Goal: Communication & Community: Answer question/provide support

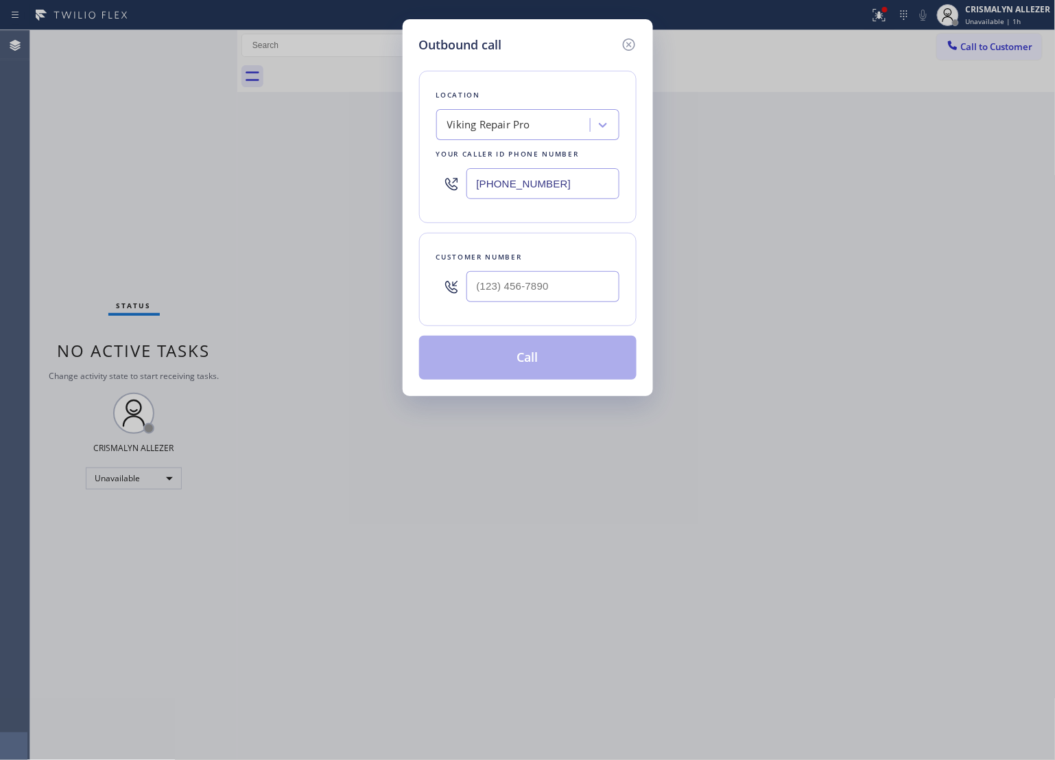
click at [575, 144] on div "Location Viking Repair Pro Your caller id phone number [PHONE_NUMBER]" at bounding box center [528, 147] width 218 height 152
click at [541, 126] on div "Viking Repair Pro" at bounding box center [516, 125] width 150 height 24
paste input "EcoMend Experts"
type input "EcoMend Experts"
click at [523, 152] on div "EcoMend Experts" at bounding box center [527, 153] width 183 height 25
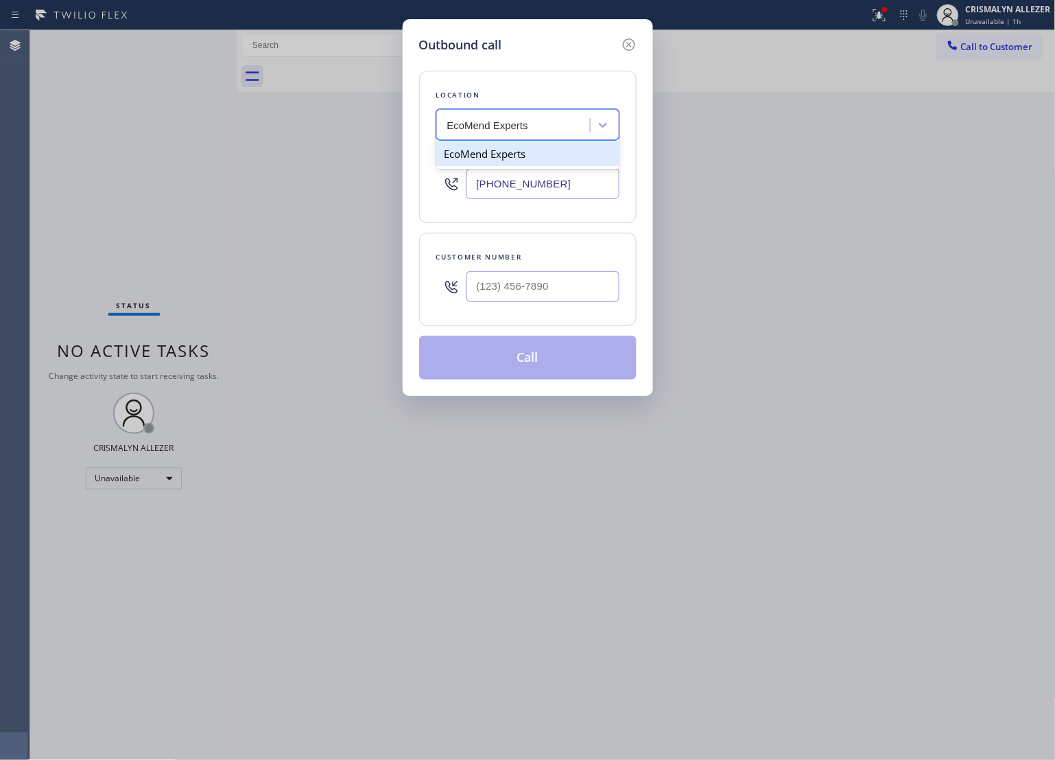
type input "[PHONE_NUMBER]"
click at [537, 292] on input "(___) ___-____" at bounding box center [543, 286] width 153 height 31
paste input "650) 906-5324"
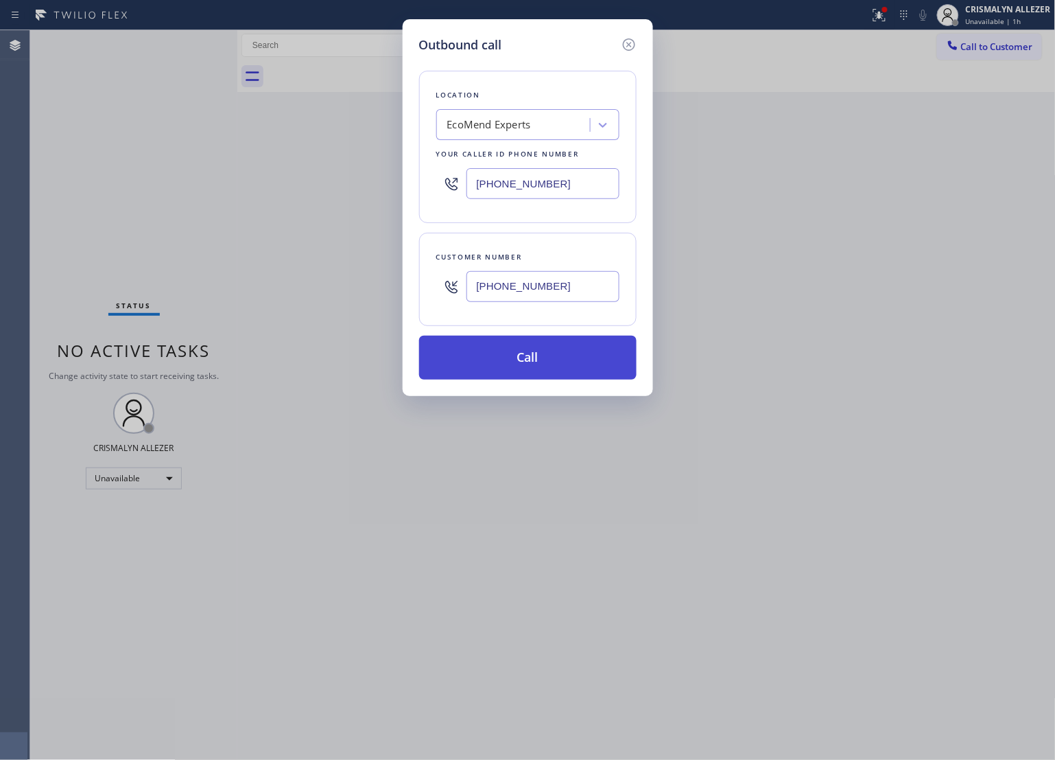
type input "[PHONE_NUMBER]"
click at [537, 364] on button "Call" at bounding box center [528, 358] width 218 height 44
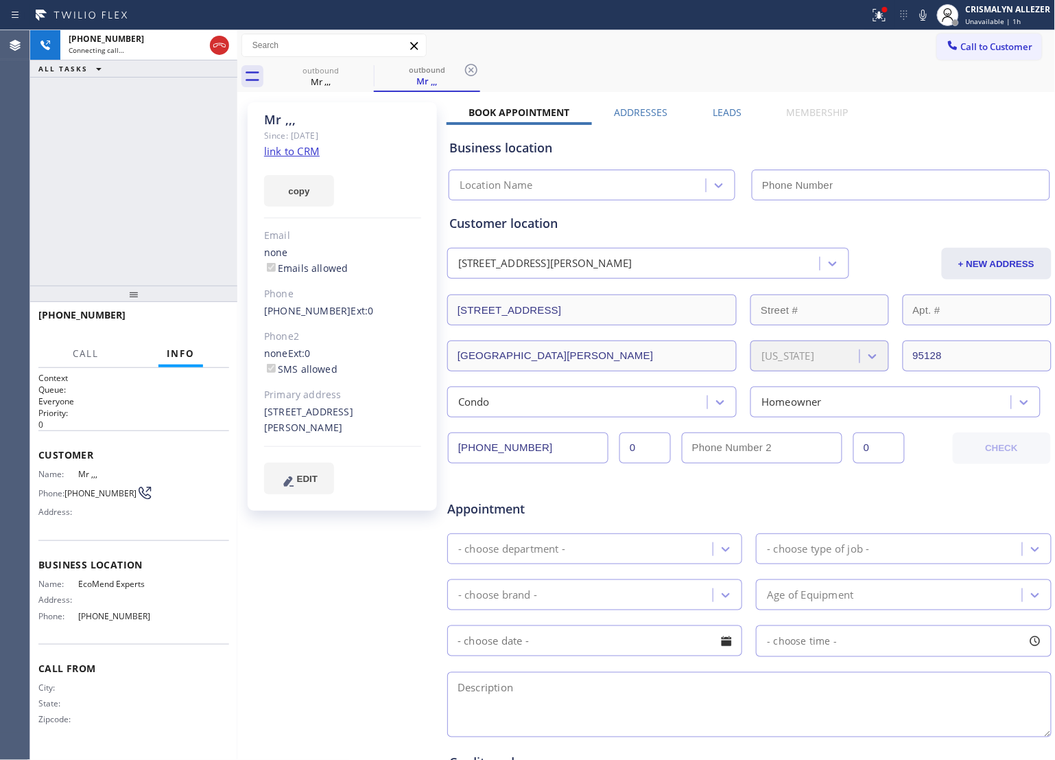
type input "[PHONE_NUMBER]"
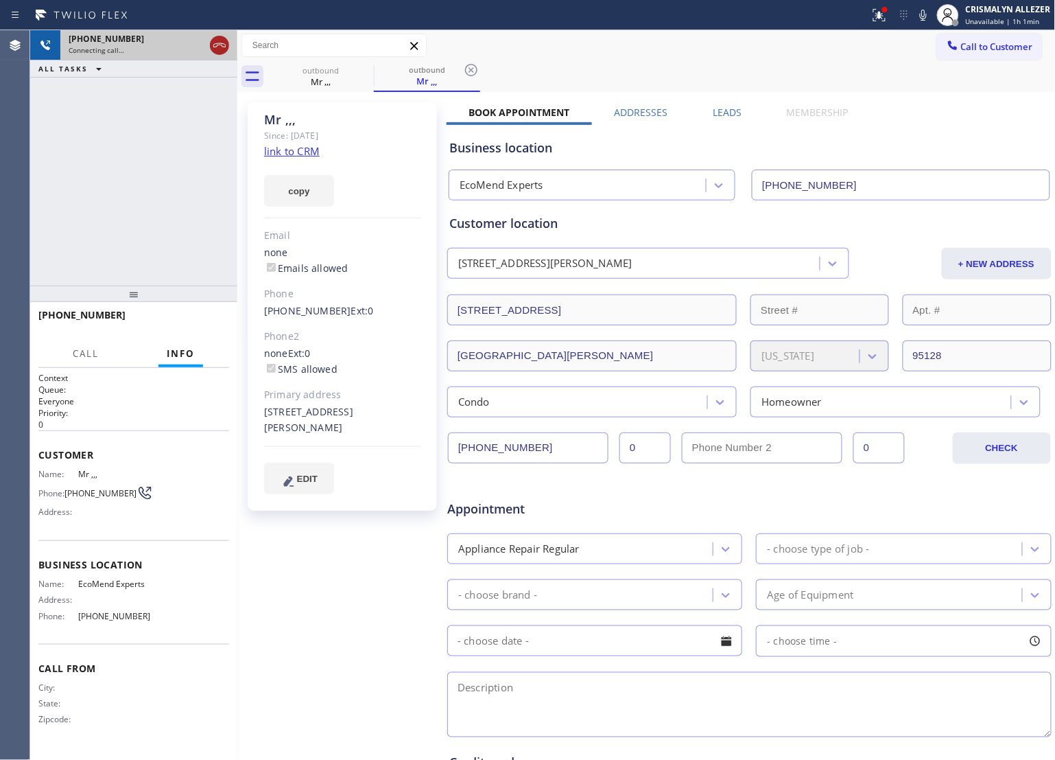
click at [218, 49] on icon at bounding box center [219, 45] width 16 height 16
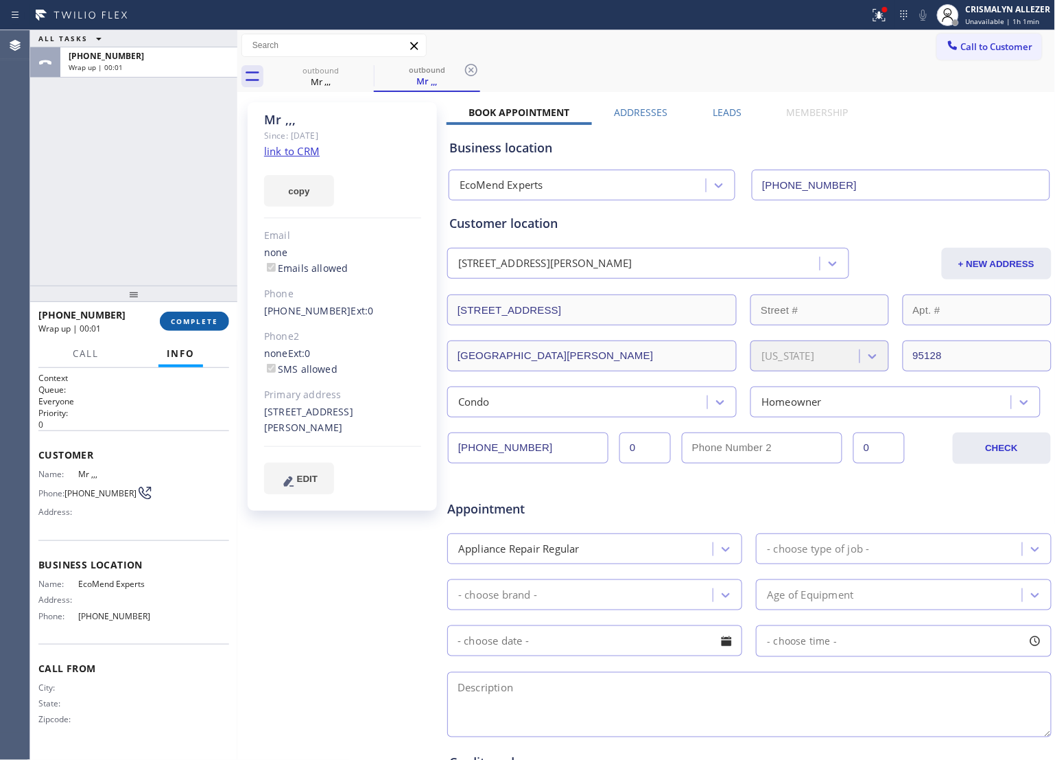
click at [196, 324] on span "COMPLETE" at bounding box center [194, 321] width 47 height 10
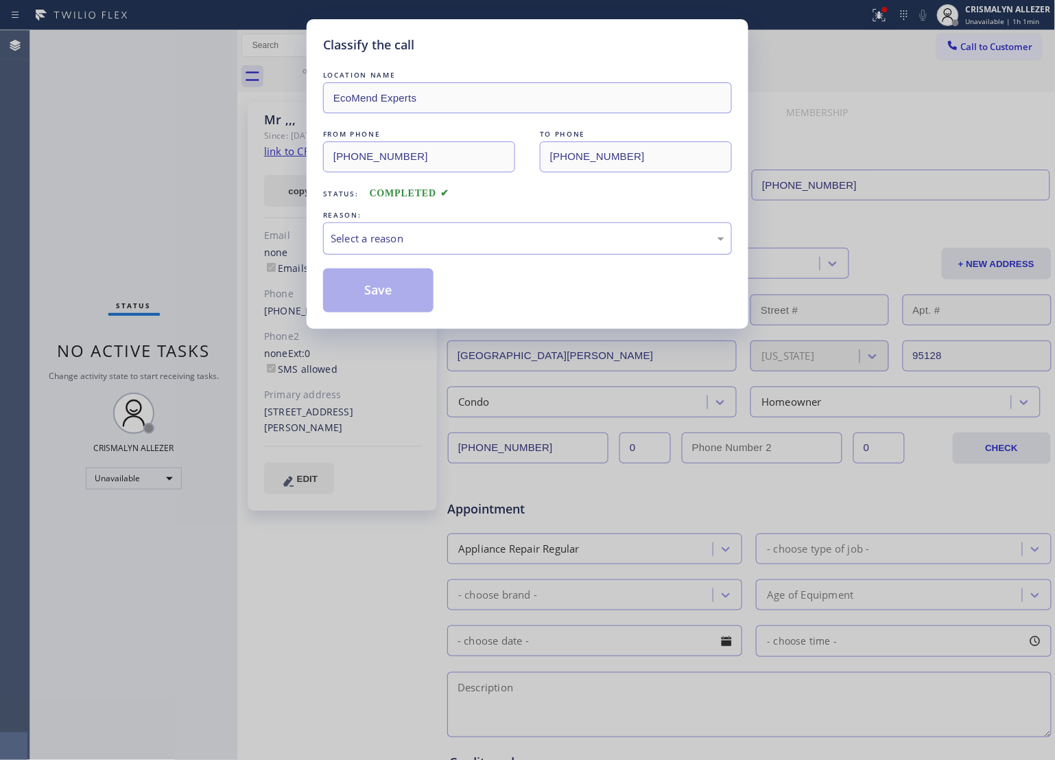
click at [554, 244] on div "Select a reason" at bounding box center [528, 239] width 394 height 16
click at [406, 296] on button "Save" at bounding box center [378, 290] width 110 height 44
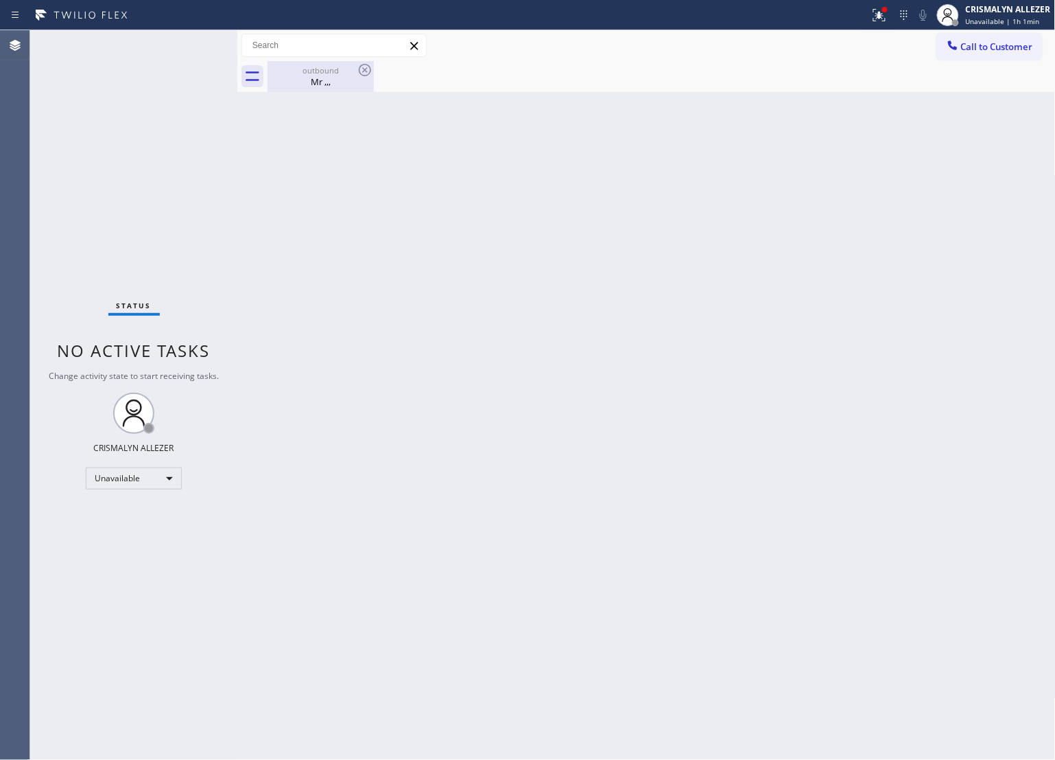
click at [310, 80] on div "Mr ,,," at bounding box center [321, 81] width 104 height 12
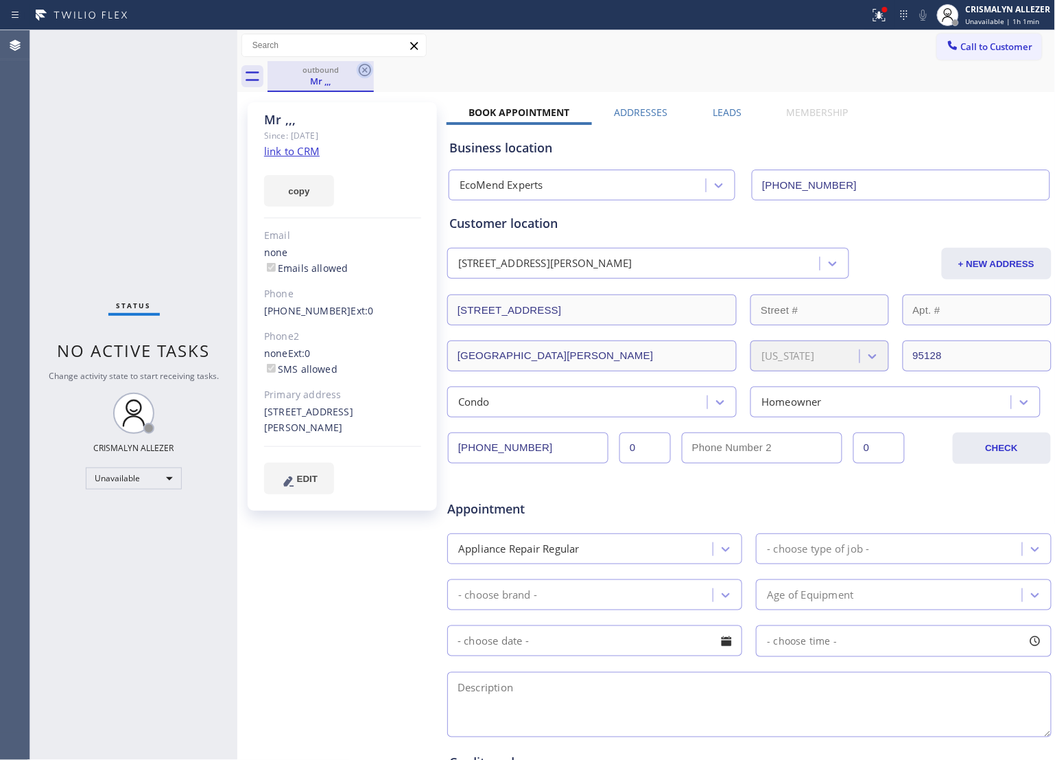
click at [368, 69] on icon at bounding box center [365, 70] width 16 height 16
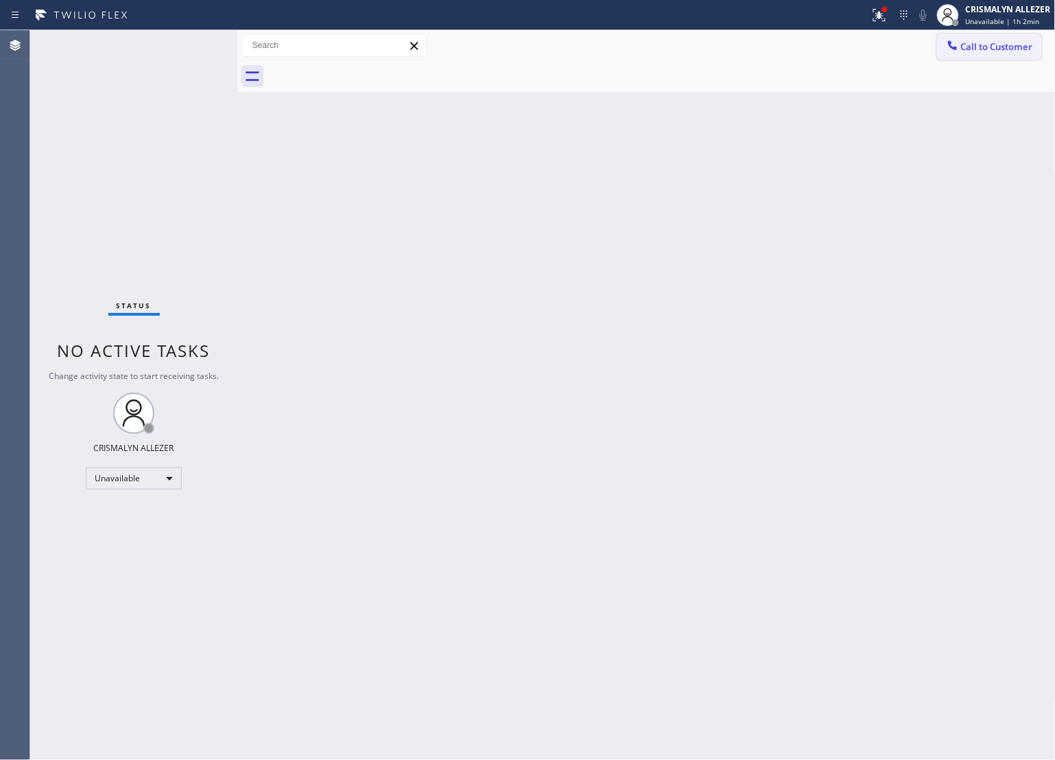
click at [978, 45] on span "Call to Customer" at bounding box center [997, 46] width 72 height 12
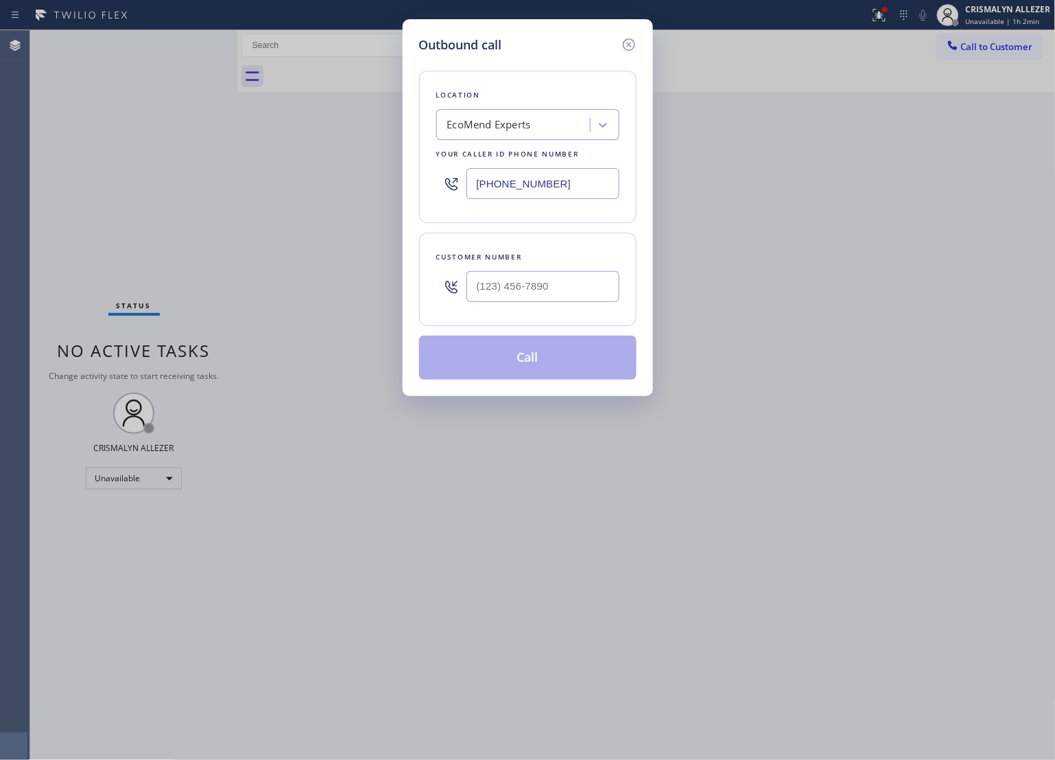
drag, startPoint x: 581, startPoint y: 189, endPoint x: 288, endPoint y: 190, distance: 293.0
click at [323, 190] on div "Outbound call Location EcoMend Experts Your caller id phone number [PHONE_NUMBE…" at bounding box center [527, 380] width 1055 height 760
paste input "626) 551-4139"
type input "[PHONE_NUMBER]"
click at [547, 290] on input "(___) ___-____" at bounding box center [543, 286] width 153 height 31
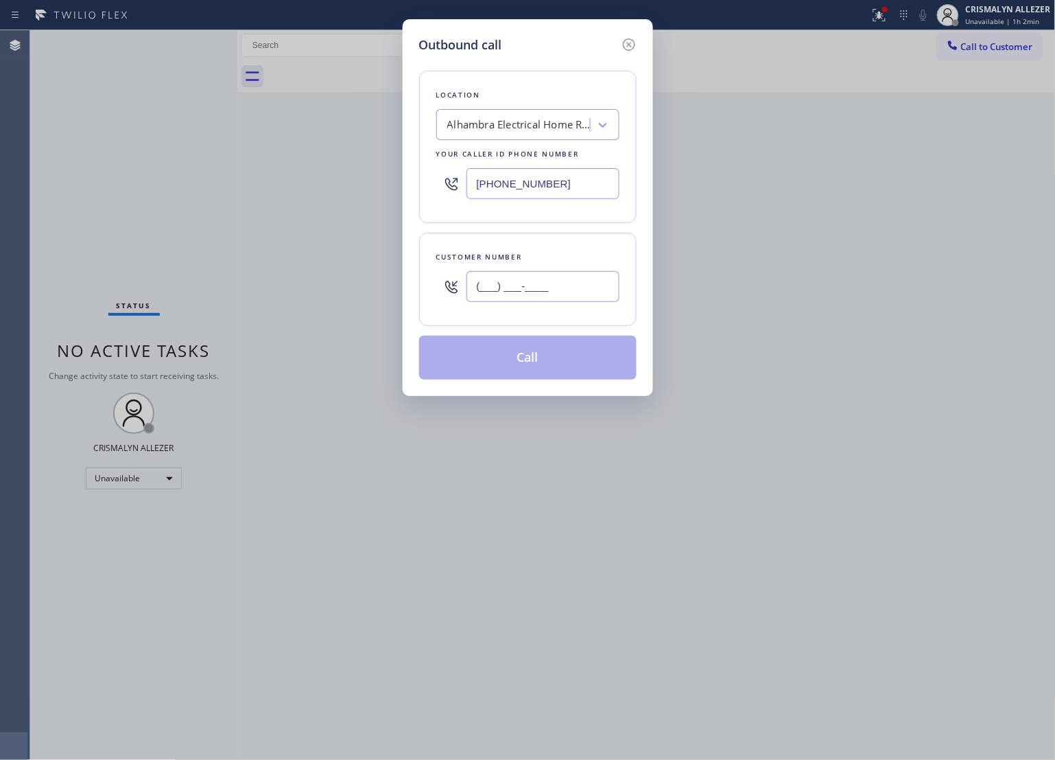
paste input "626) 215-7046"
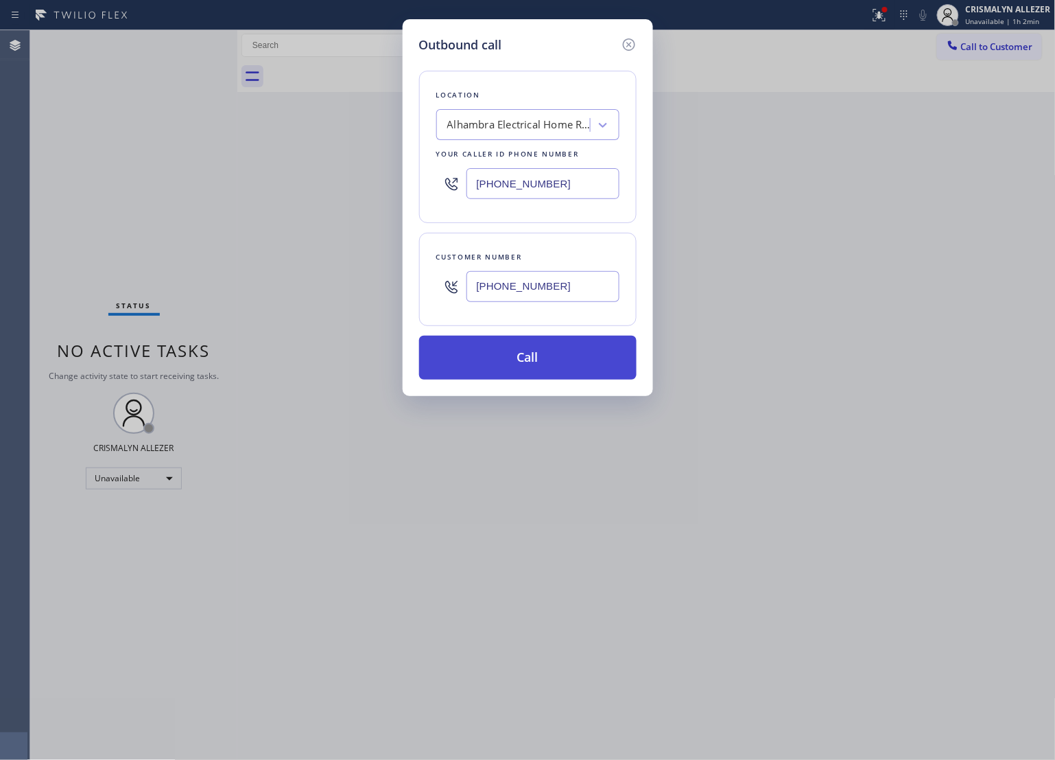
type input "[PHONE_NUMBER]"
click at [532, 357] on button "Call" at bounding box center [528, 358] width 218 height 44
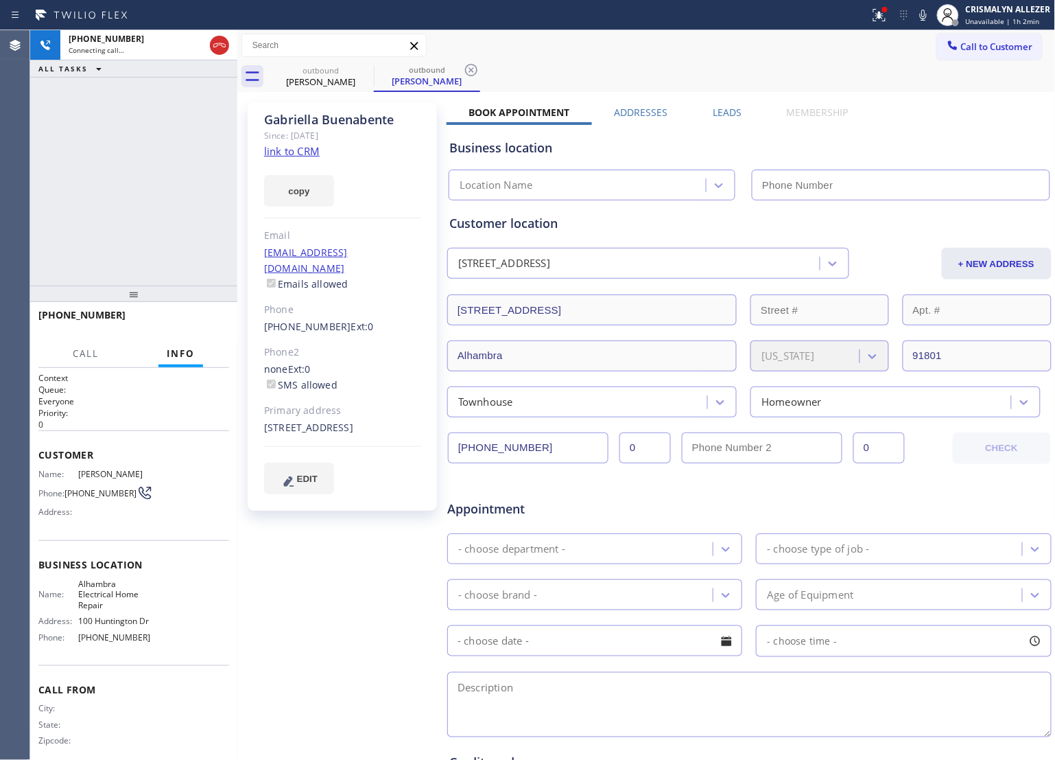
type input "[PHONE_NUMBER]"
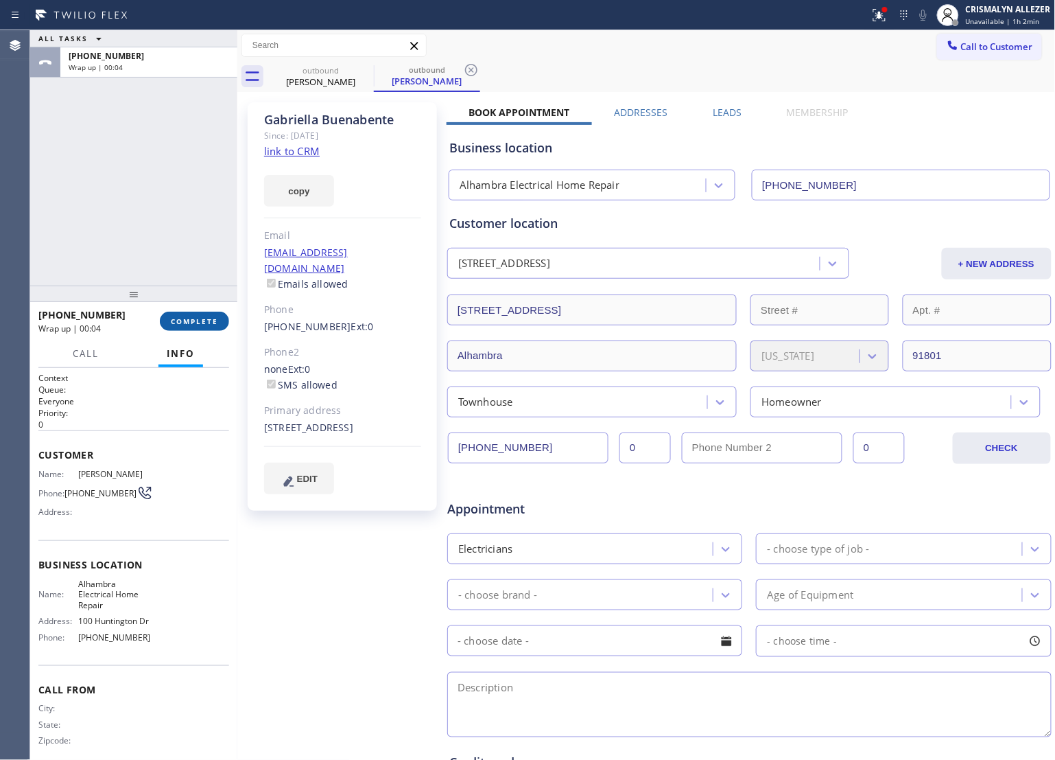
click at [185, 327] on button "COMPLETE" at bounding box center [194, 321] width 69 height 19
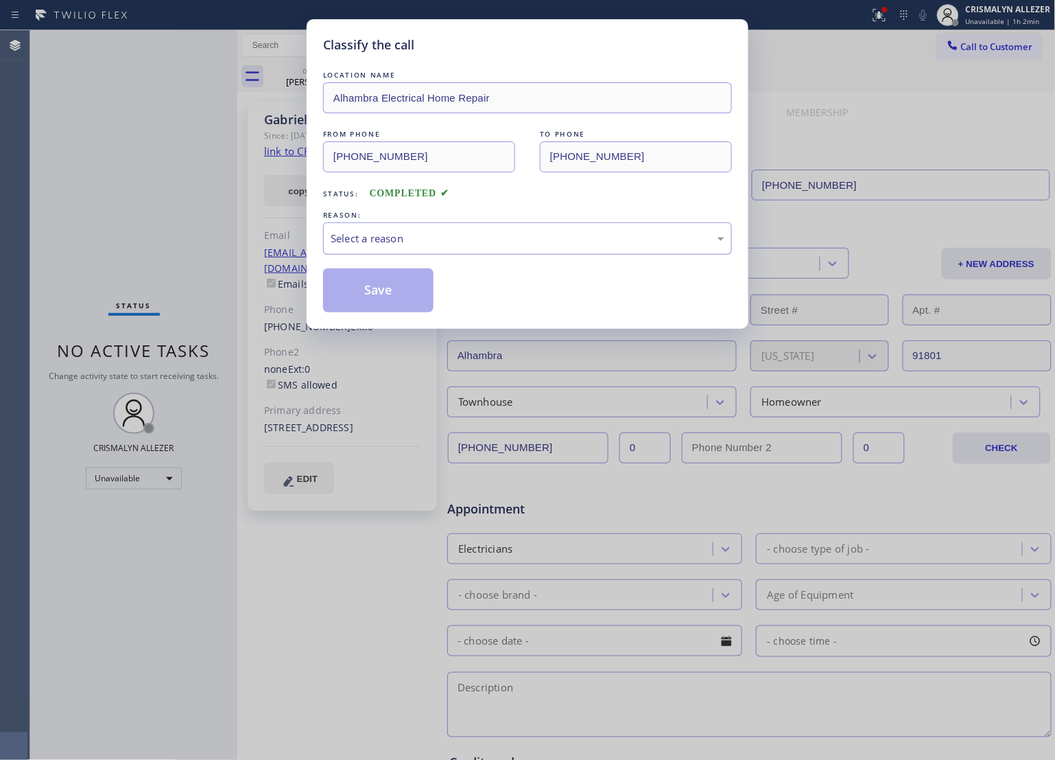
click at [498, 235] on div "Select a reason" at bounding box center [528, 239] width 394 height 16
click at [388, 290] on button "Save" at bounding box center [378, 290] width 110 height 44
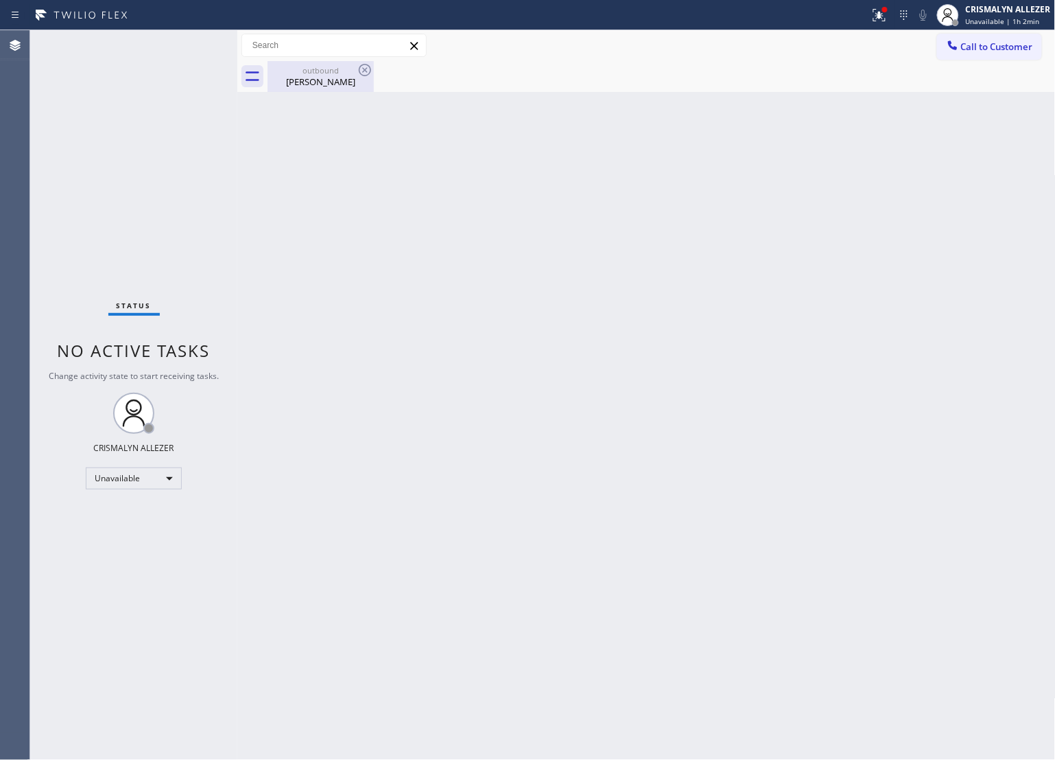
click at [320, 82] on div "[PERSON_NAME]" at bounding box center [321, 81] width 104 height 12
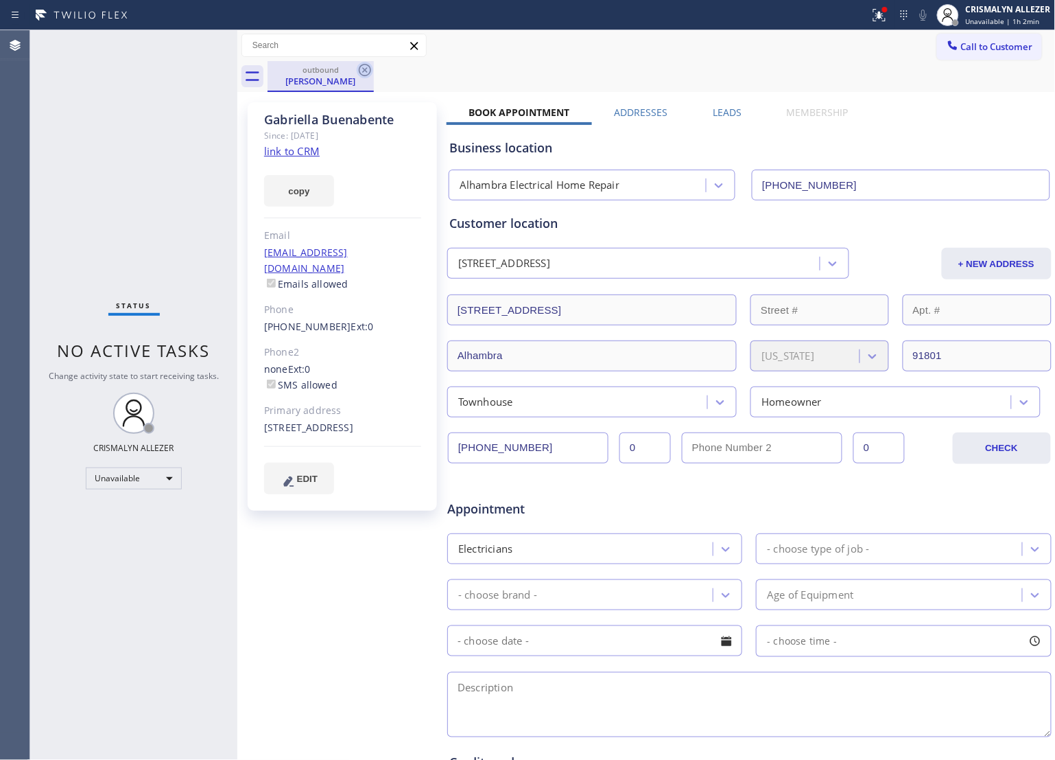
click at [364, 70] on icon at bounding box center [365, 70] width 12 height 12
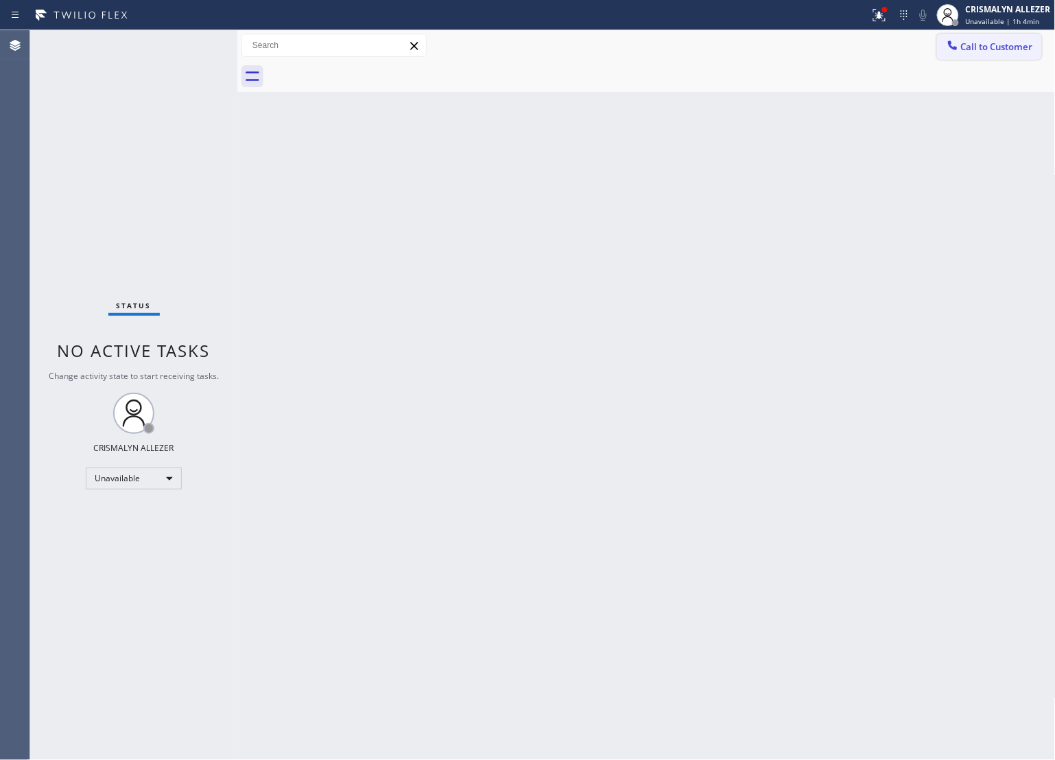
click at [1002, 49] on span "Call to Customer" at bounding box center [997, 46] width 72 height 12
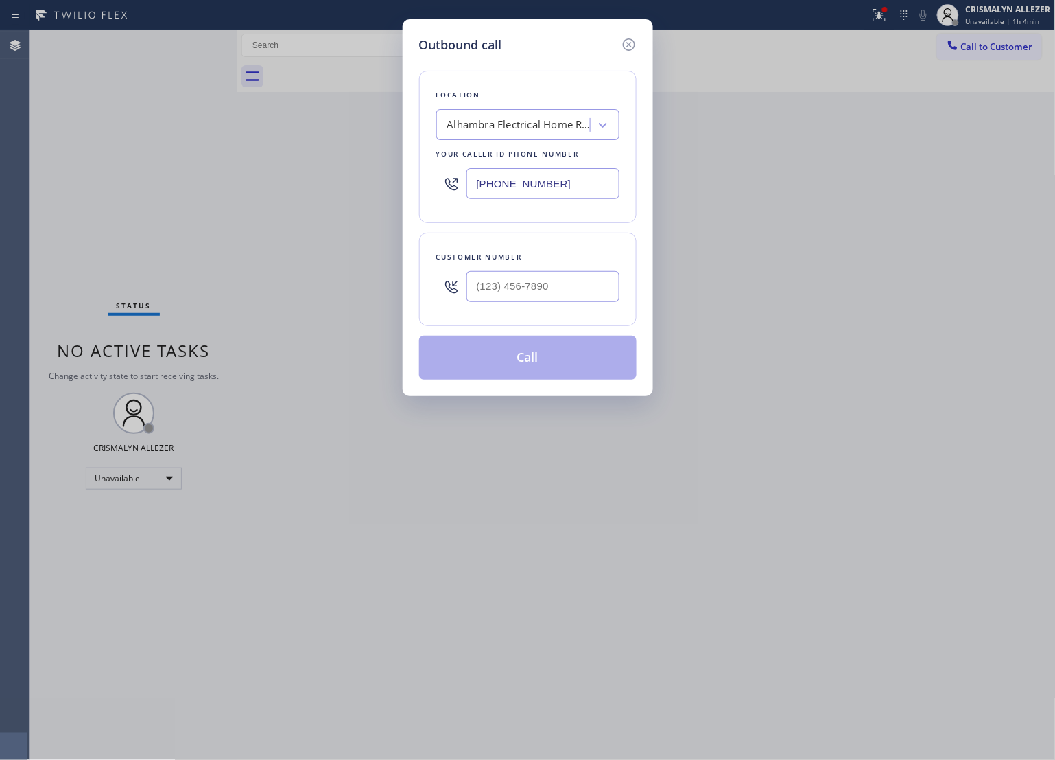
drag, startPoint x: 587, startPoint y: 174, endPoint x: 206, endPoint y: 211, distance: 383.3
click at [233, 209] on div "Outbound call Location [GEOGRAPHIC_DATA] Electrical Home Repair Your caller id …" at bounding box center [527, 380] width 1055 height 760
paste input "206) 569-4206"
type input "[PHONE_NUMBER]"
click at [563, 287] on input "(___) ___-____" at bounding box center [543, 286] width 153 height 31
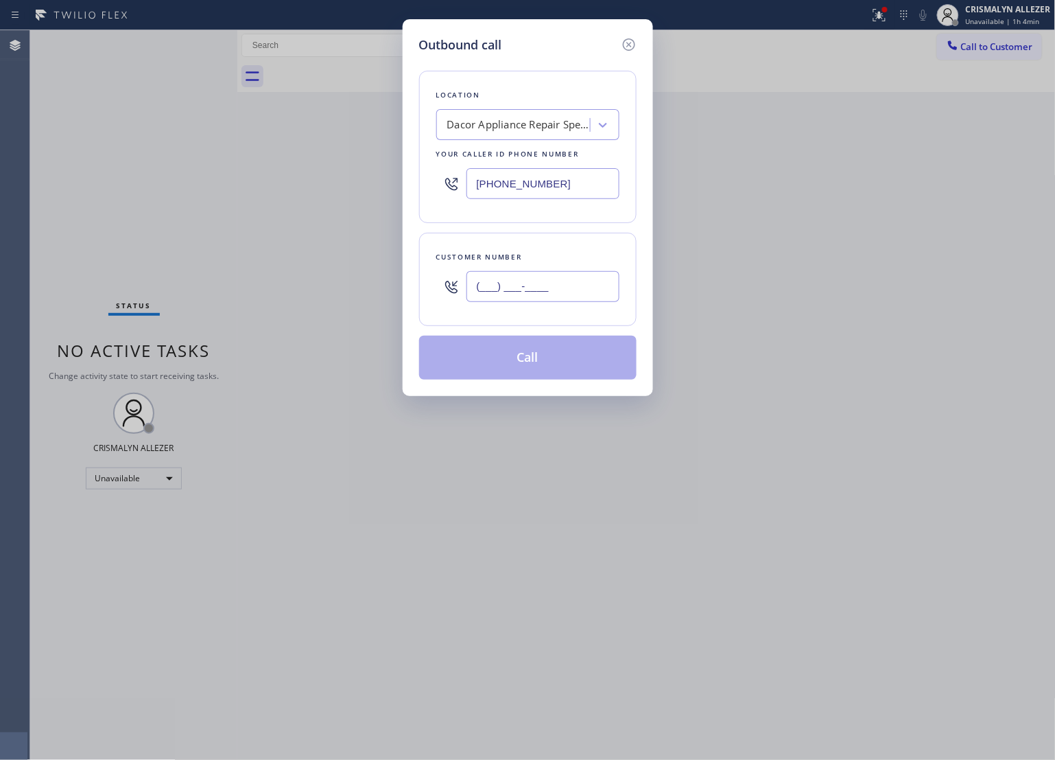
paste input "253) 592-0888"
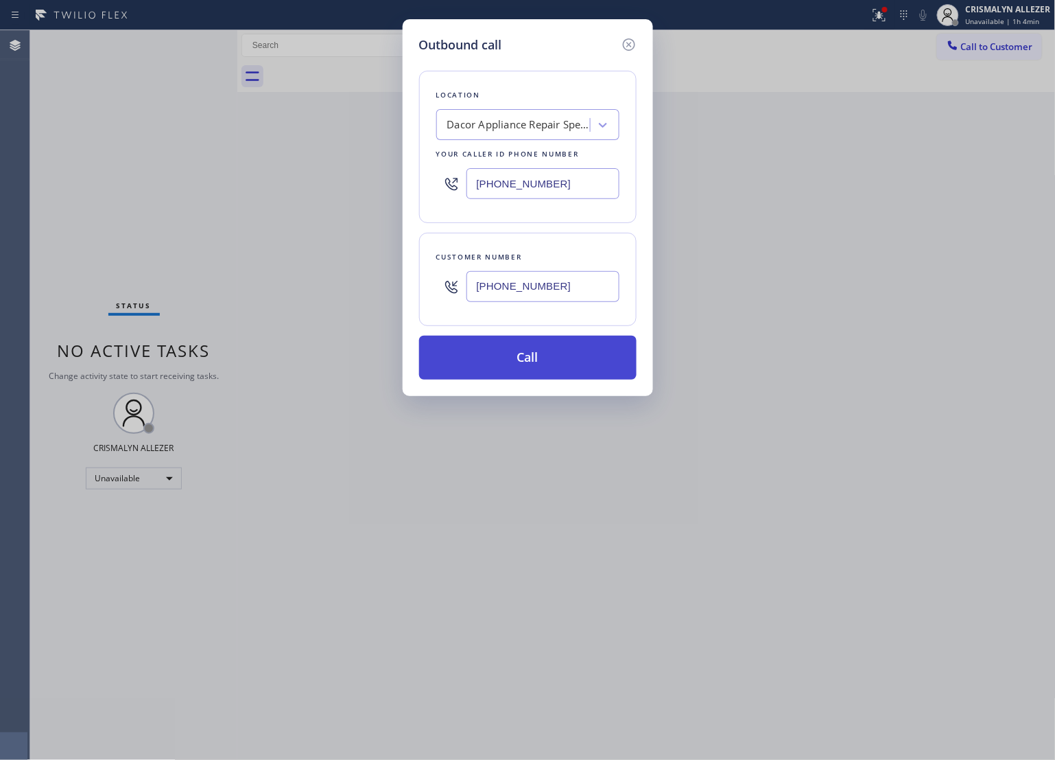
type input "[PHONE_NUMBER]"
click at [529, 375] on button "Call" at bounding box center [528, 358] width 218 height 44
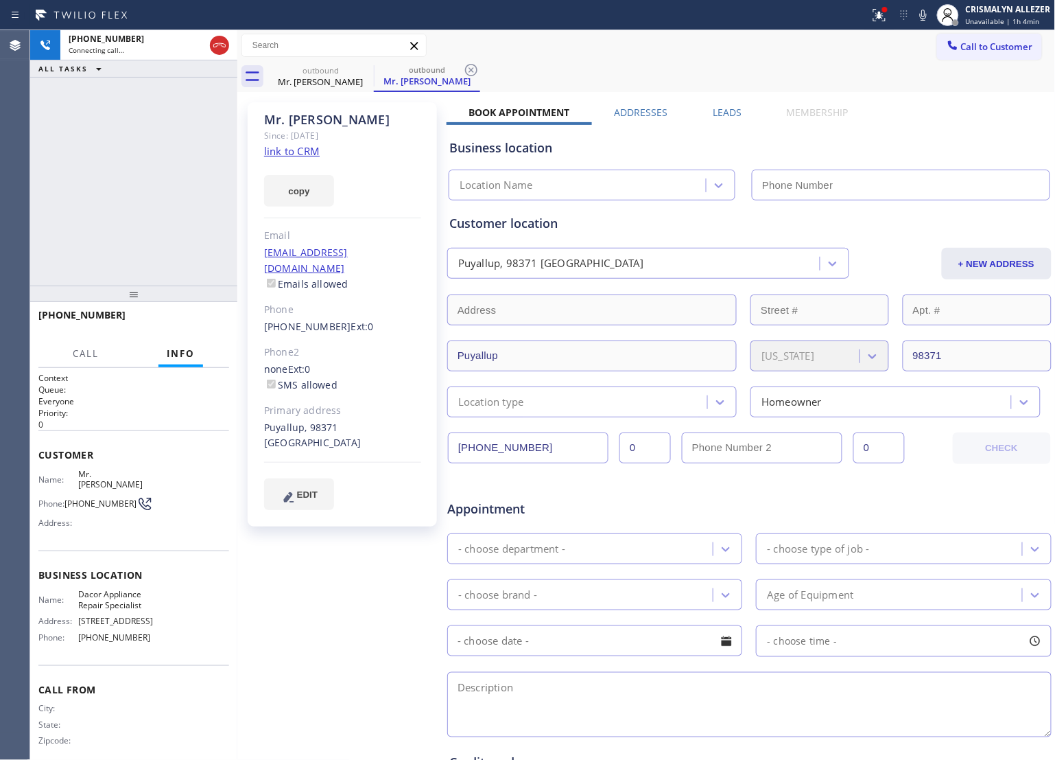
type input "[PHONE_NUMBER]"
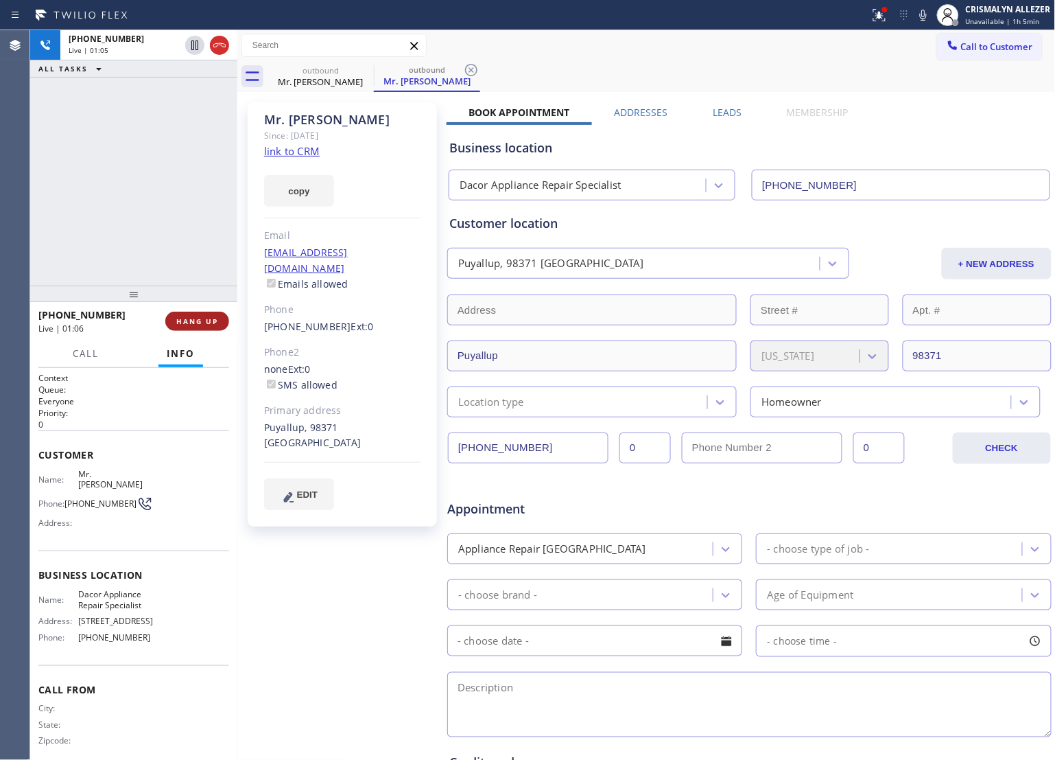
click at [189, 325] on span "HANG UP" at bounding box center [197, 321] width 42 height 10
click at [208, 319] on span "COMPLETE" at bounding box center [194, 321] width 47 height 10
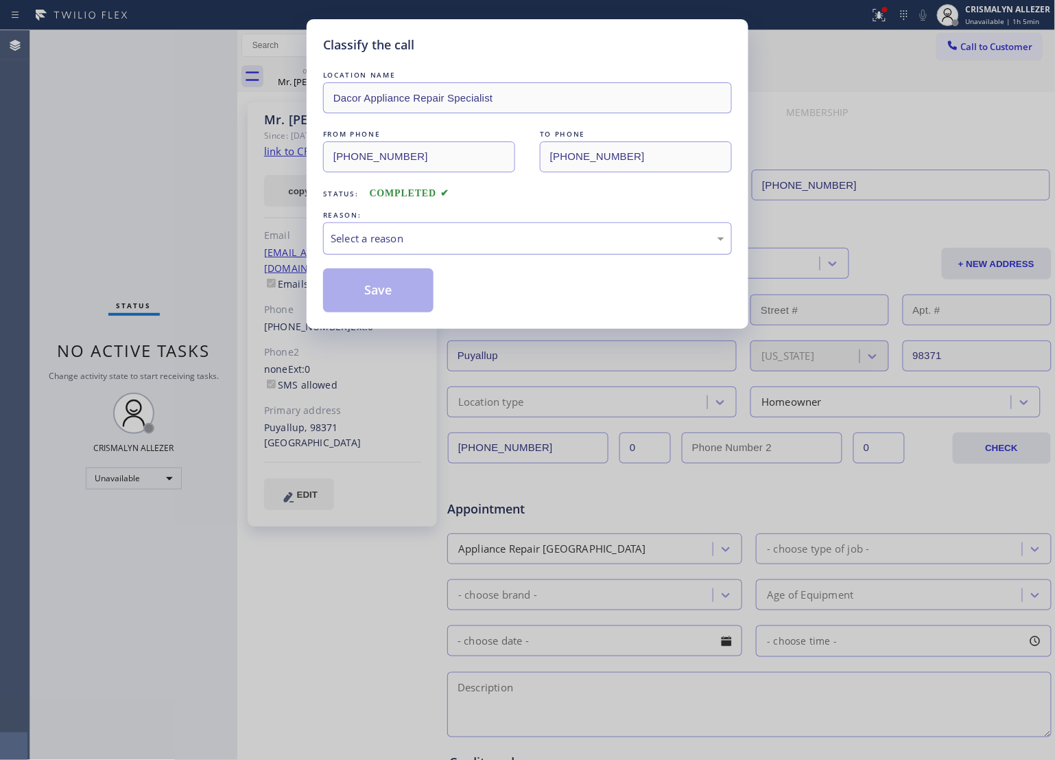
click at [504, 241] on div "Select a reason" at bounding box center [528, 239] width 394 height 16
click at [389, 297] on button "Save" at bounding box center [378, 290] width 110 height 44
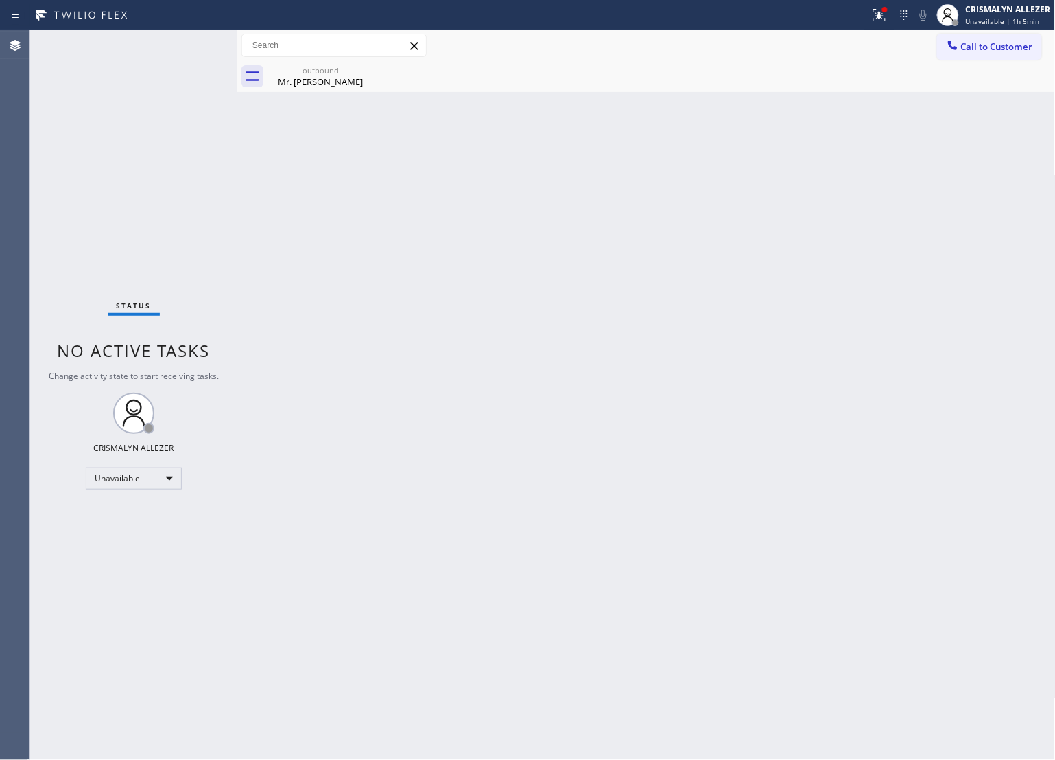
click at [314, 93] on div "Back to Dashboard Change Sender ID Customers Technicians Select a contact Outbo…" at bounding box center [646, 394] width 819 height 729
click at [335, 77] on div "Mr. [PERSON_NAME]" at bounding box center [321, 81] width 104 height 12
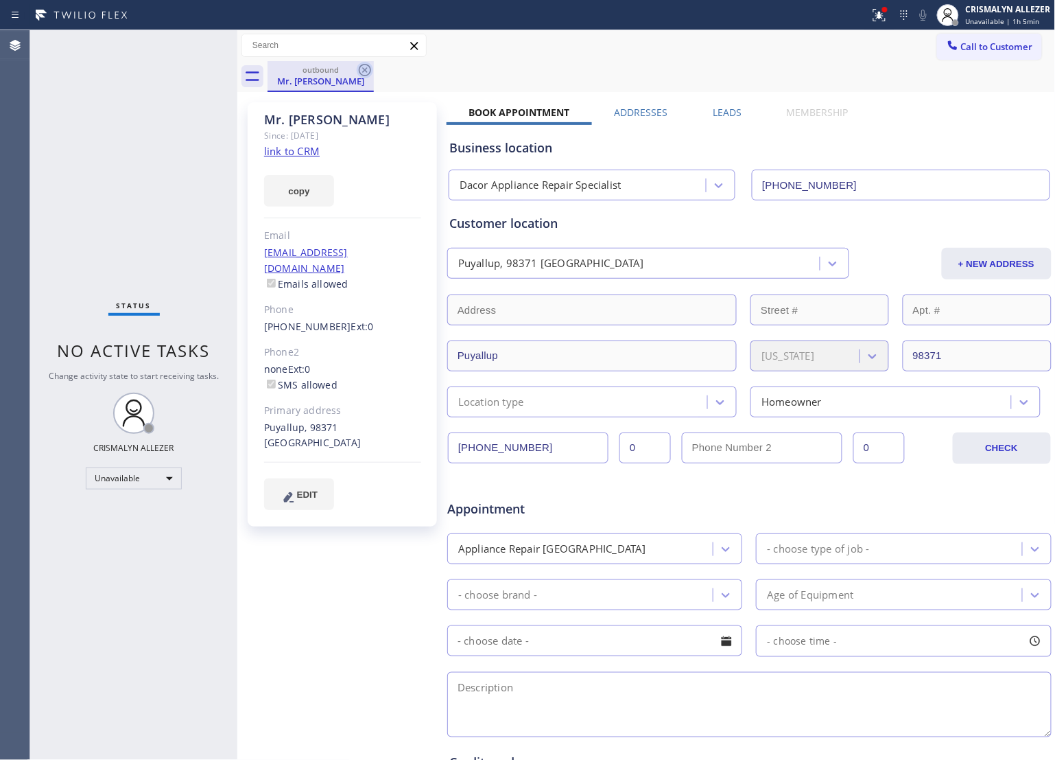
click at [358, 70] on icon at bounding box center [365, 70] width 16 height 16
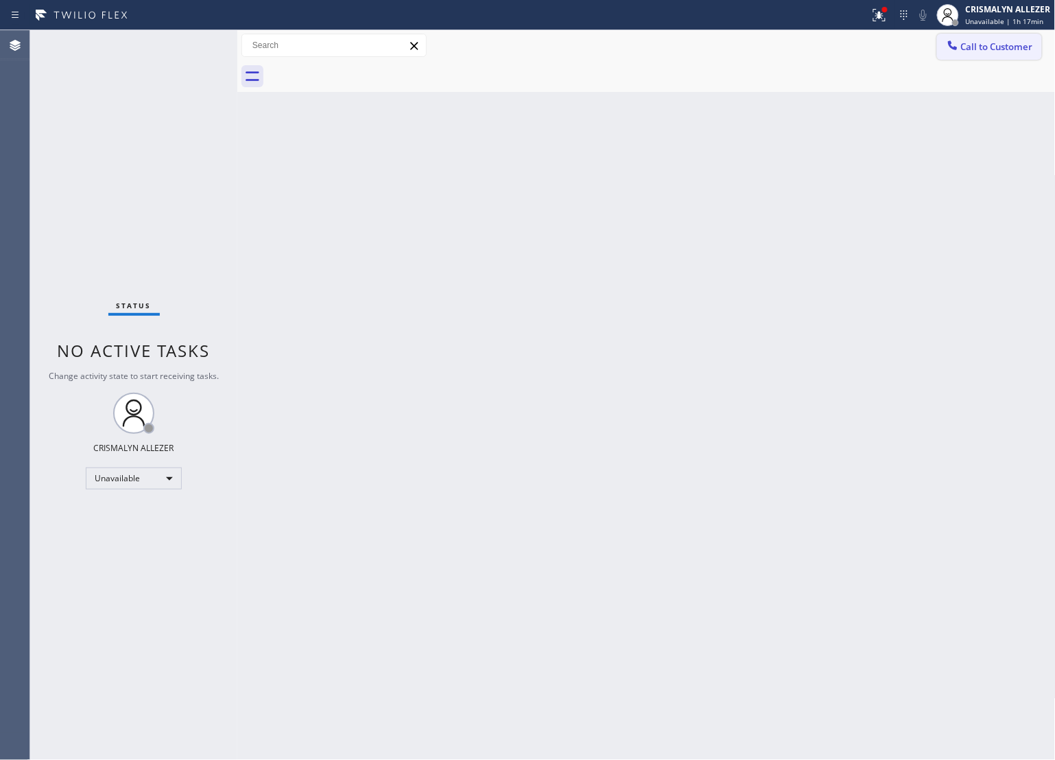
click at [985, 52] on span "Call to Customer" at bounding box center [997, 46] width 72 height 12
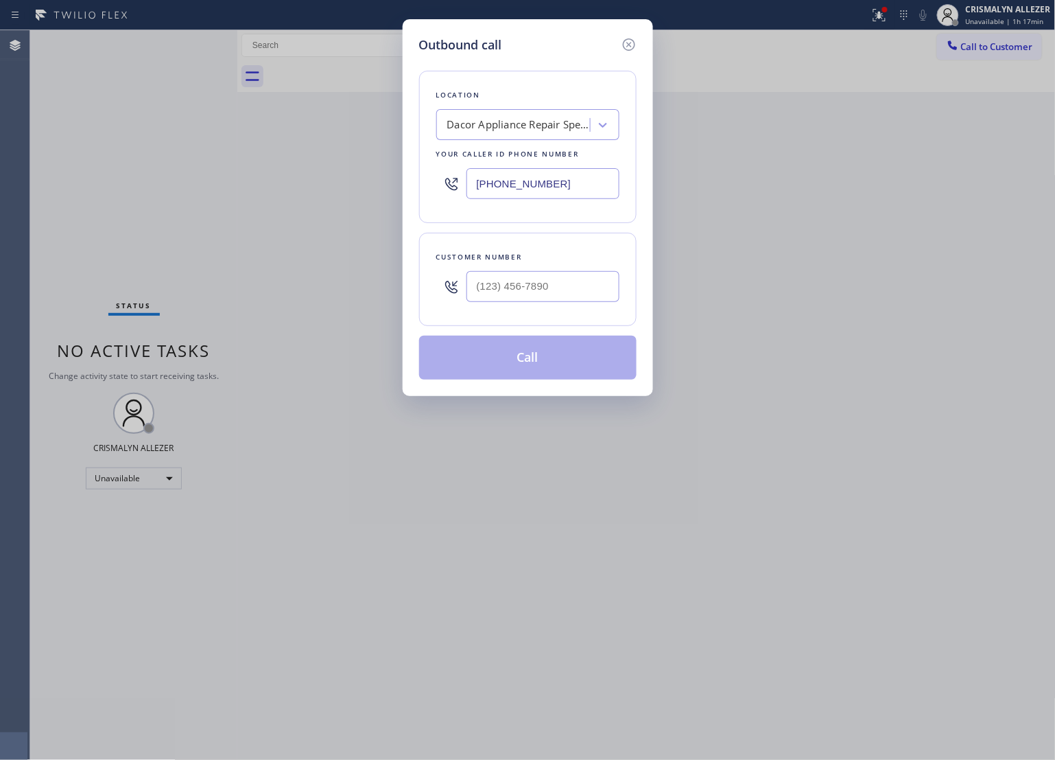
drag, startPoint x: 588, startPoint y: 187, endPoint x: 163, endPoint y: 187, distance: 424.8
click at [165, 187] on div "Outbound call Location Dacor Appliance Repair Specialist Your caller id phone n…" at bounding box center [527, 380] width 1055 height 760
paste input "13) 863-9424"
type input "[PHONE_NUMBER]"
click at [556, 301] on input "(___) ___-____" at bounding box center [543, 286] width 153 height 31
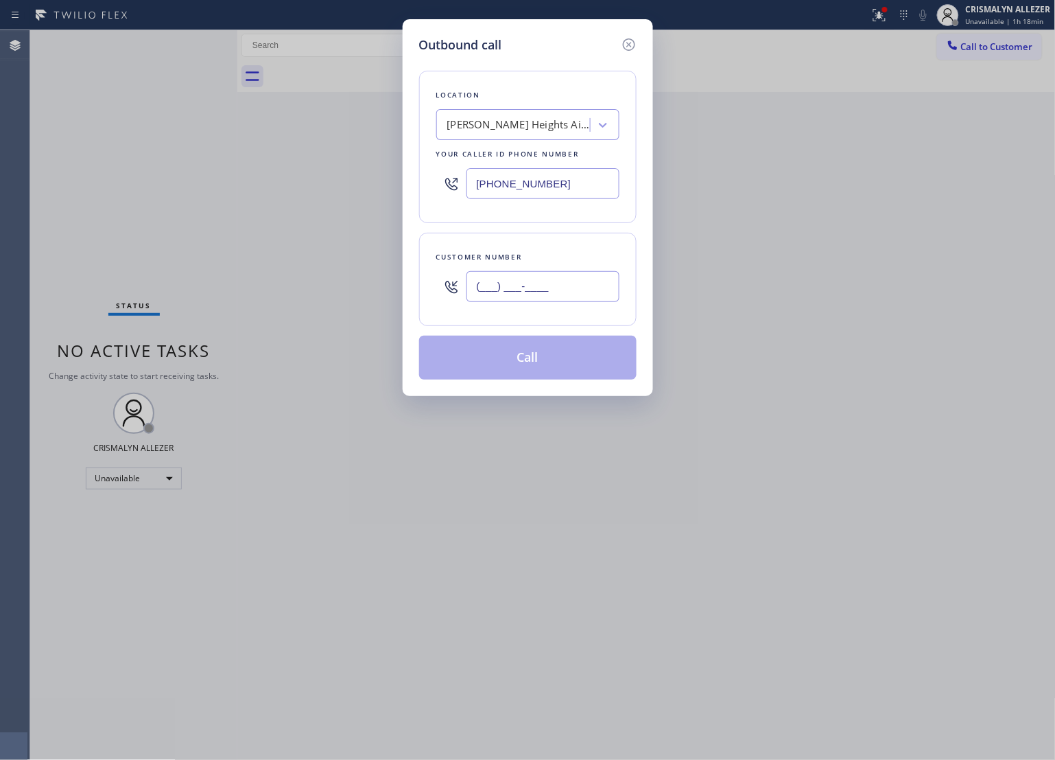
paste input "626) 200-3015"
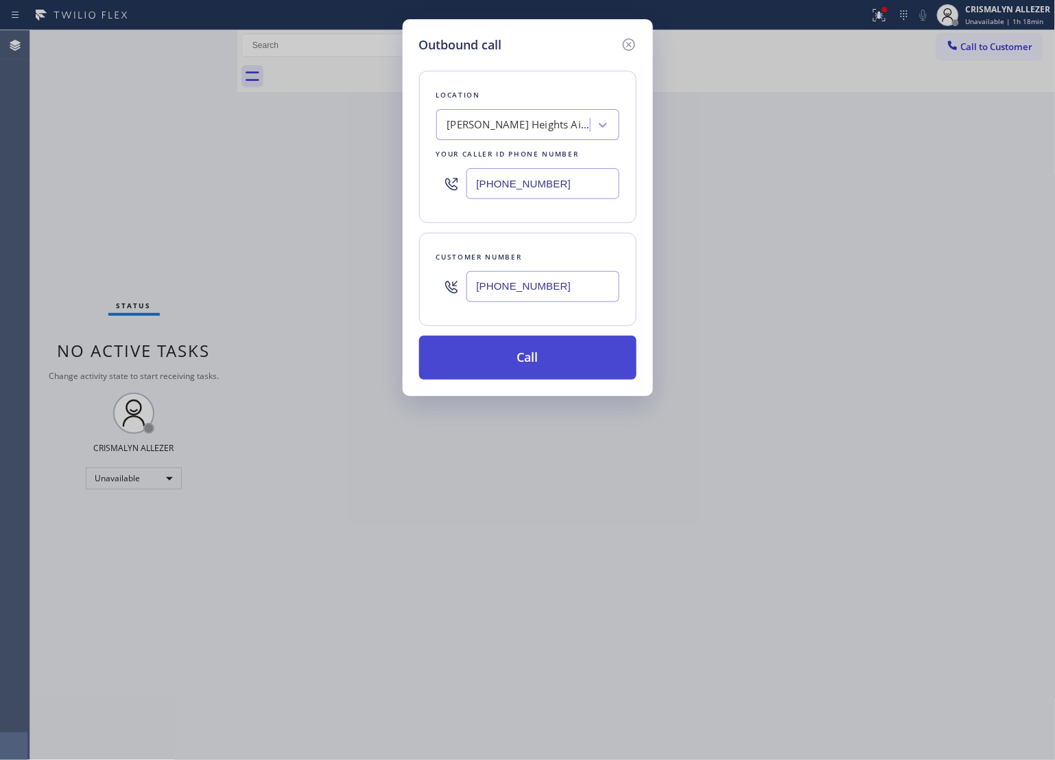
type input "[PHONE_NUMBER]"
click at [534, 368] on button "Call" at bounding box center [528, 358] width 218 height 44
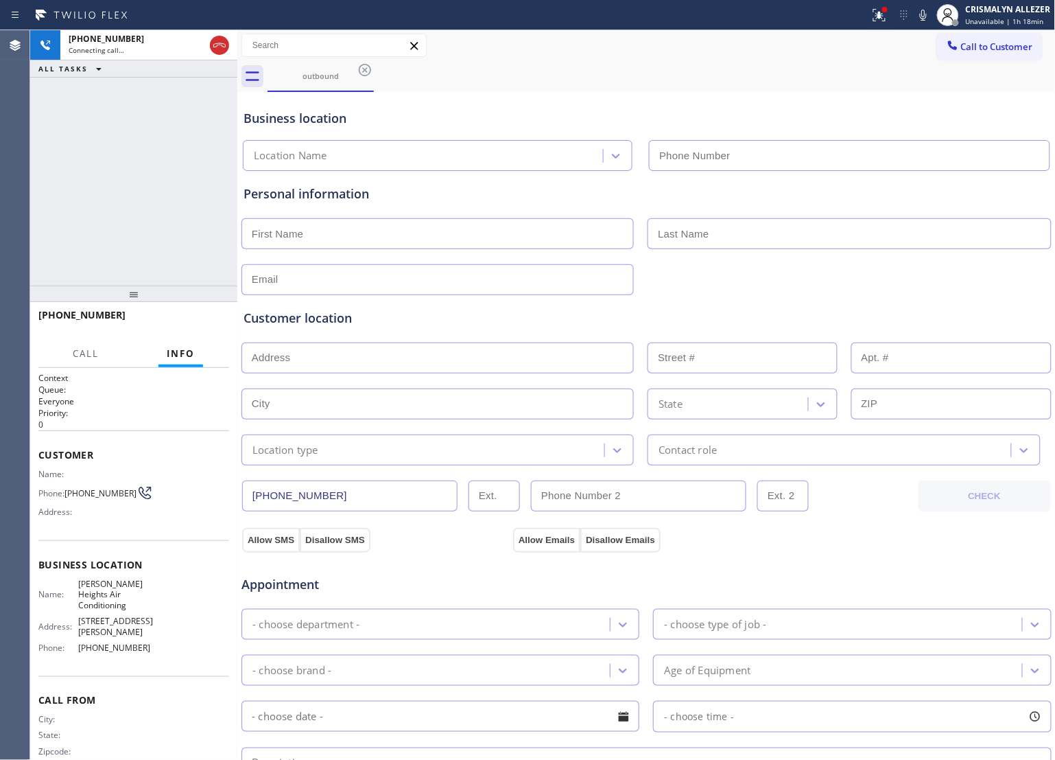
type input "[PHONE_NUMBER]"
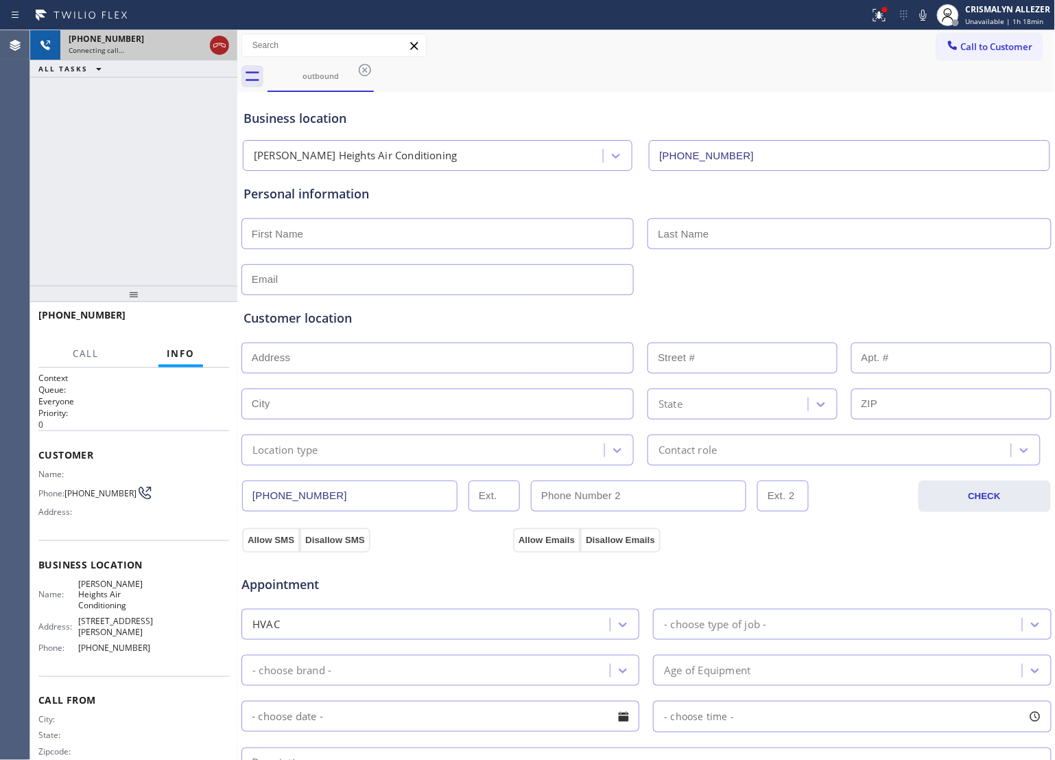
click at [220, 49] on icon at bounding box center [219, 45] width 16 height 16
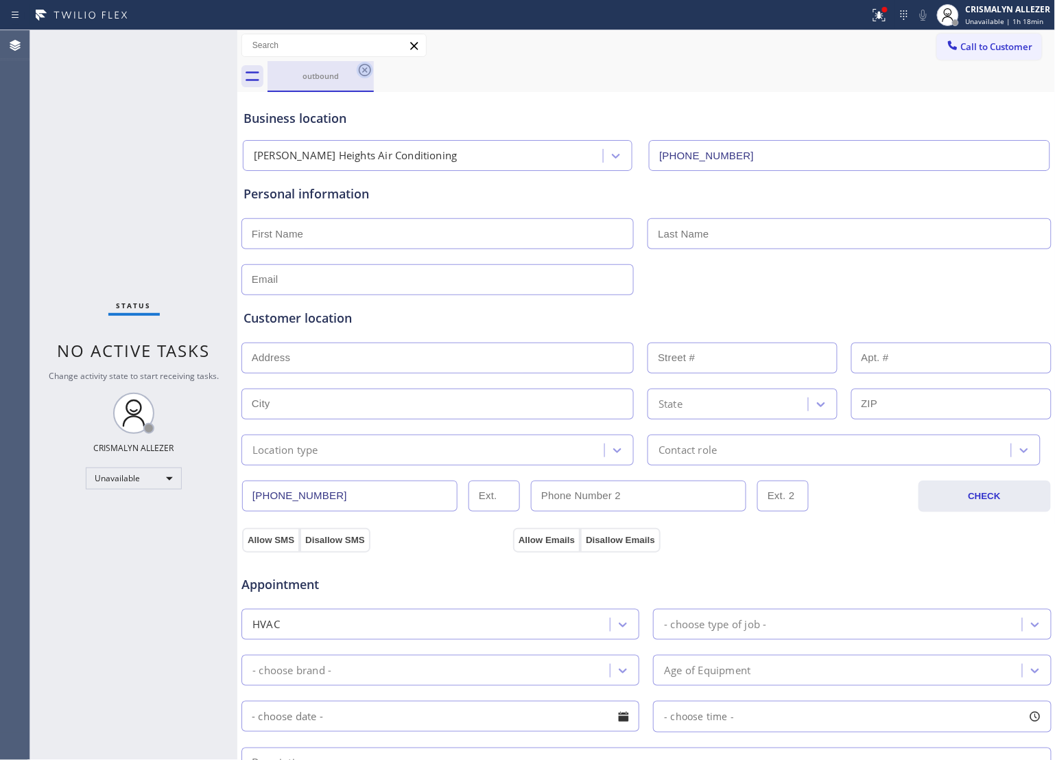
click at [364, 69] on icon at bounding box center [365, 70] width 12 height 12
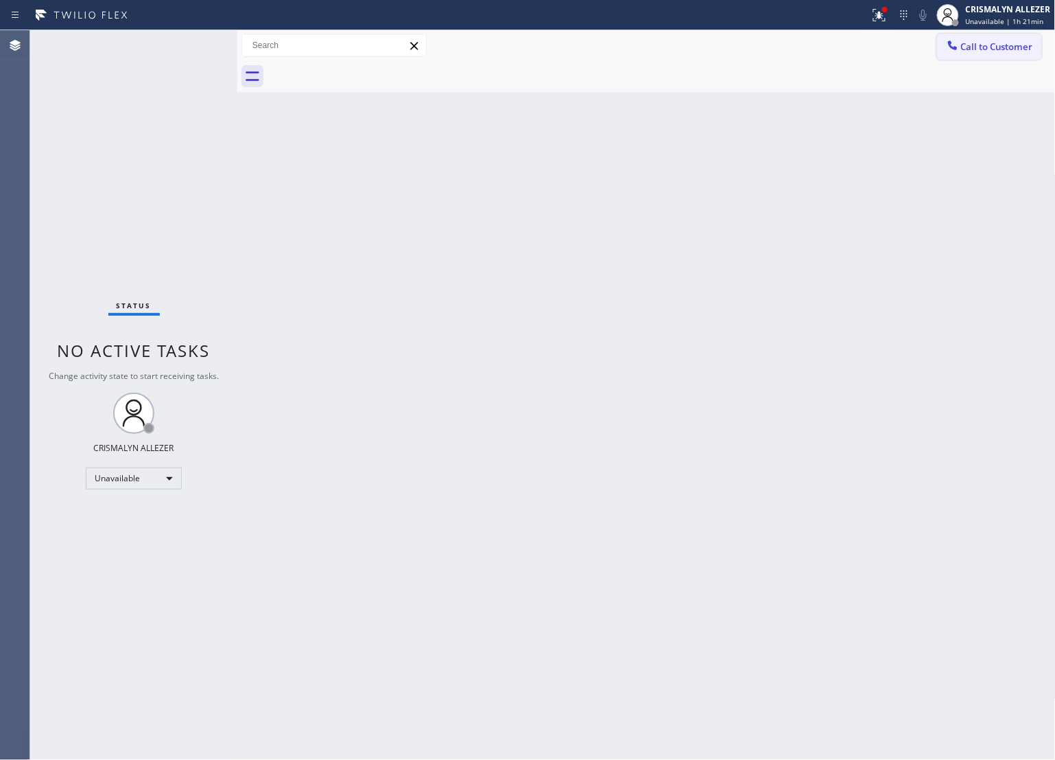
click at [973, 40] on span "Call to Customer" at bounding box center [997, 46] width 72 height 12
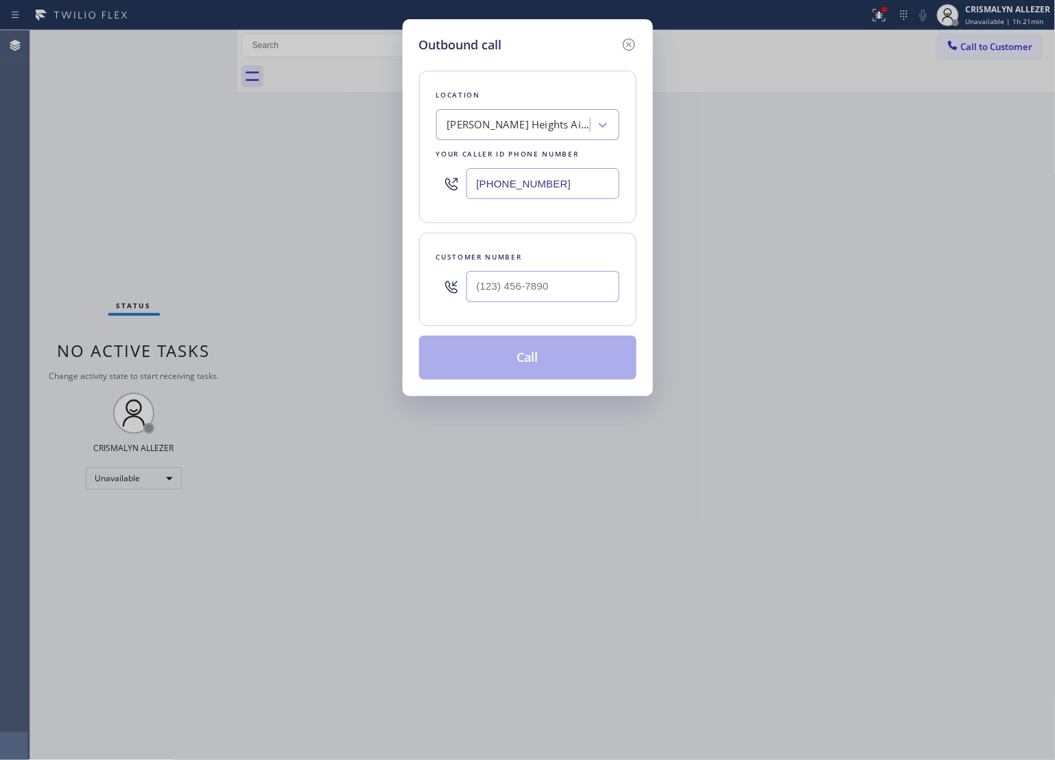
drag, startPoint x: 578, startPoint y: 176, endPoint x: 173, endPoint y: 178, distance: 404.9
click at [173, 178] on div "Outbound call Location [PERSON_NAME][GEOGRAPHIC_DATA] Air Conditioning Your cal…" at bounding box center [527, 380] width 1055 height 760
paste input "786) 248-5626"
type input "[PHONE_NUMBER]"
click at [588, 283] on input "(___) ___-____" at bounding box center [543, 286] width 153 height 31
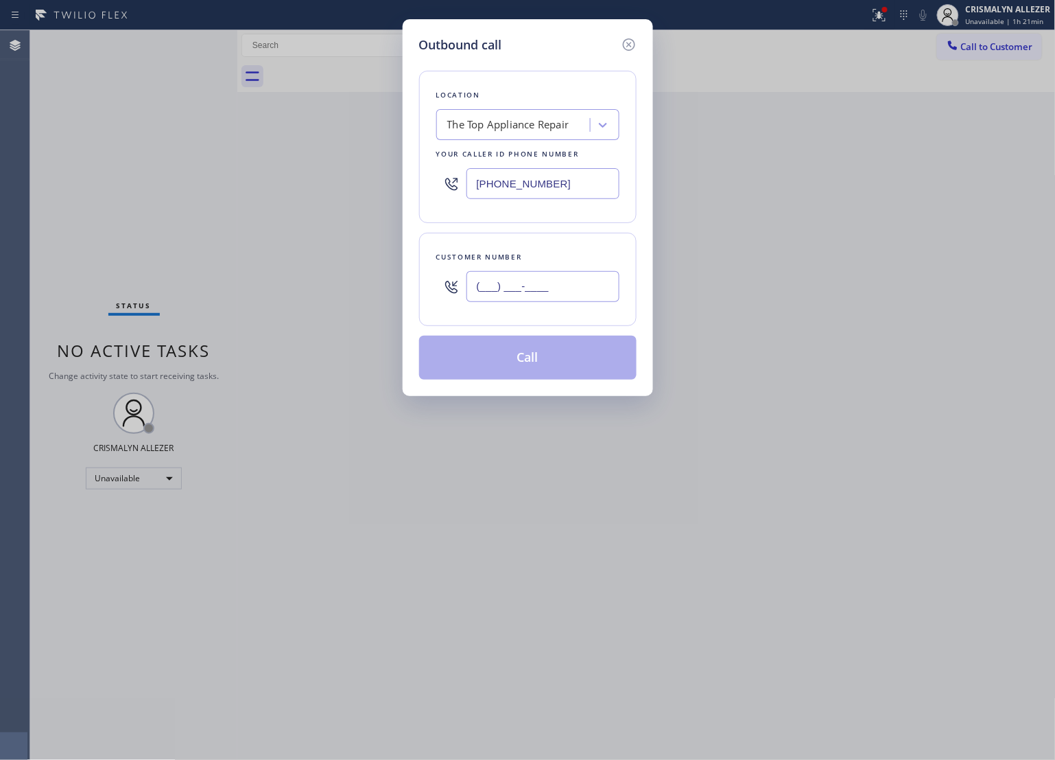
paste input "786) 952-6916"
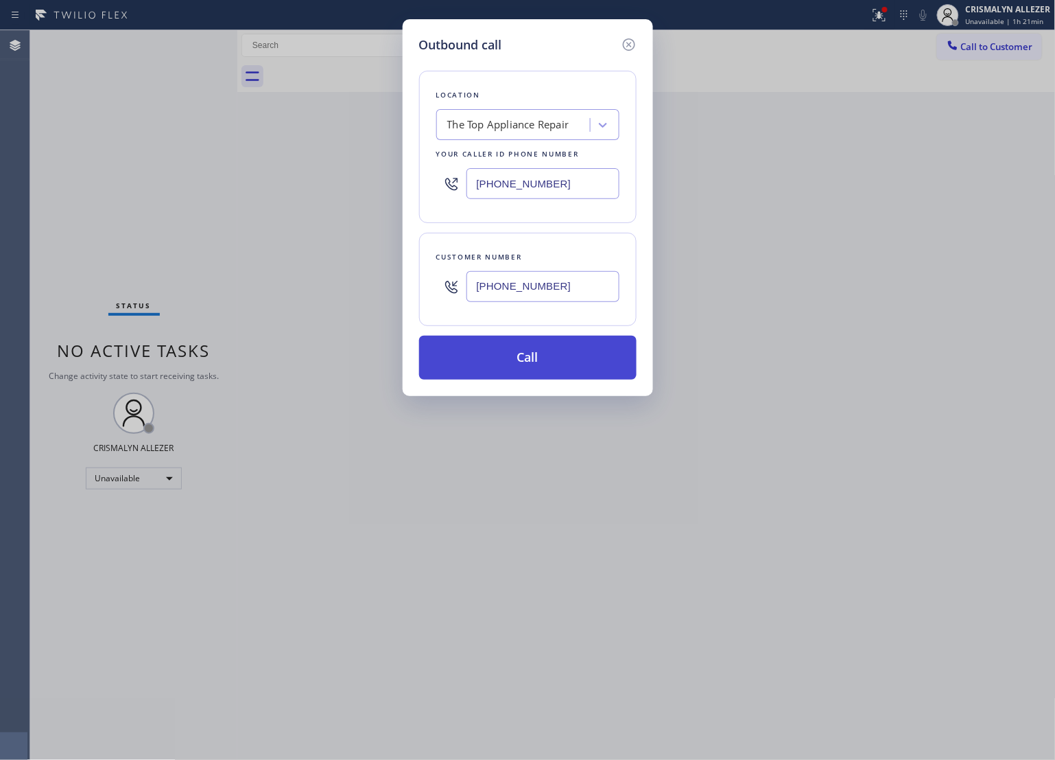
type input "[PHONE_NUMBER]"
click at [546, 365] on button "Call" at bounding box center [528, 358] width 218 height 44
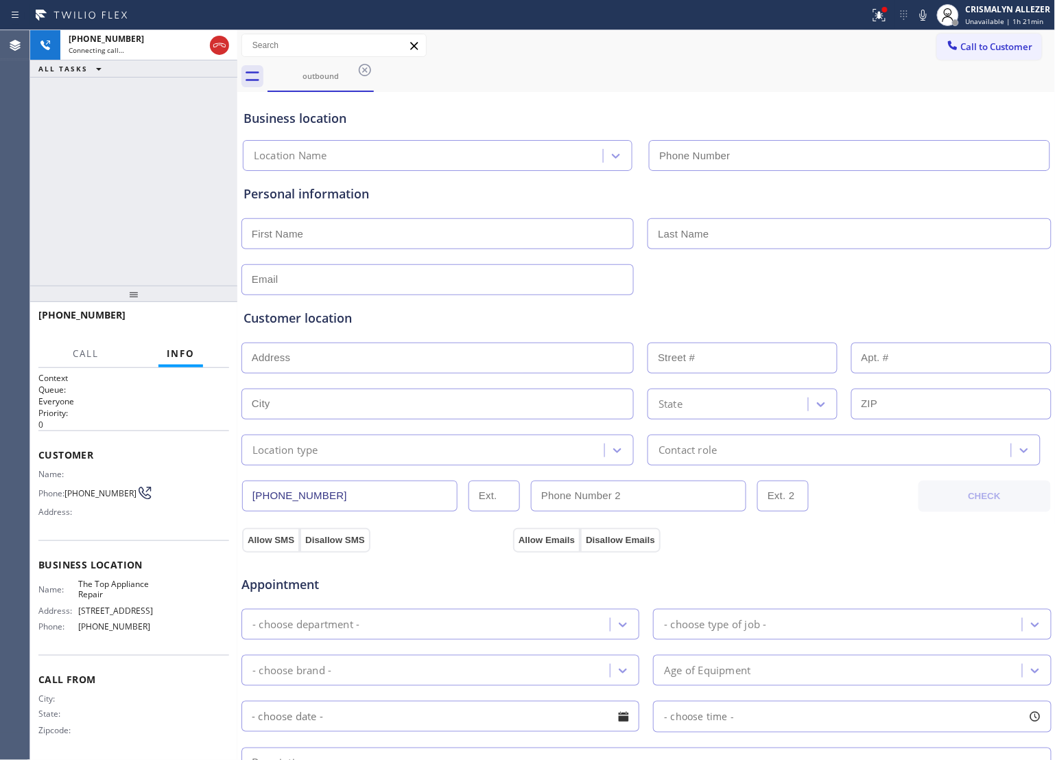
type input "[PHONE_NUMBER]"
click at [191, 321] on span "HANG UP" at bounding box center [197, 321] width 42 height 10
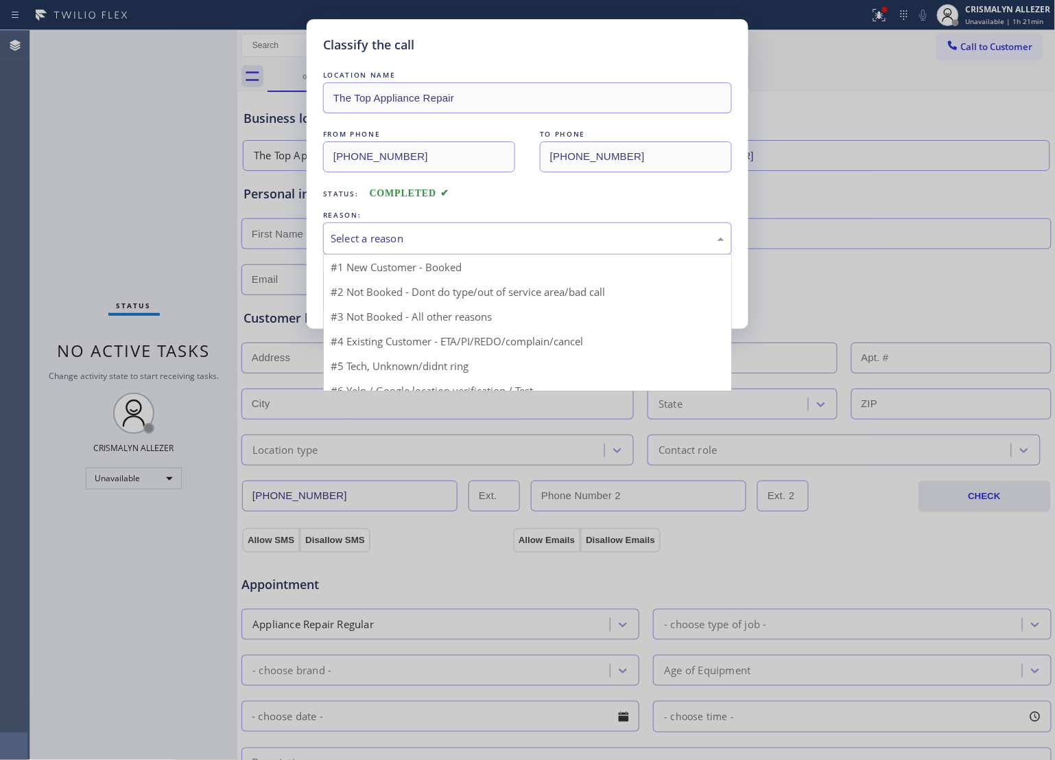
click at [489, 255] on div "Select a reason #1 New Customer - Booked #2 Not Booked - Dont do type/out of se…" at bounding box center [527, 238] width 409 height 32
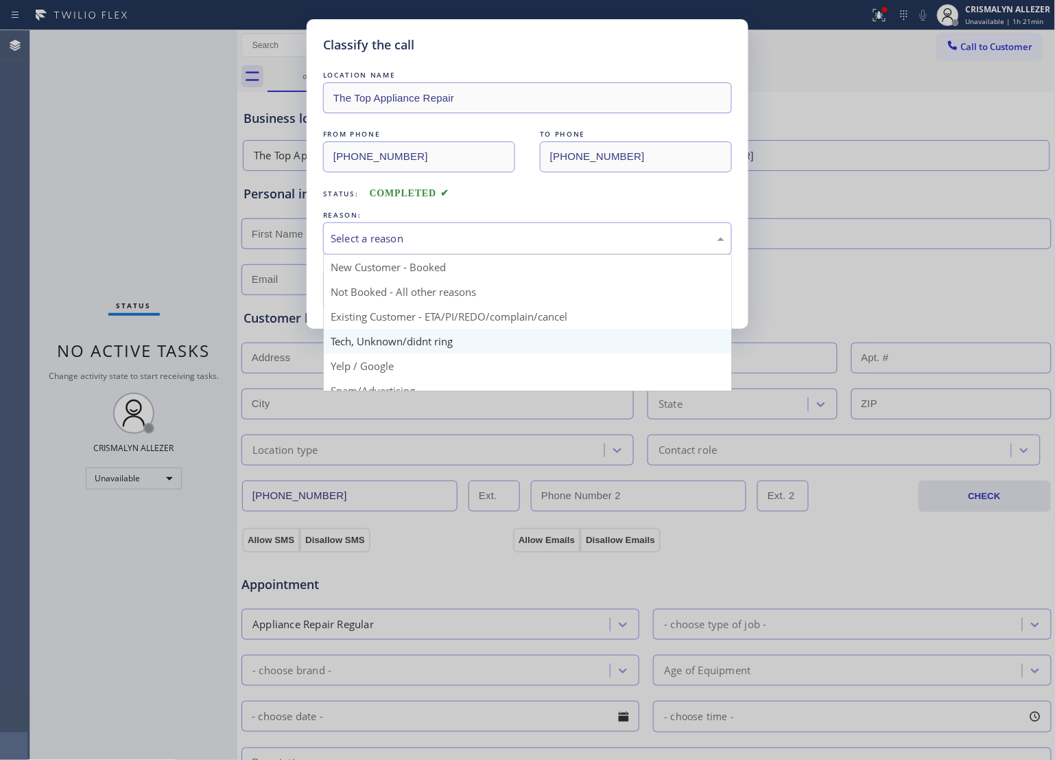
scroll to position [94, 0]
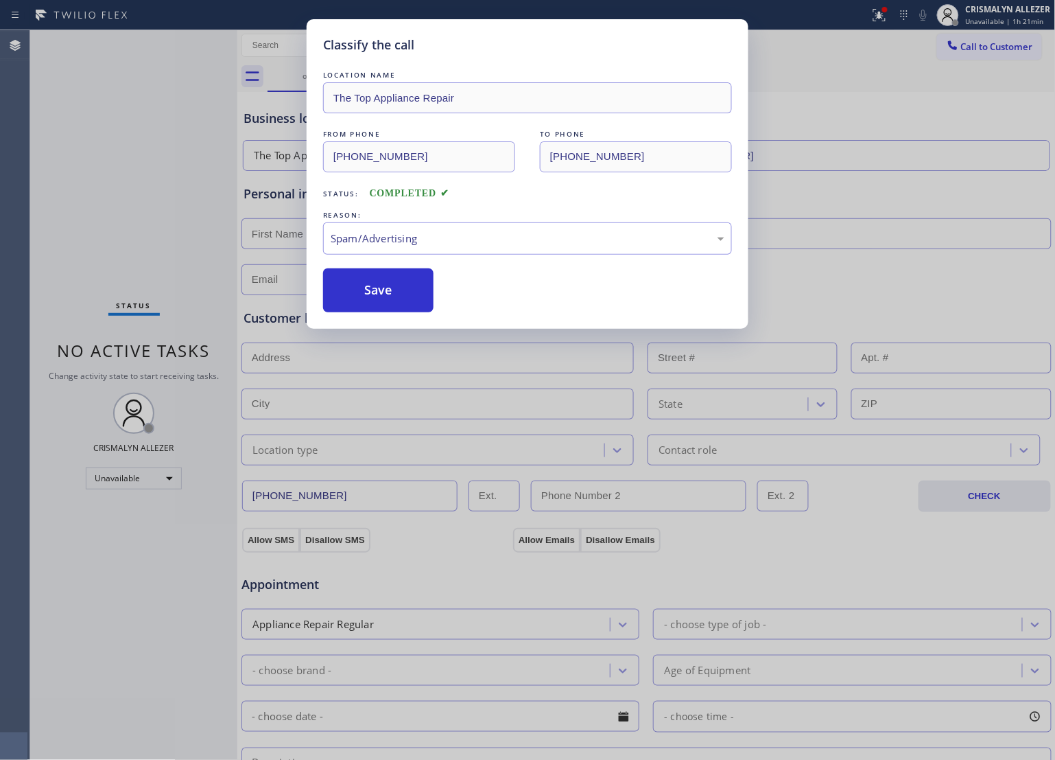
click at [386, 304] on button "Save" at bounding box center [378, 290] width 110 height 44
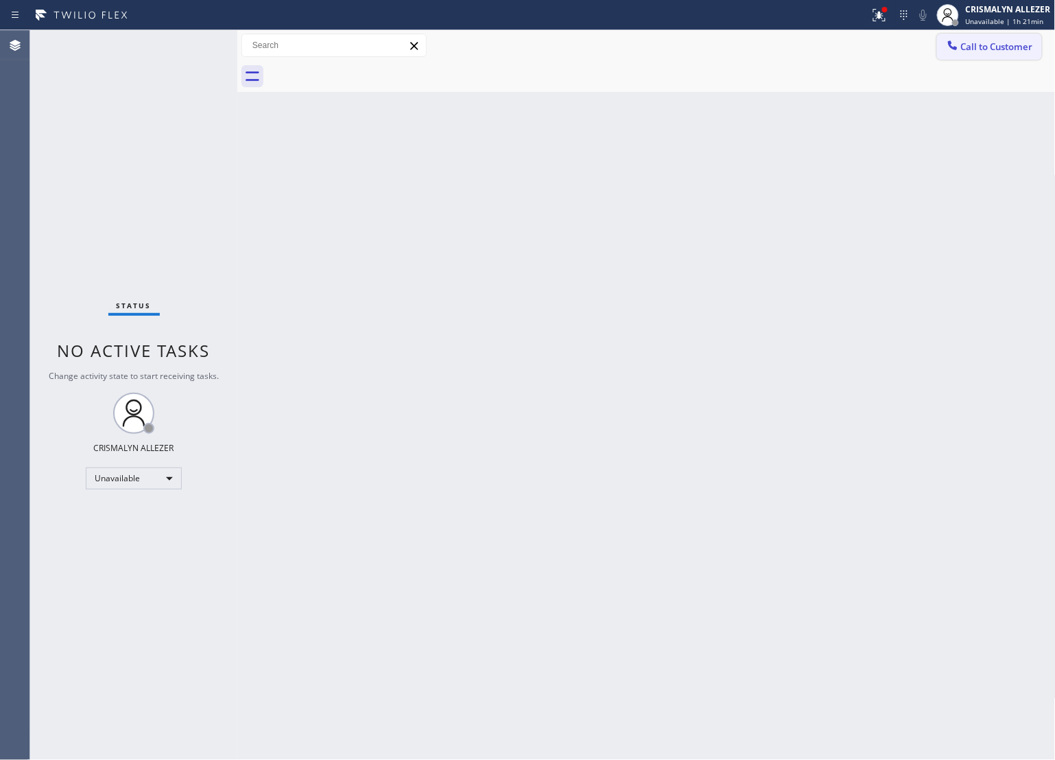
click at [1021, 43] on span "Call to Customer" at bounding box center [997, 46] width 72 height 12
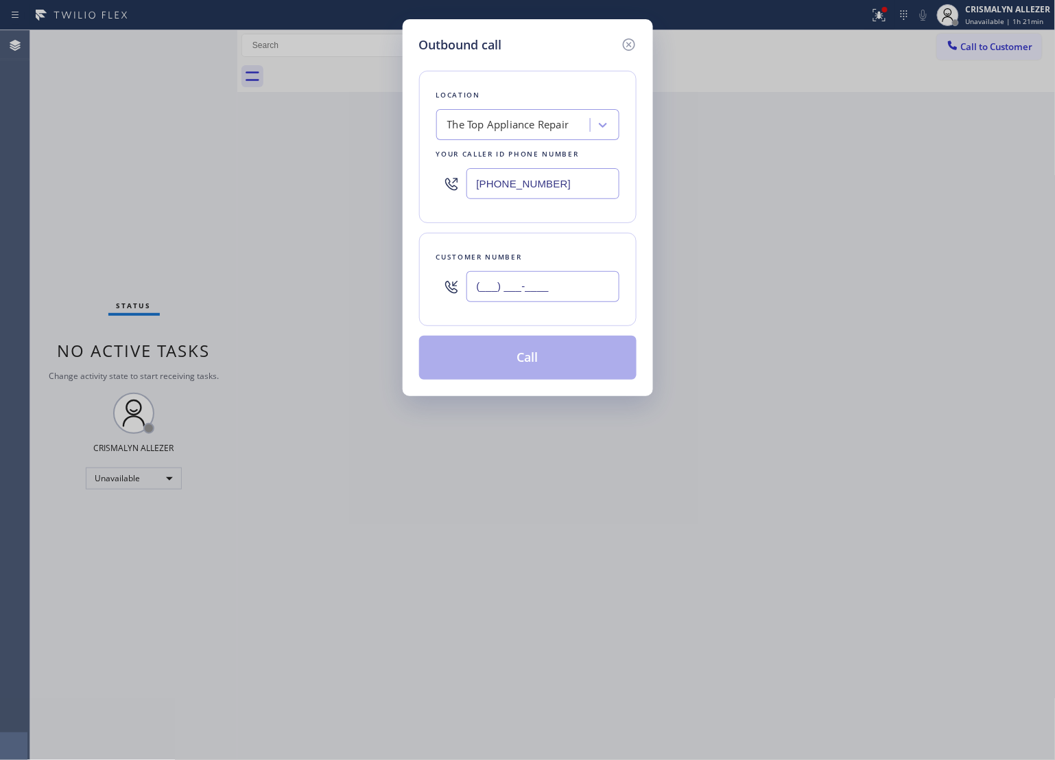
click at [570, 292] on input "(___) ___-____" at bounding box center [543, 286] width 153 height 31
paste input "786) 952-6916"
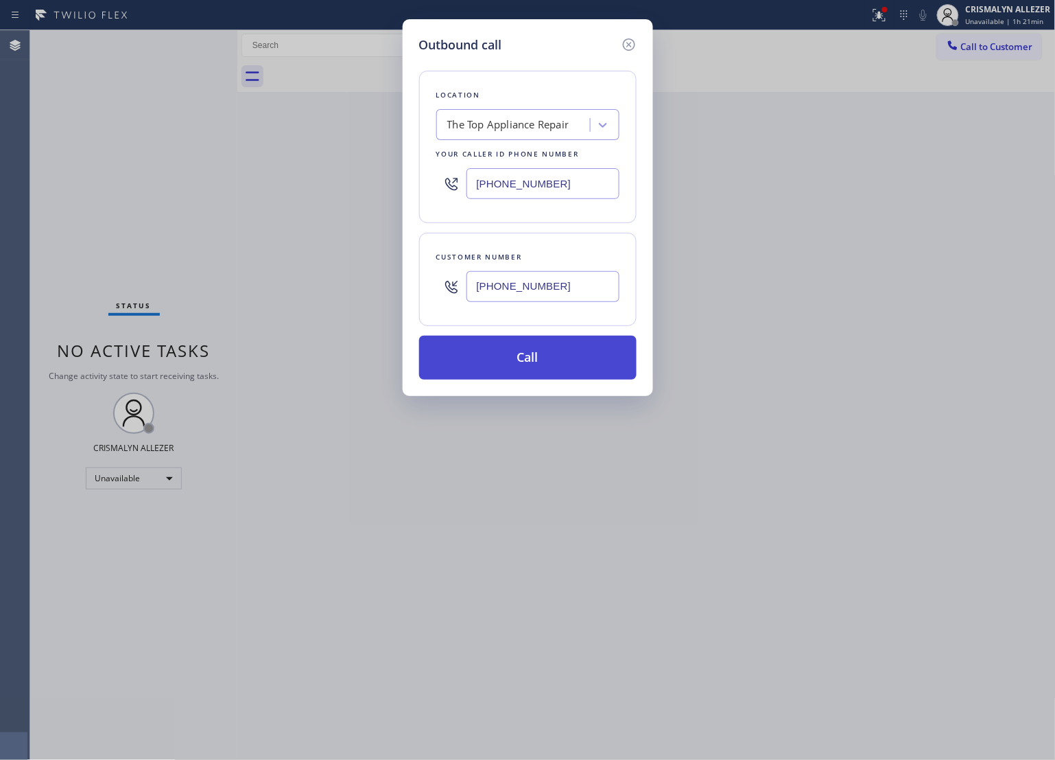
type input "[PHONE_NUMBER]"
click at [539, 366] on button "Call" at bounding box center [528, 358] width 218 height 44
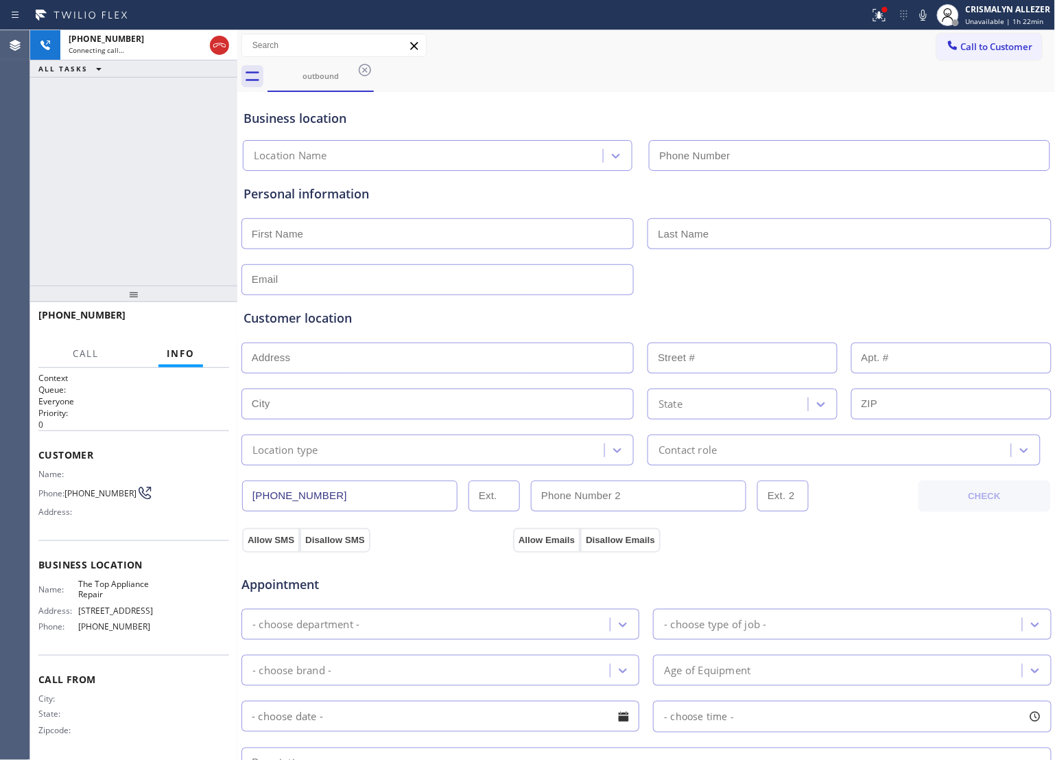
type input "[PHONE_NUMBER]"
click at [176, 325] on button "HANG UP" at bounding box center [197, 321] width 64 height 19
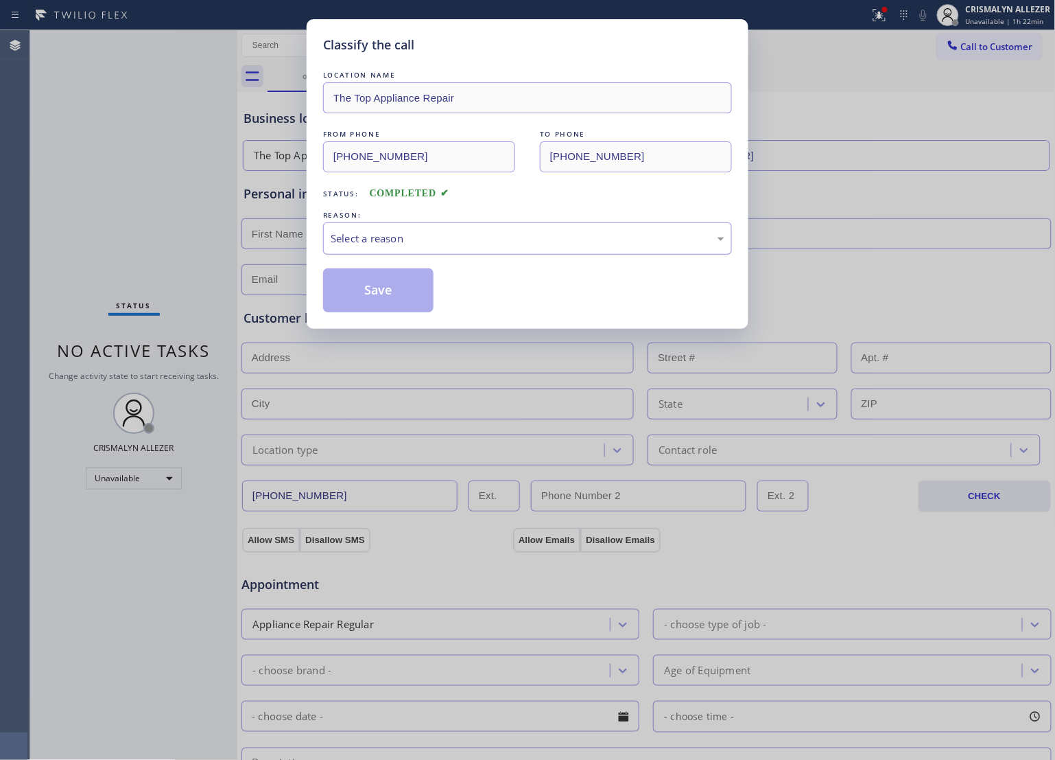
click at [522, 246] on div "Select a reason" at bounding box center [528, 239] width 394 height 16
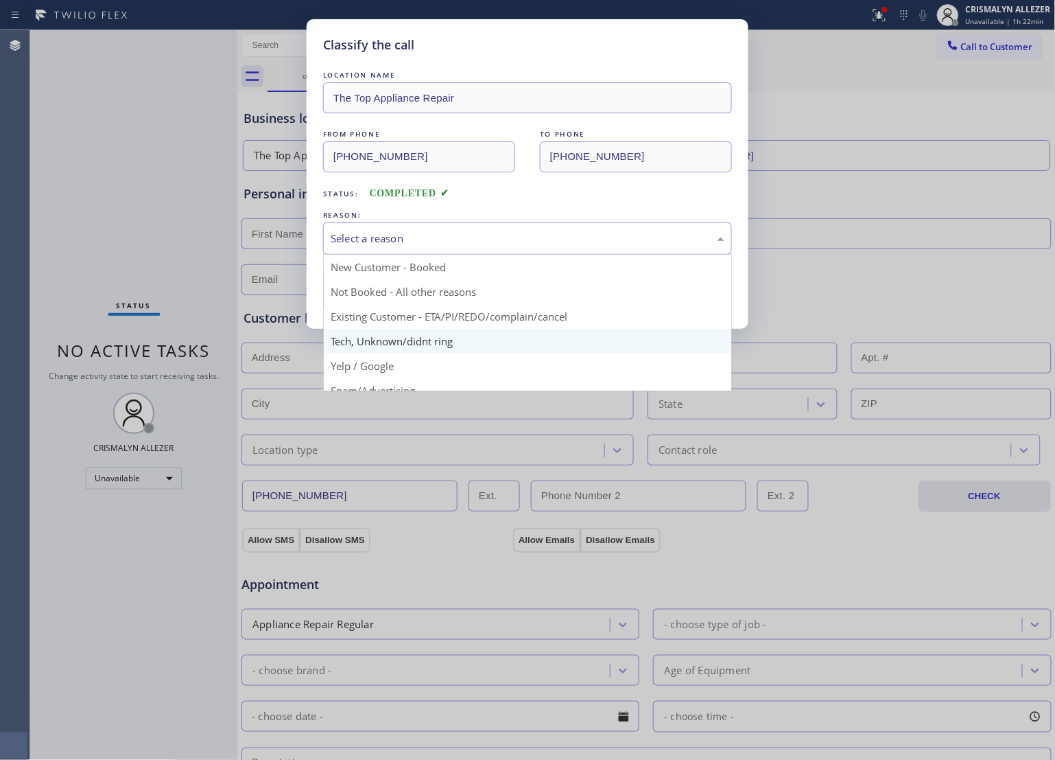
scroll to position [94, 0]
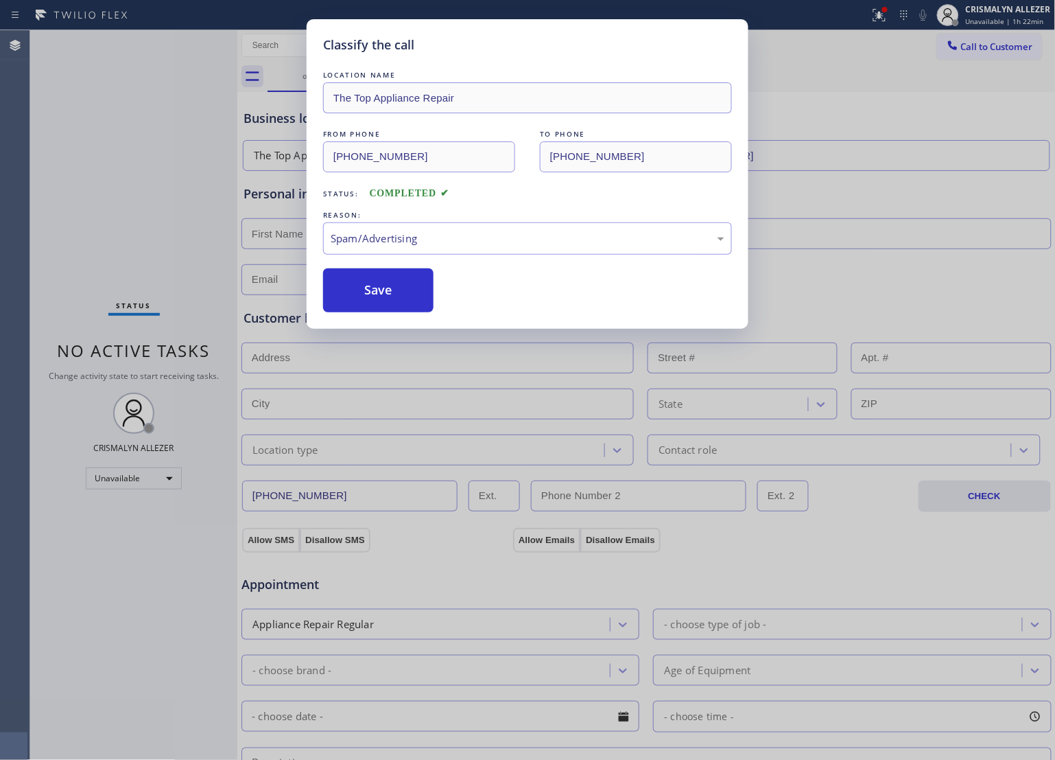
click at [395, 309] on button "Save" at bounding box center [378, 290] width 110 height 44
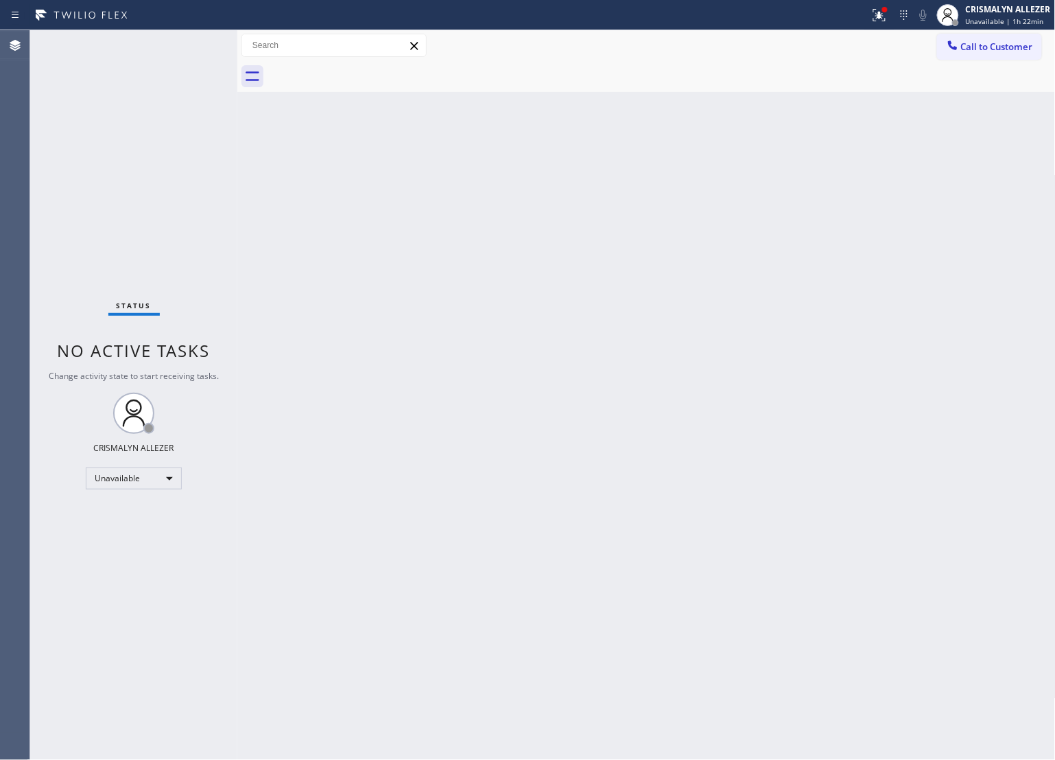
drag, startPoint x: 681, startPoint y: 400, endPoint x: 701, endPoint y: 381, distance: 27.7
click at [693, 386] on div "Back to Dashboard Change Sender ID Customers Technicians Select a contact Outbo…" at bounding box center [646, 394] width 819 height 729
click at [998, 47] on span "Call to Customer" at bounding box center [997, 46] width 72 height 12
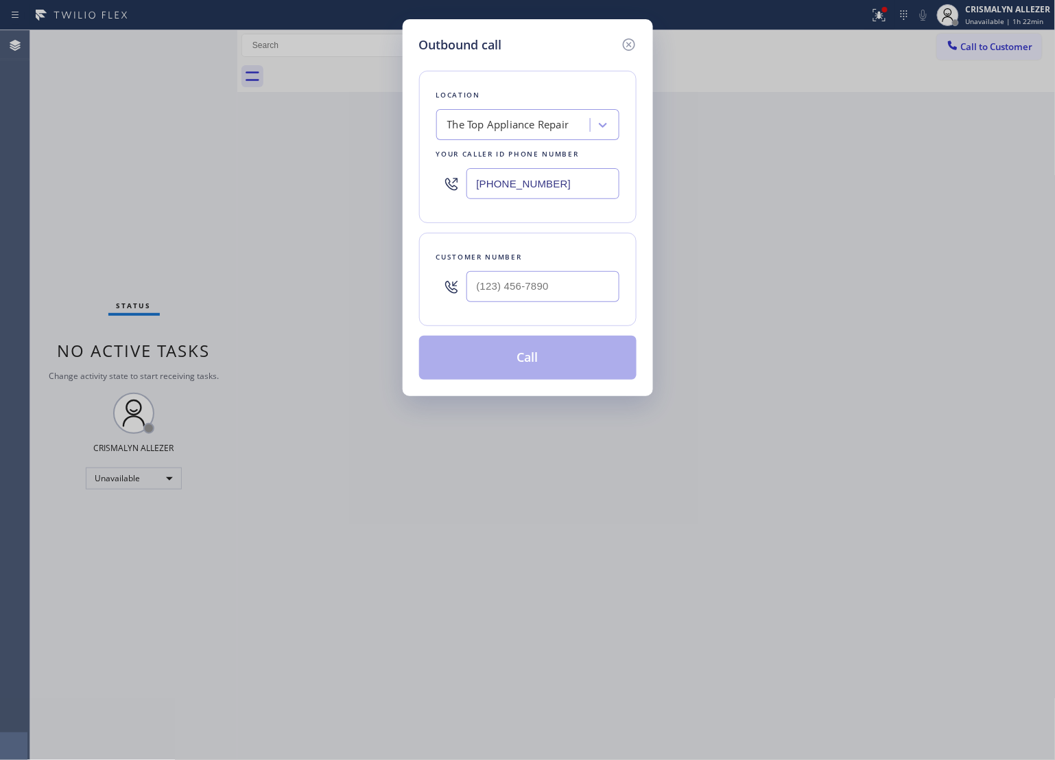
drag, startPoint x: 597, startPoint y: 187, endPoint x: 121, endPoint y: 193, distance: 475.6
click at [194, 194] on div "Outbound call Location The Top Appliance Repair Your caller id phone number [PH…" at bounding box center [527, 380] width 1055 height 760
paste input "954) 835-4535"
type input "[PHONE_NUMBER]"
click at [536, 279] on input "(___) ___-____" at bounding box center [543, 286] width 153 height 31
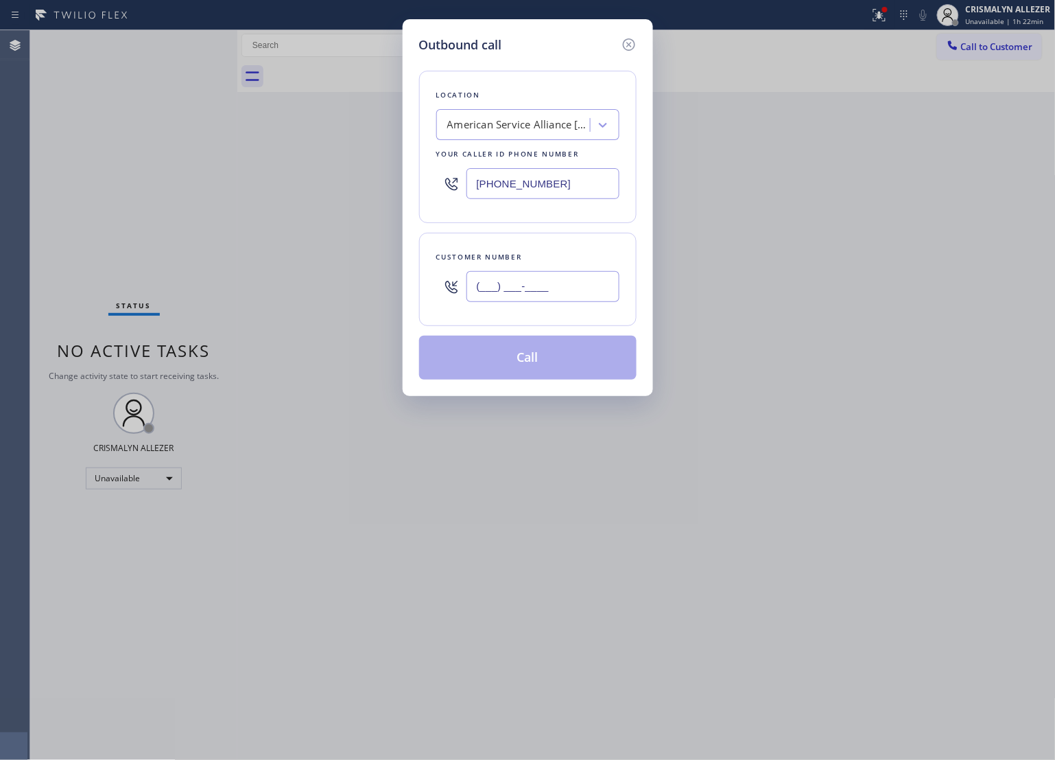
paste input "954) 354-1660"
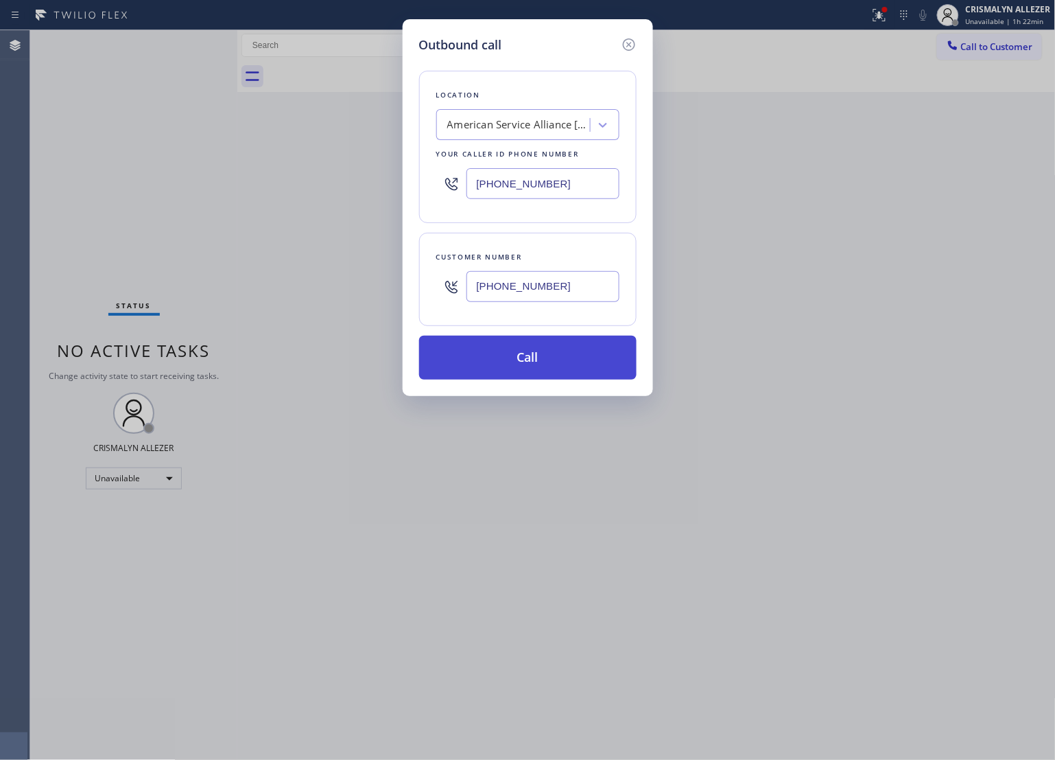
type input "[PHONE_NUMBER]"
click at [530, 353] on button "Call" at bounding box center [528, 358] width 218 height 44
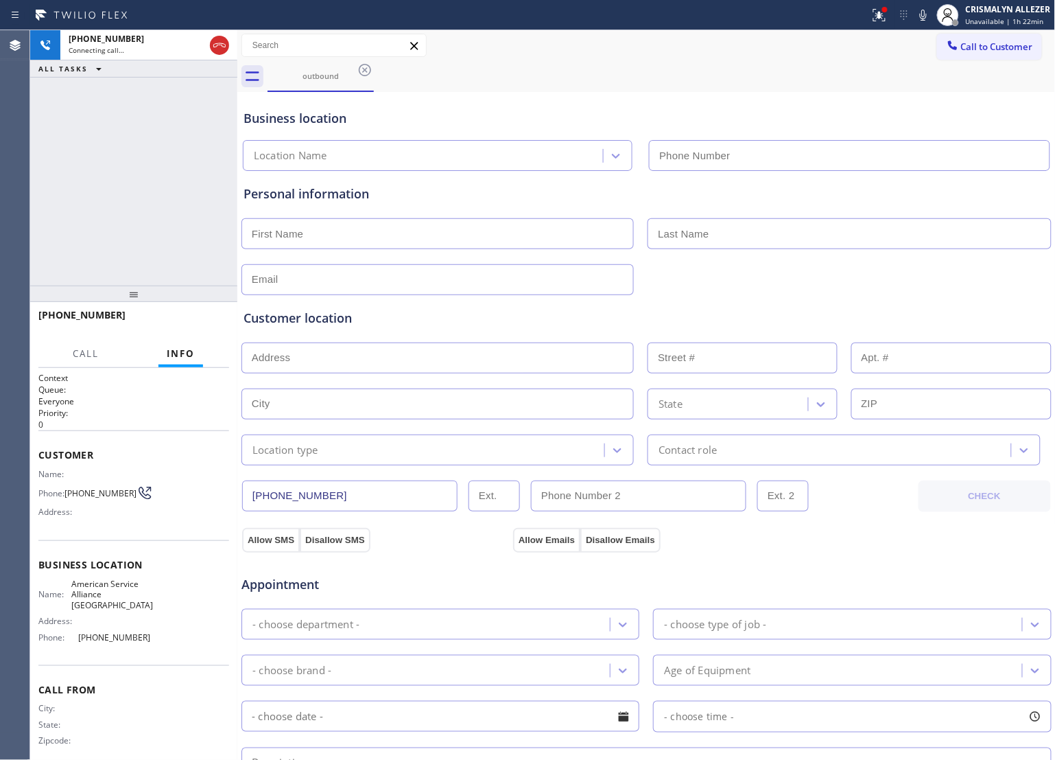
type input "[PHONE_NUMBER]"
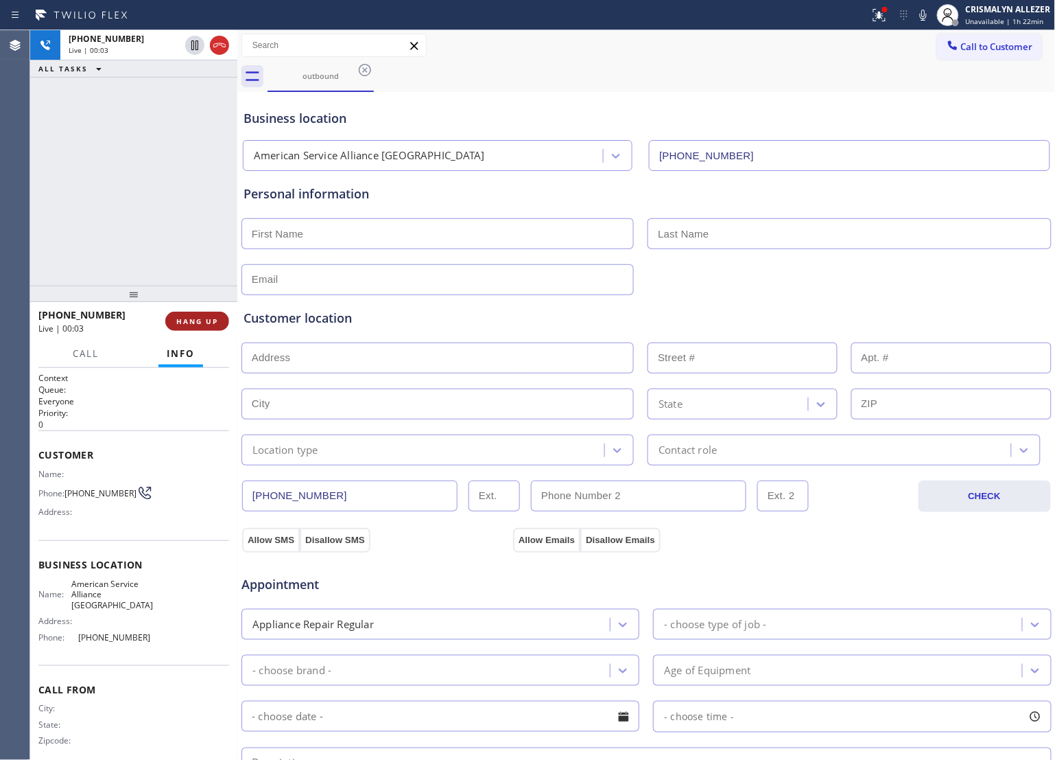
click at [183, 313] on button "HANG UP" at bounding box center [197, 321] width 64 height 19
click at [183, 321] on span "HANG UP" at bounding box center [197, 321] width 42 height 10
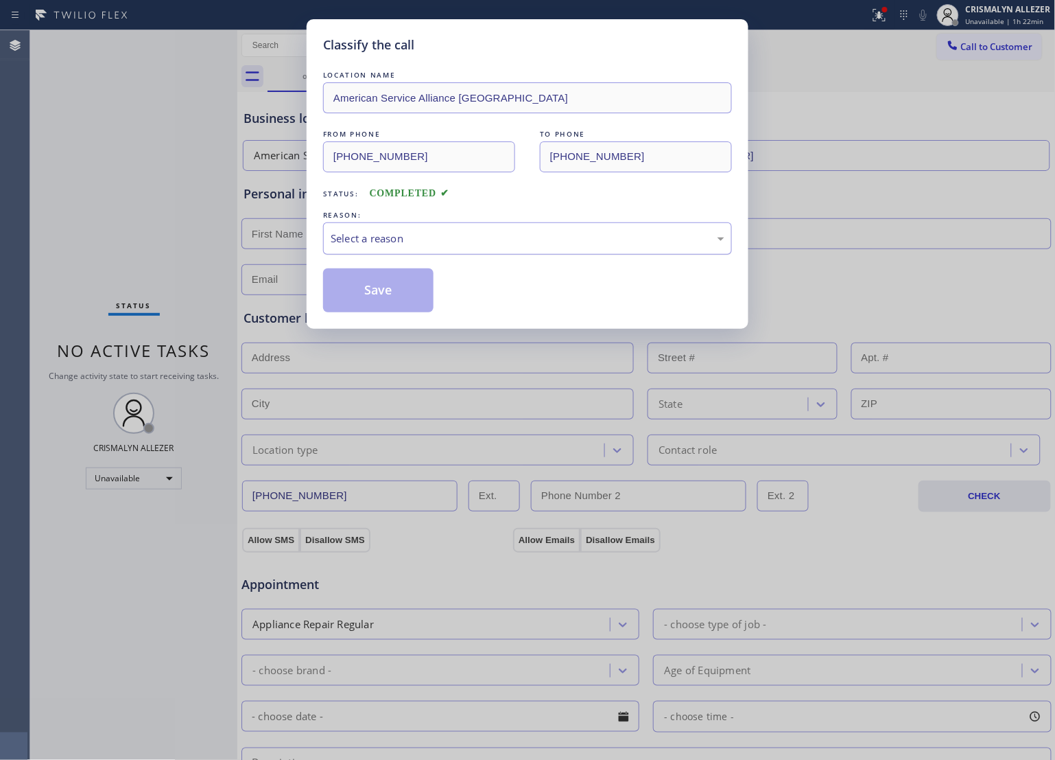
click at [487, 224] on div "Select a reason" at bounding box center [527, 238] width 409 height 32
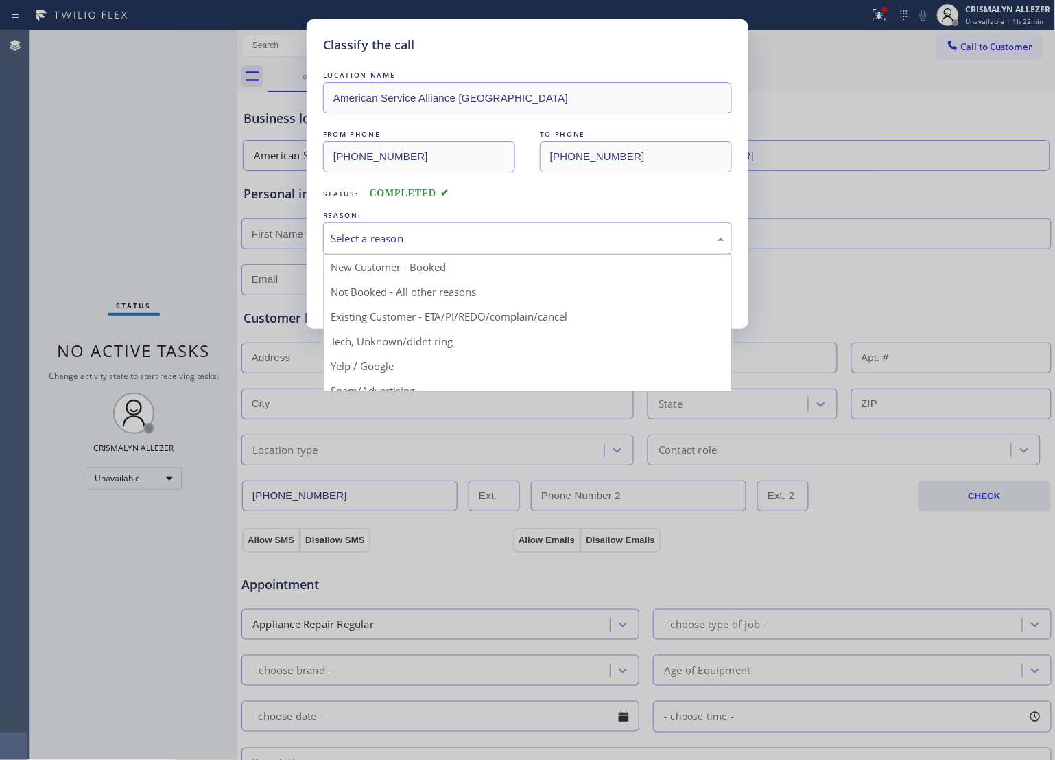
scroll to position [94, 0]
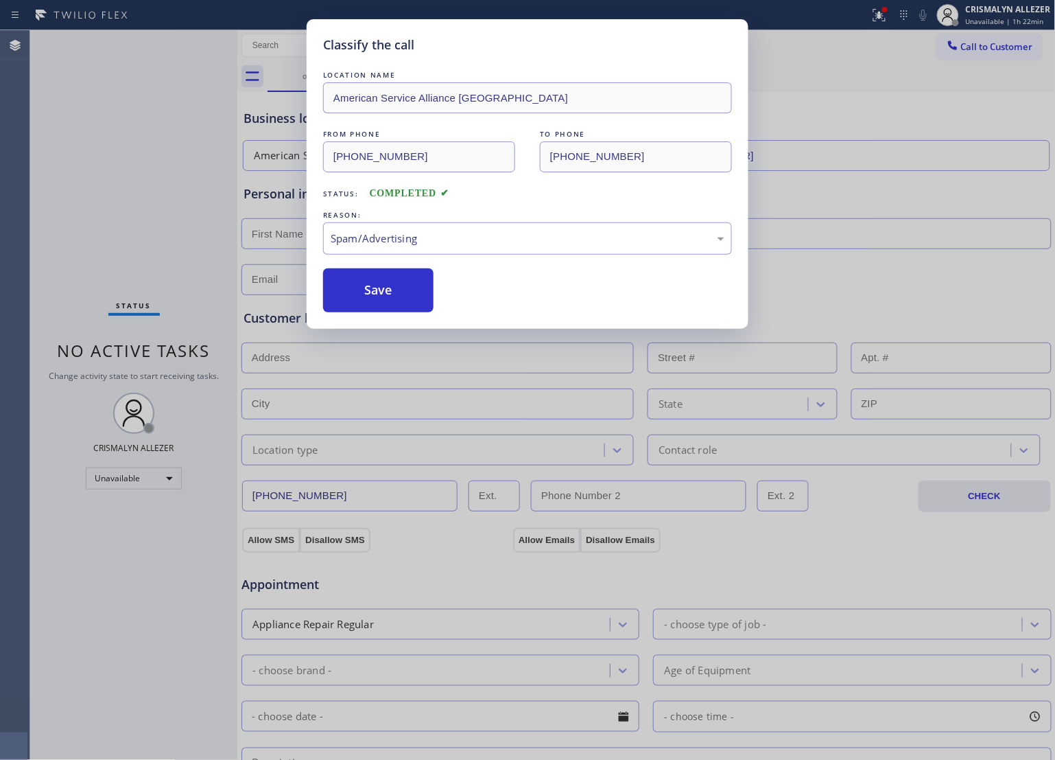
click at [386, 301] on button "Save" at bounding box center [378, 290] width 110 height 44
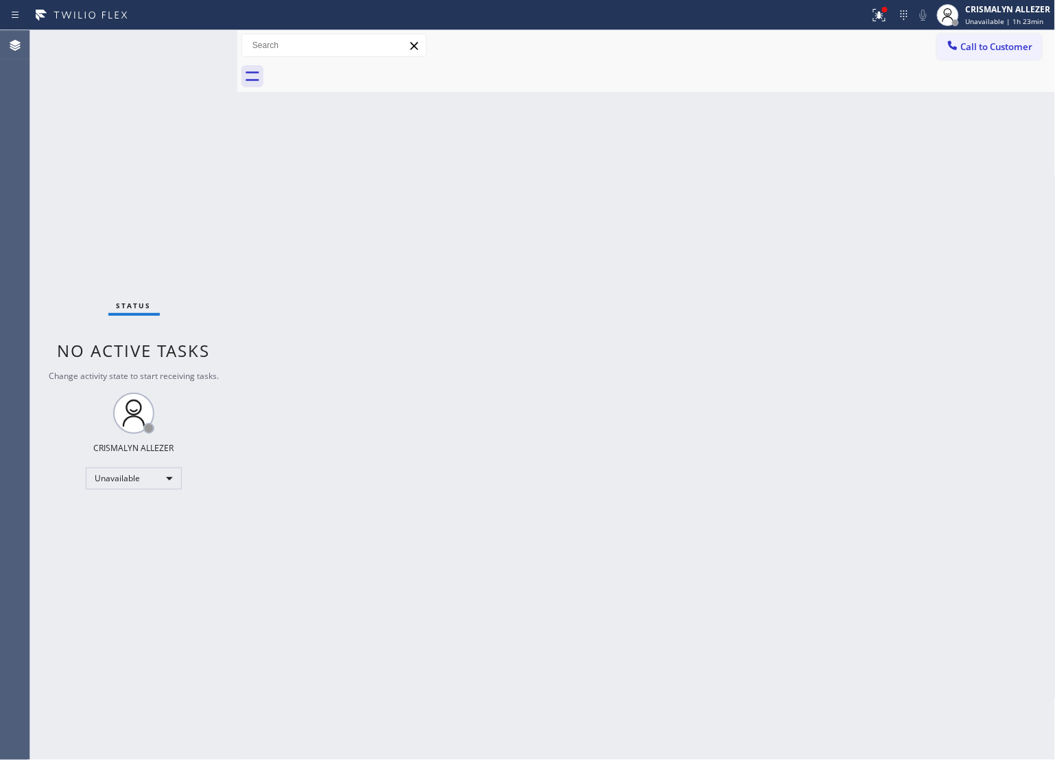
drag, startPoint x: 678, startPoint y: 300, endPoint x: 903, endPoint y: 96, distance: 303.6
click at [691, 290] on div "Back to Dashboard Change Sender ID Customers Technicians Select a contact Outbo…" at bounding box center [646, 394] width 819 height 729
click at [989, 43] on span "Call to Customer" at bounding box center [997, 46] width 72 height 12
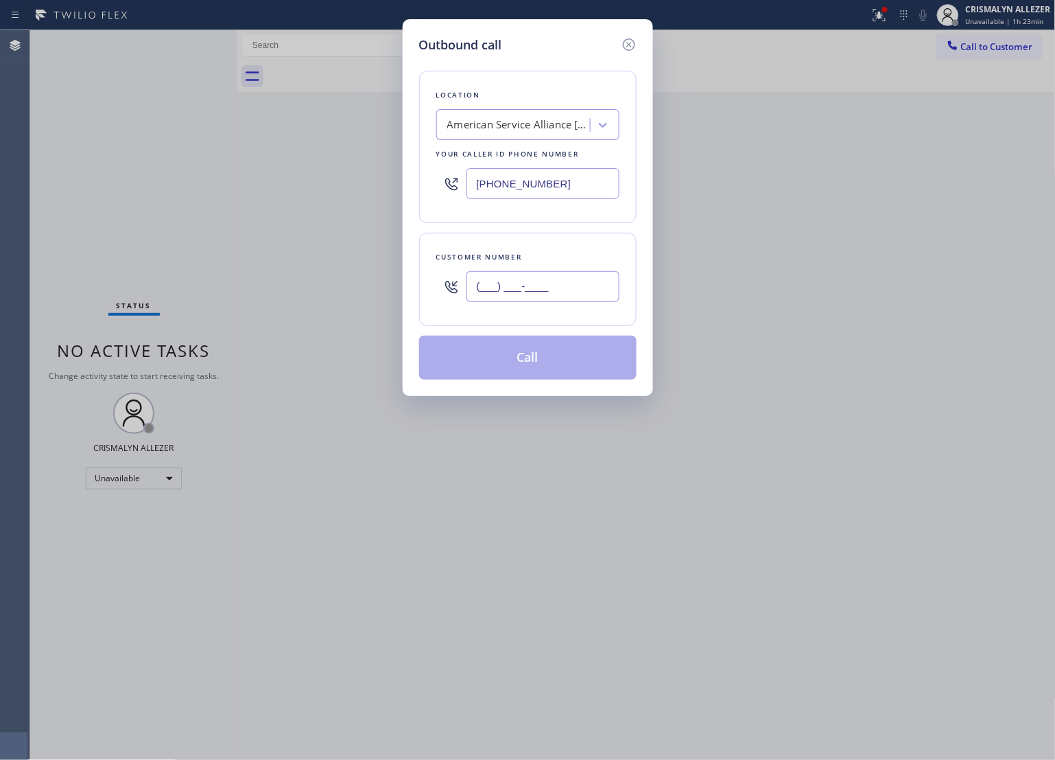
click at [533, 272] on input "(___) ___-____" at bounding box center [543, 286] width 153 height 31
paste input "954) 354-1660"
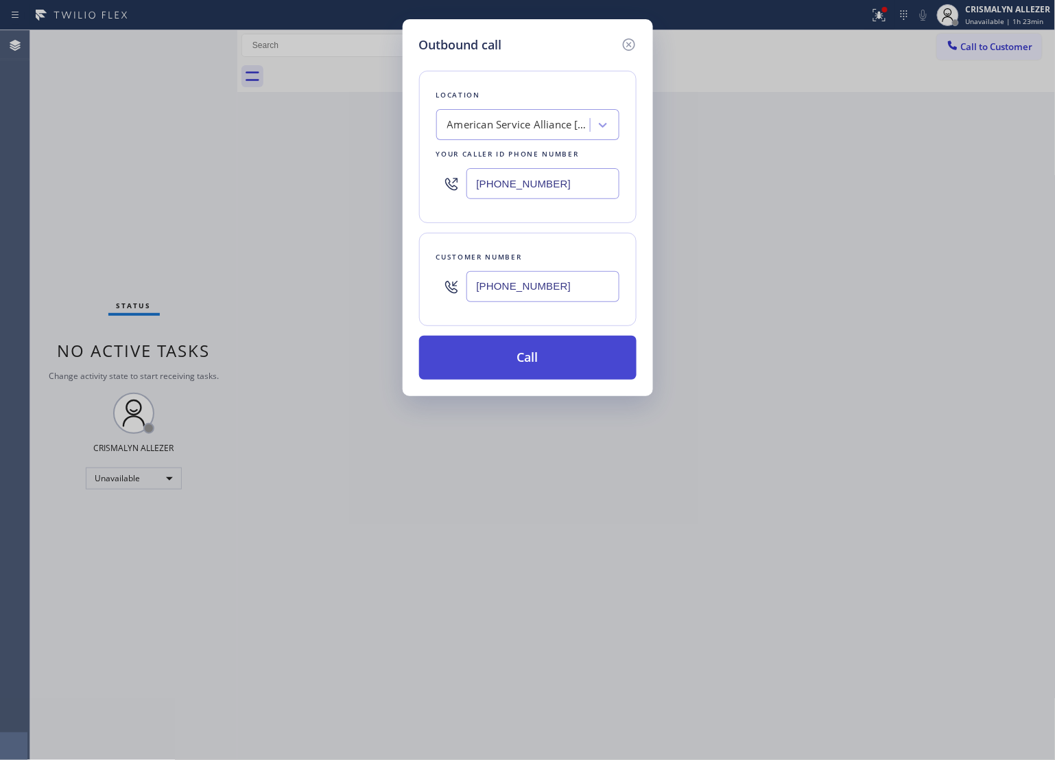
type input "[PHONE_NUMBER]"
click at [536, 355] on button "Call" at bounding box center [528, 358] width 218 height 44
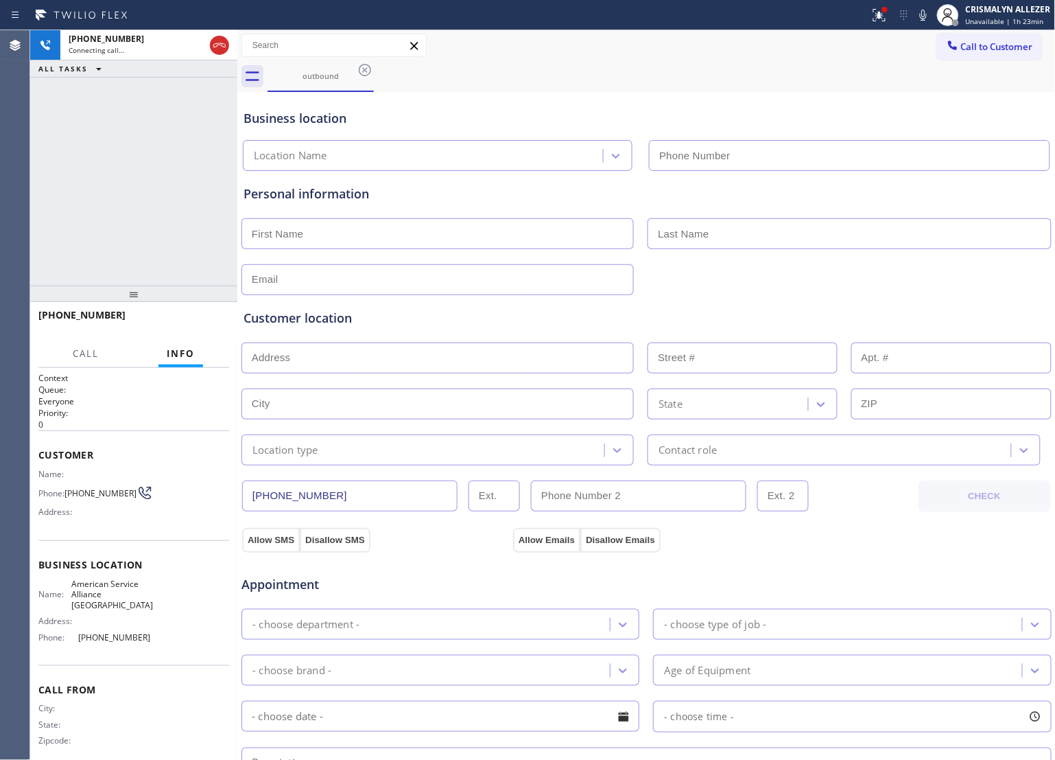
type input "[PHONE_NUMBER]"
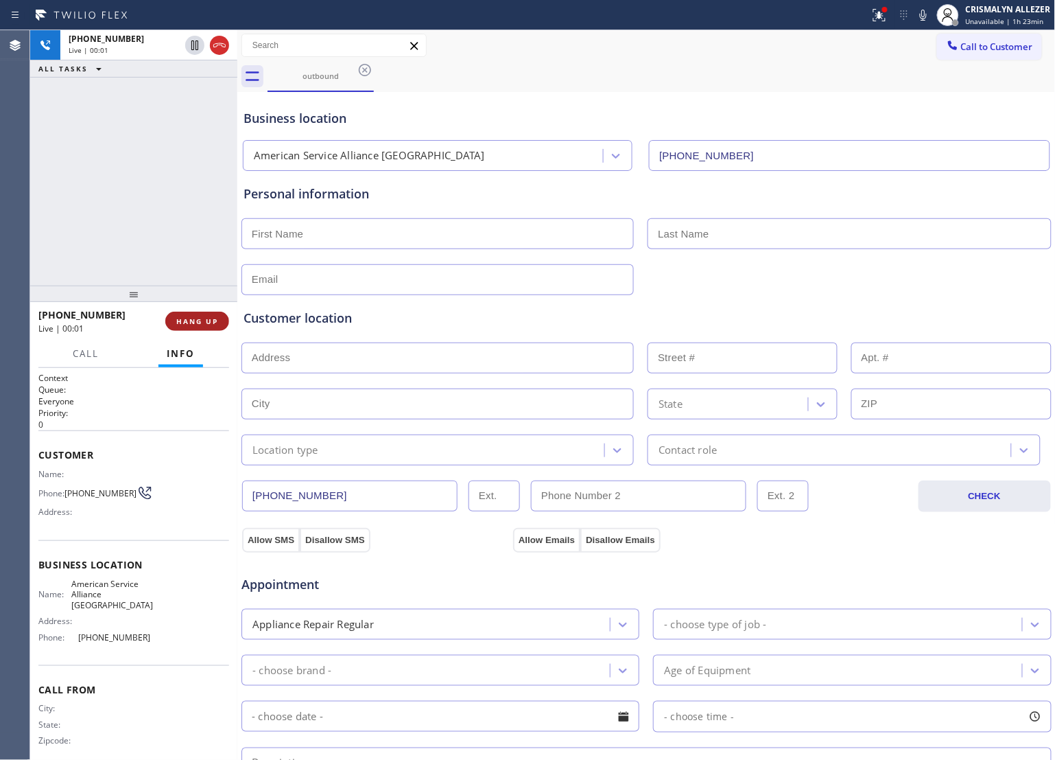
click at [197, 320] on span "HANG UP" at bounding box center [197, 321] width 42 height 10
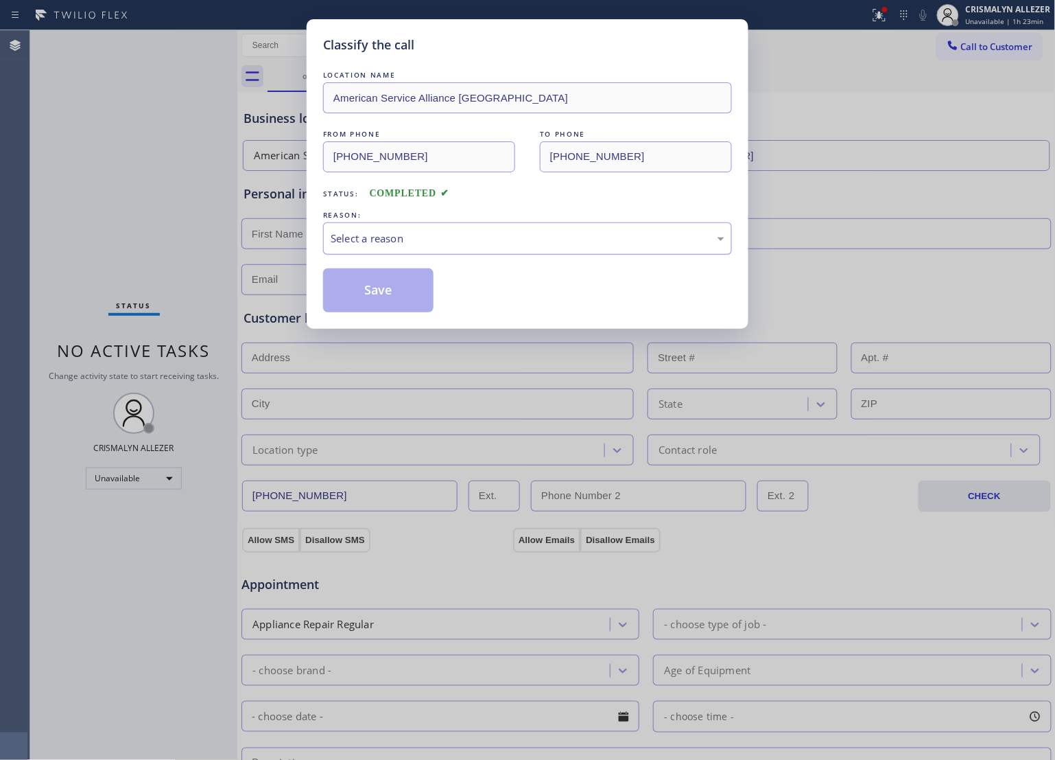
click at [550, 237] on div "Select a reason" at bounding box center [528, 239] width 394 height 16
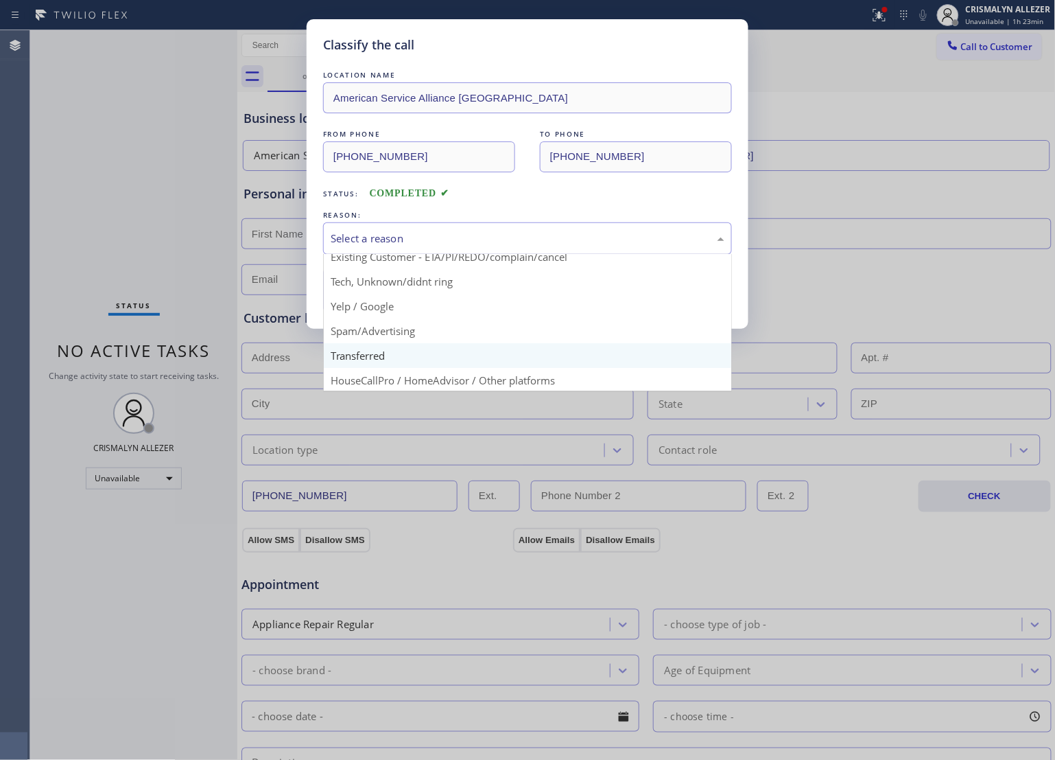
scroll to position [94, 0]
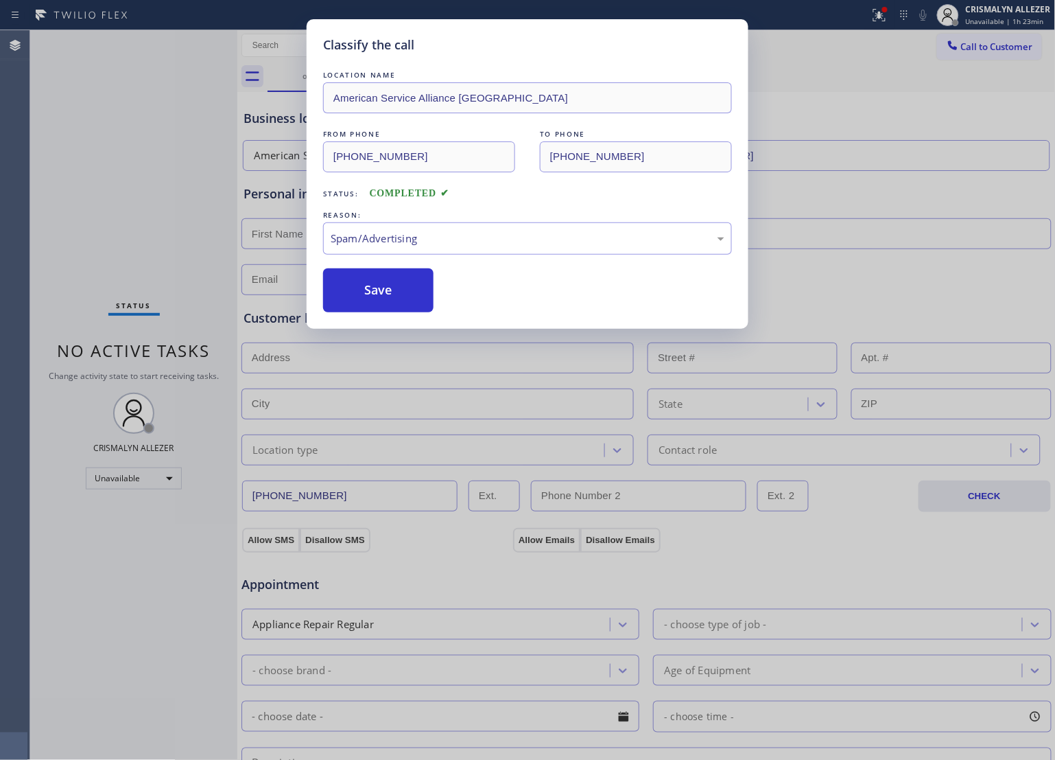
click at [382, 302] on button "Save" at bounding box center [378, 290] width 110 height 44
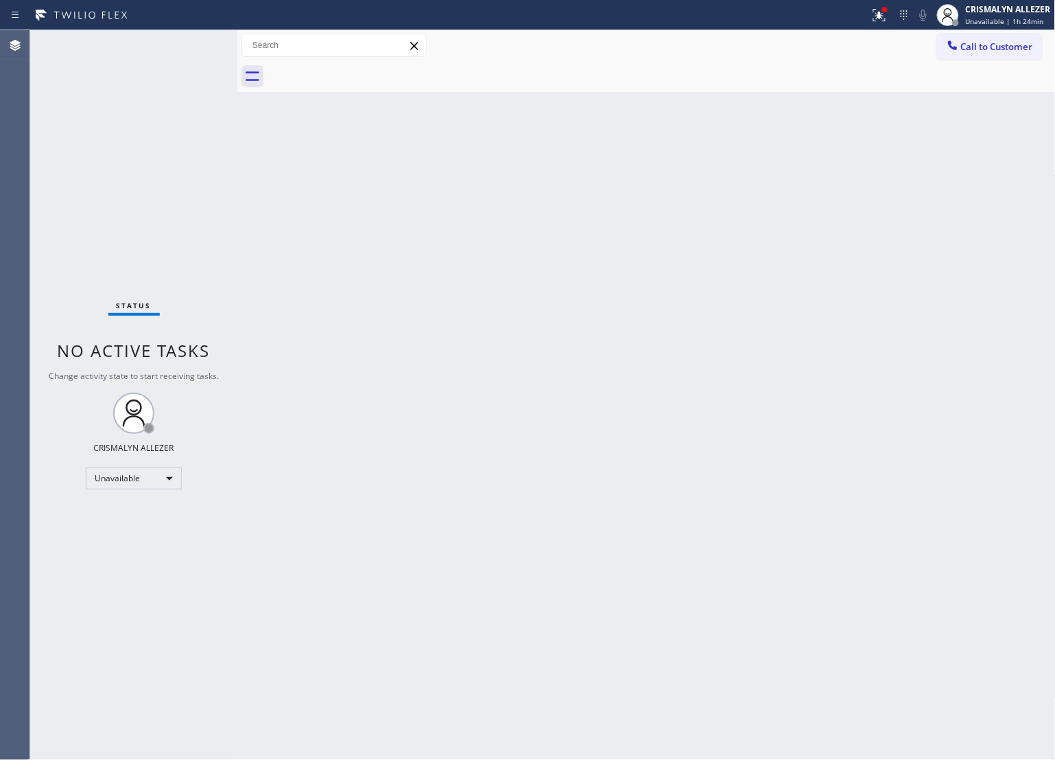
click at [681, 335] on div "Back to Dashboard Change Sender ID Customers Technicians Select a contact Outbo…" at bounding box center [646, 394] width 819 height 729
click at [994, 42] on span "Call to Customer" at bounding box center [997, 46] width 72 height 12
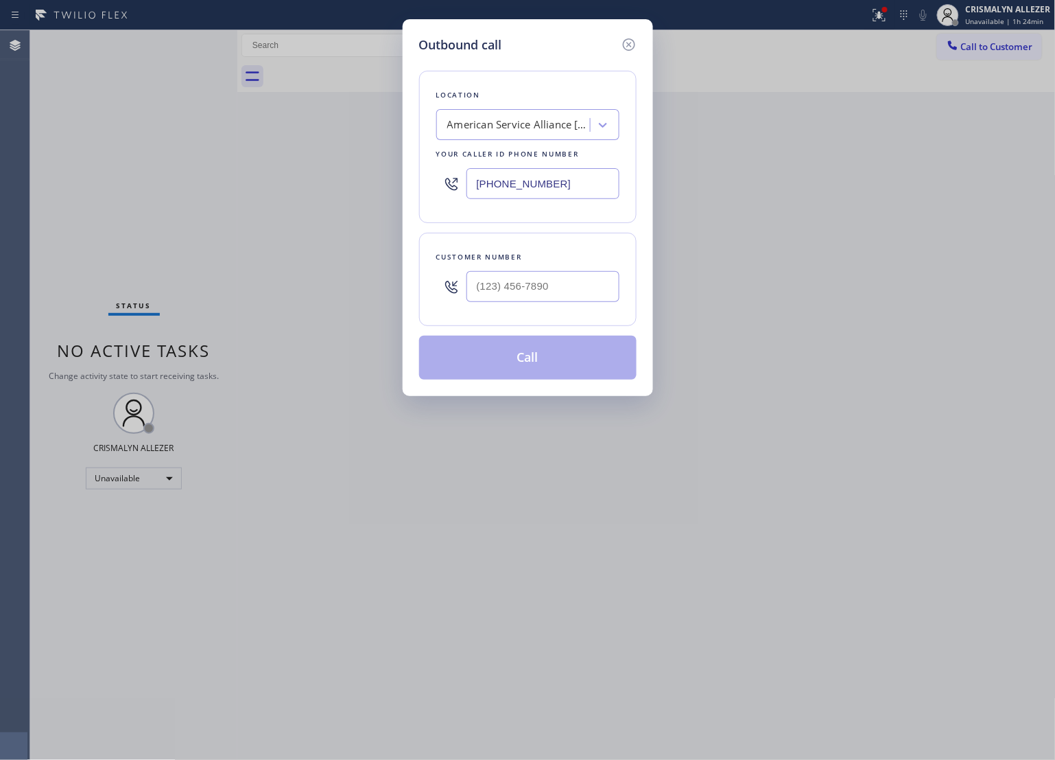
drag, startPoint x: 583, startPoint y: 187, endPoint x: 112, endPoint y: 189, distance: 471.4
click at [112, 189] on div "Outbound call Location American Service Alliance [GEOGRAPHIC_DATA] Your caller …" at bounding box center [527, 380] width 1055 height 760
paste input "855) 213-9318"
type input "[PHONE_NUMBER]"
click at [571, 286] on input "(___) ___-____" at bounding box center [543, 286] width 153 height 31
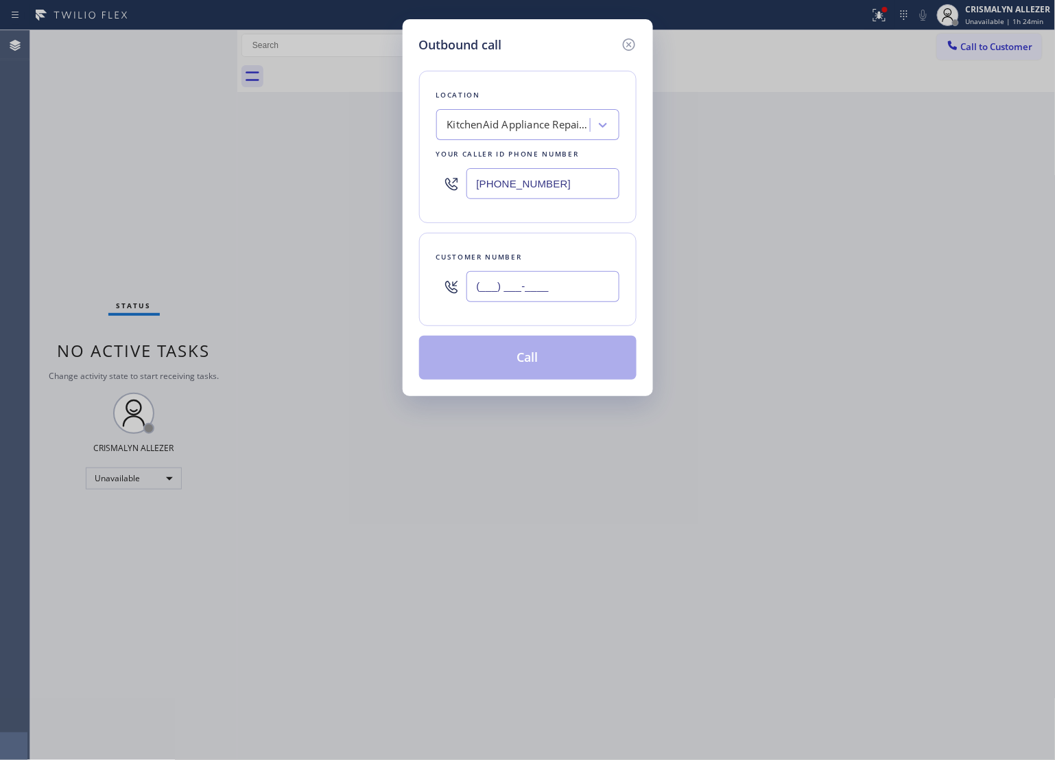
paste input "770) 823-2255"
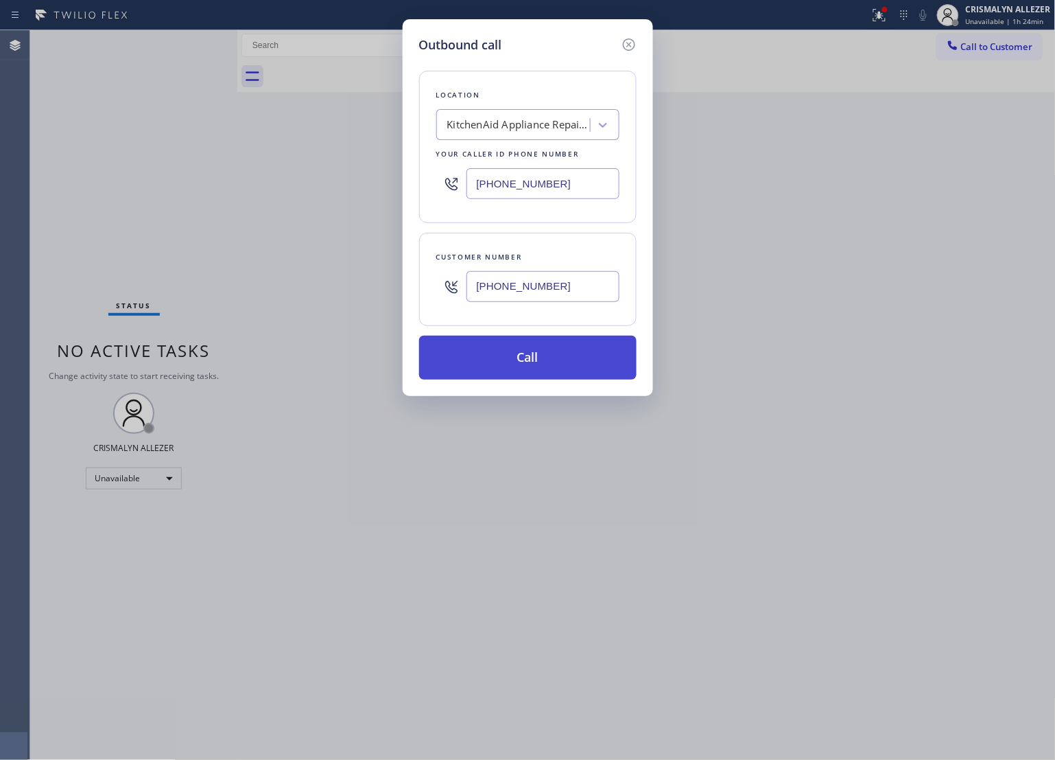
type input "[PHONE_NUMBER]"
click at [522, 362] on button "Call" at bounding box center [528, 358] width 218 height 44
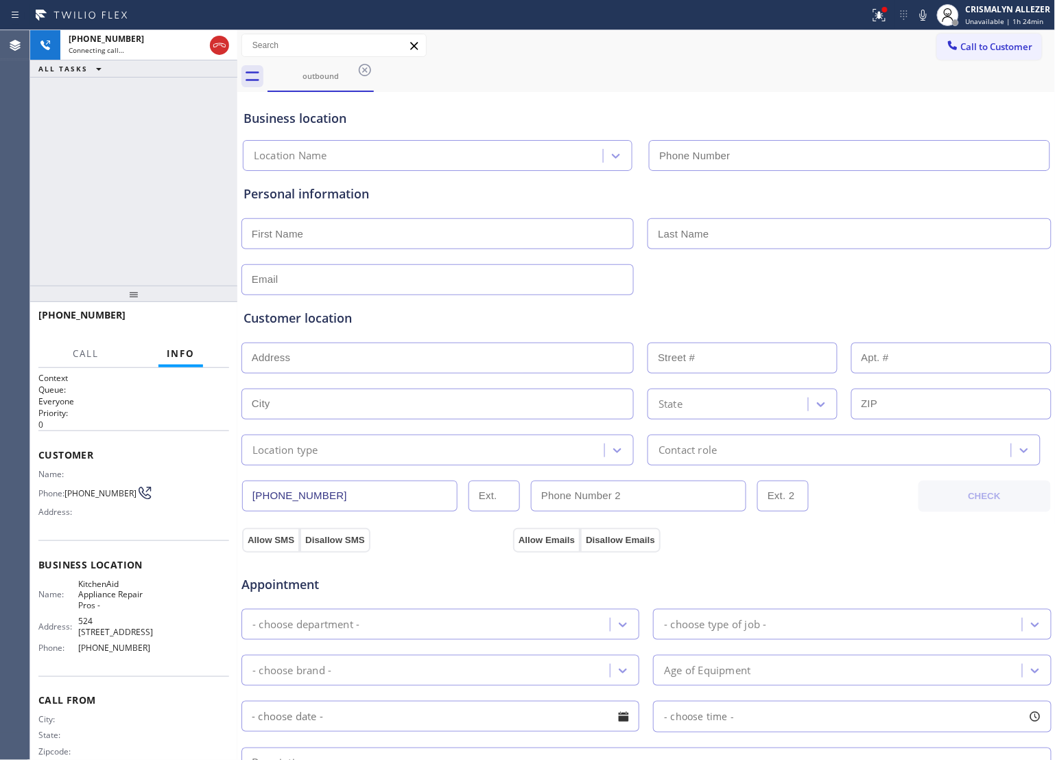
type input "[PHONE_NUMBER]"
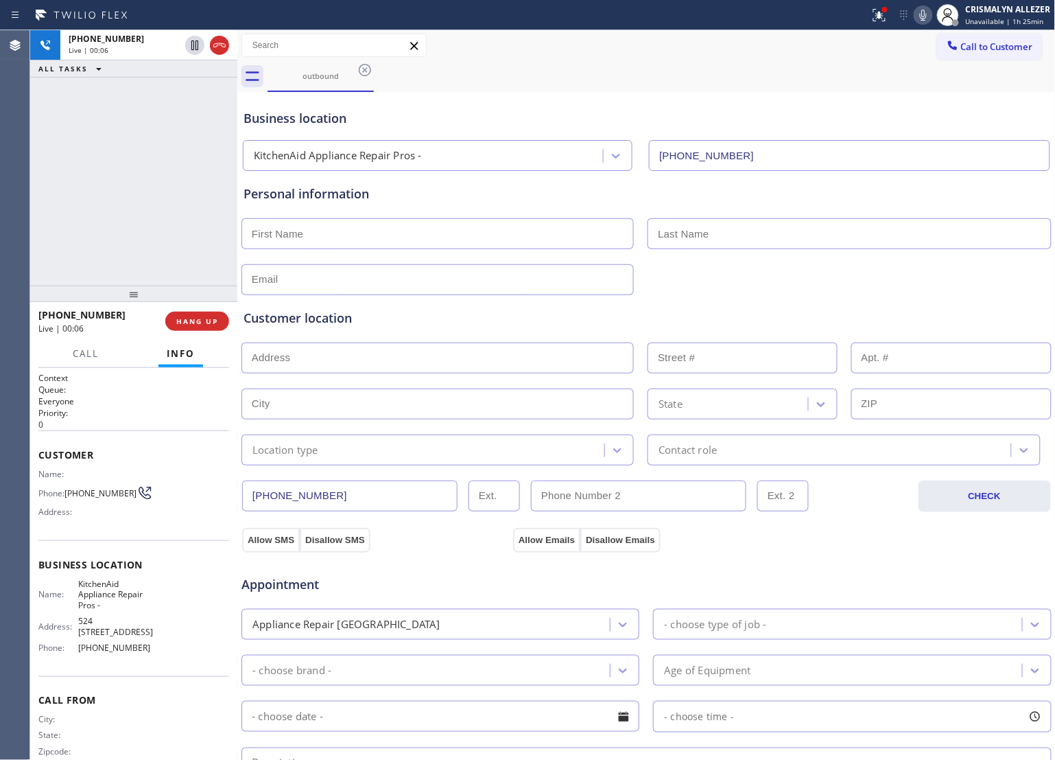
click at [921, 16] on icon at bounding box center [923, 15] width 16 height 16
click at [931, 14] on icon at bounding box center [923, 15] width 16 height 16
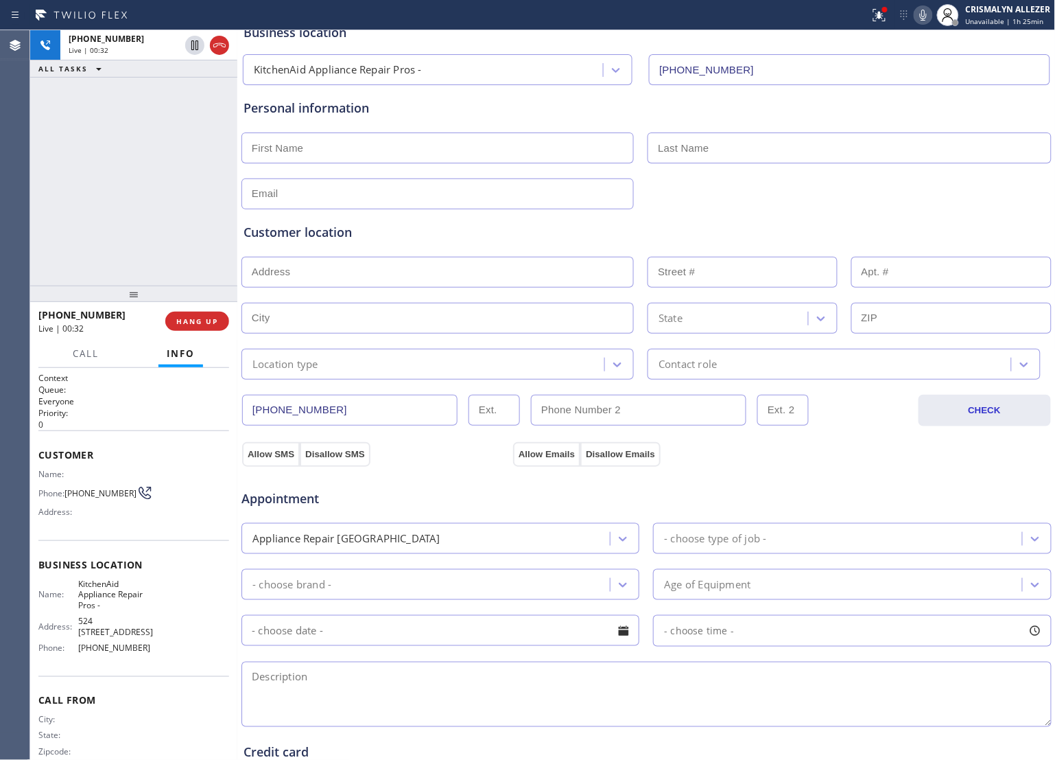
click at [414, 456] on div "Allow SMS Disallow SMS" at bounding box center [375, 453] width 271 height 25
click at [148, 393] on h2 "Queue:" at bounding box center [133, 390] width 191 height 12
click at [194, 321] on span "HANG UP" at bounding box center [197, 321] width 42 height 10
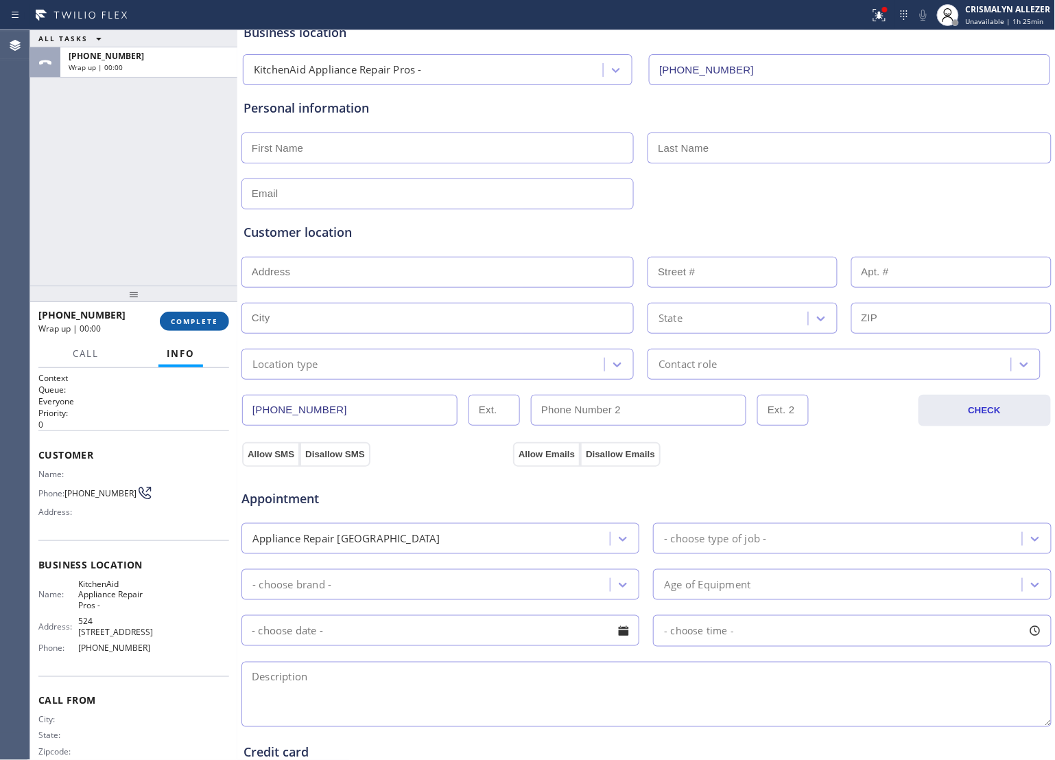
click at [194, 321] on span "COMPLETE" at bounding box center [194, 321] width 47 height 10
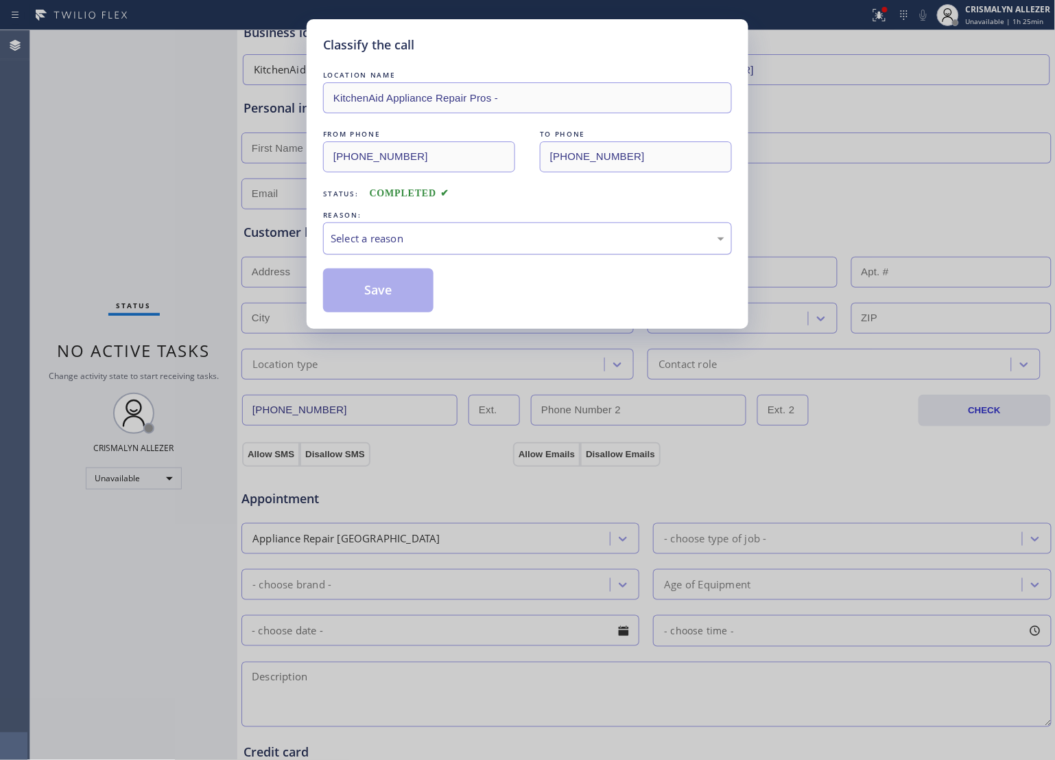
click at [499, 240] on div "Select a reason" at bounding box center [528, 239] width 394 height 16
click at [385, 299] on button "Save" at bounding box center [378, 290] width 110 height 44
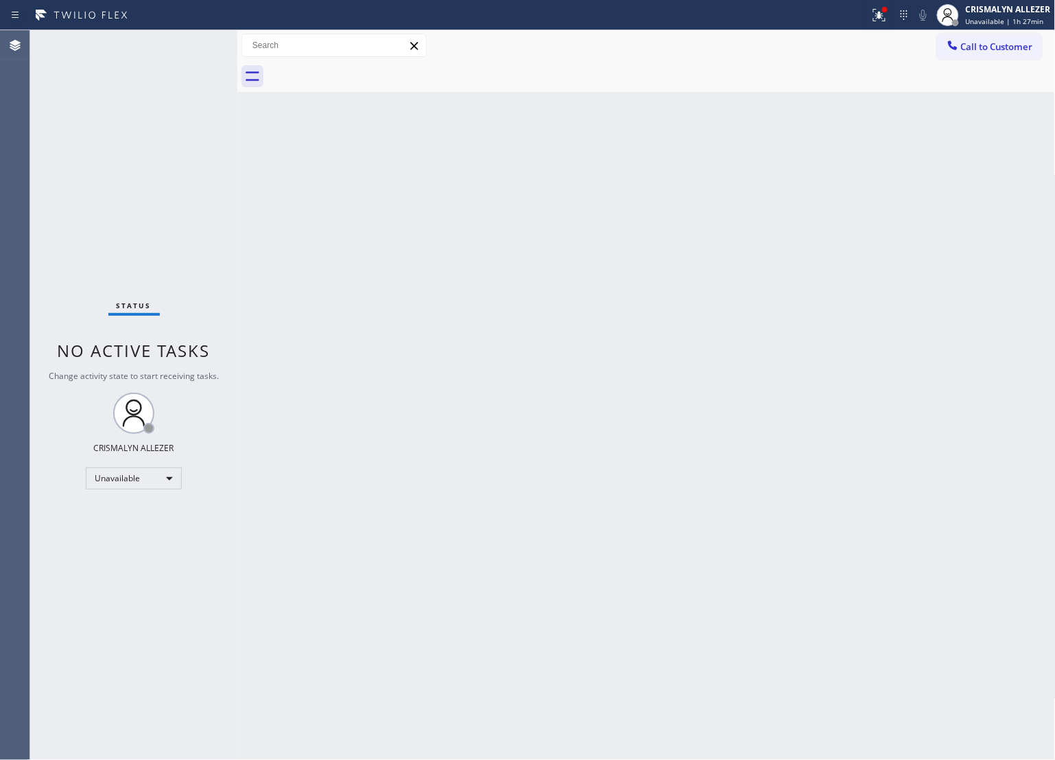
drag, startPoint x: 756, startPoint y: 336, endPoint x: 889, endPoint y: 179, distance: 206.0
click at [756, 334] on div "Back to Dashboard Change Sender ID Customers Technicians Select a contact Outbo…" at bounding box center [646, 394] width 819 height 729
click at [998, 50] on span "Call to Customer" at bounding box center [997, 46] width 72 height 12
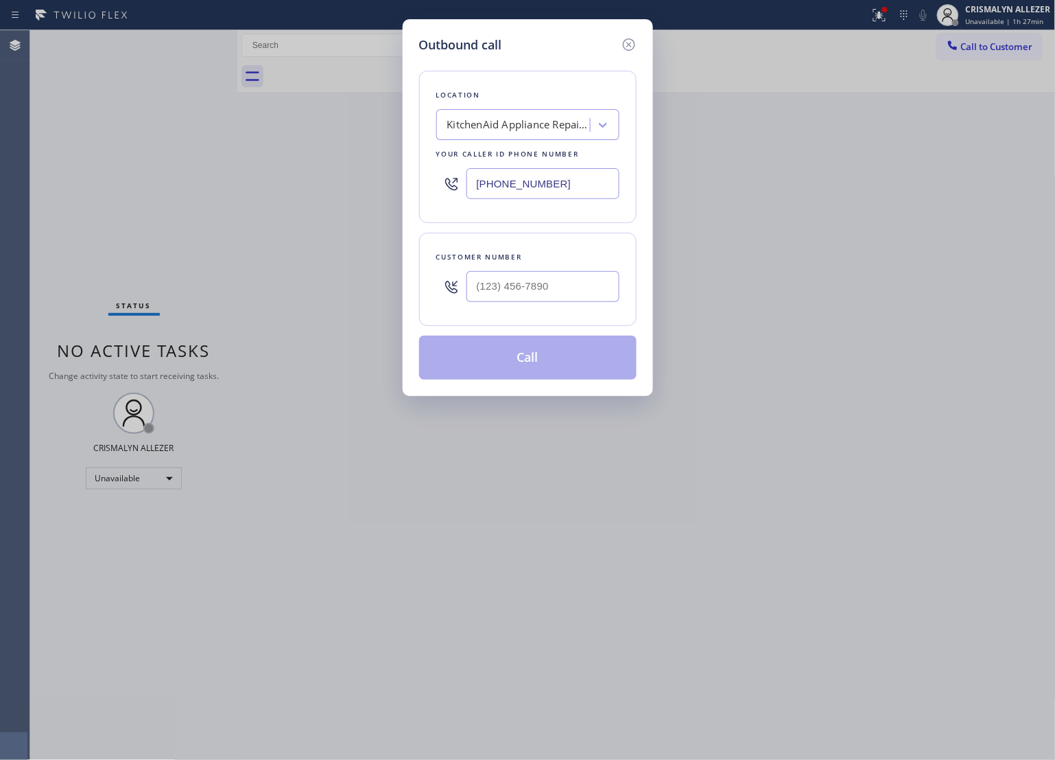
drag, startPoint x: 596, startPoint y: 177, endPoint x: 217, endPoint y: 193, distance: 379.1
click at [218, 193] on div "Outbound call Location KitchenAid Appliance Repair Pros - Your caller id phone …" at bounding box center [527, 380] width 1055 height 760
paste input "44) 410-1125"
type input "[PHONE_NUMBER]"
click at [533, 300] on input "(___) ___-____" at bounding box center [543, 286] width 153 height 31
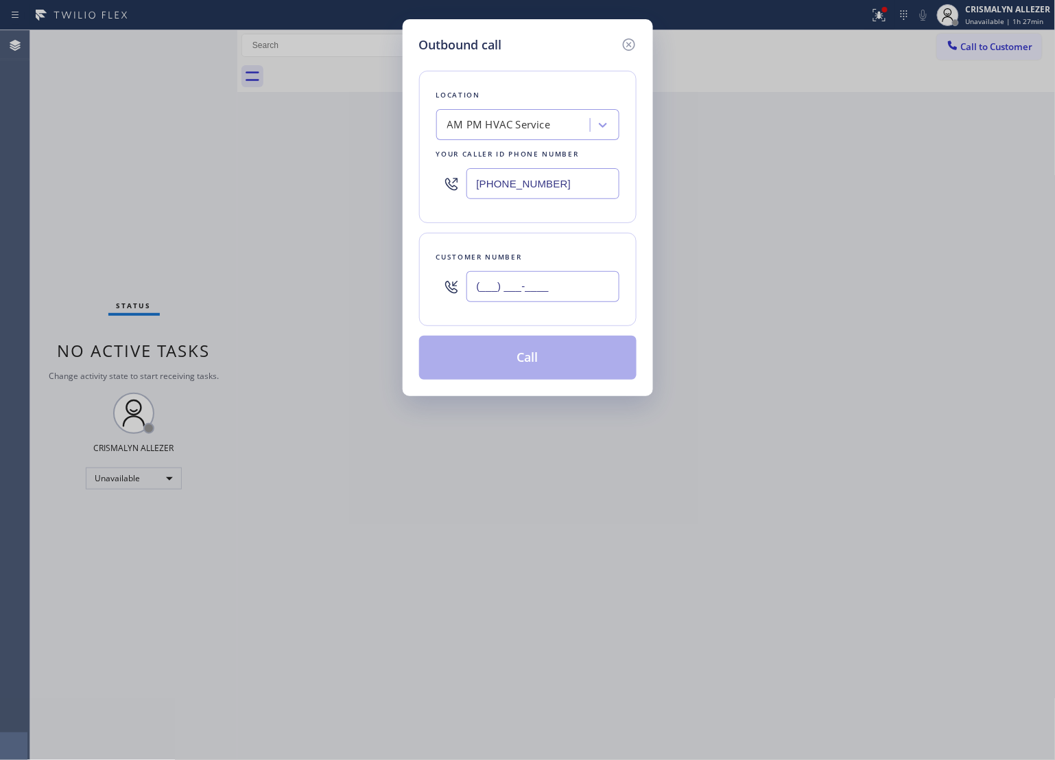
paste input "954) 466-8990"
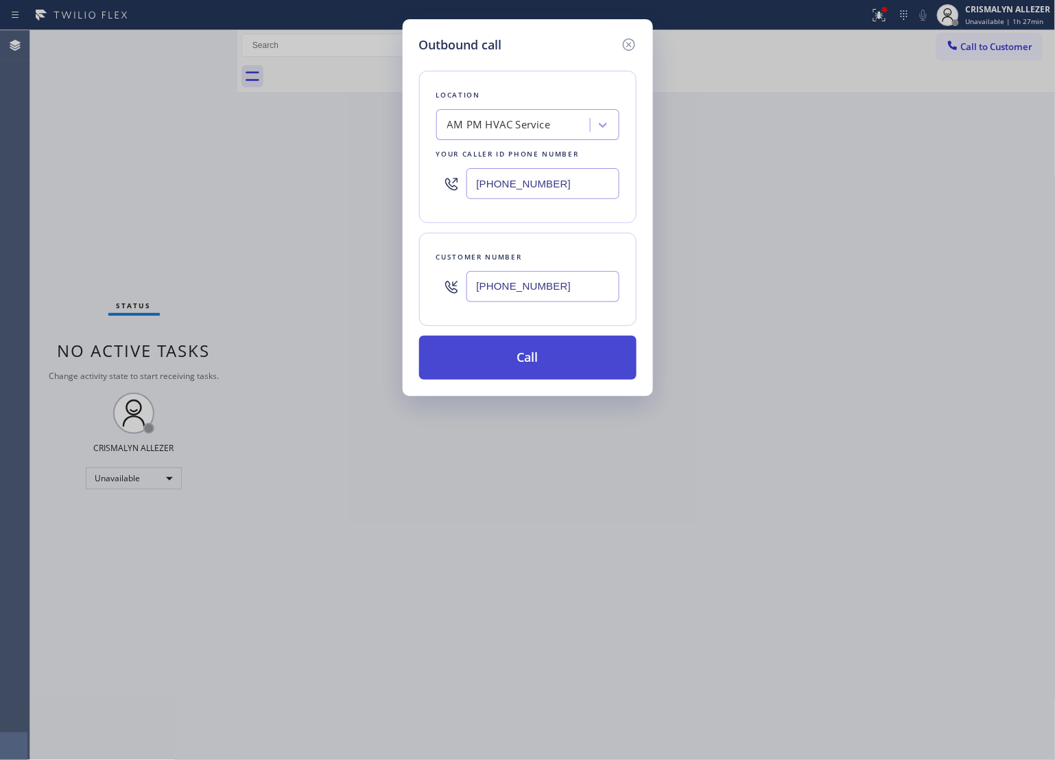
type input "[PHONE_NUMBER]"
click at [529, 355] on button "Call" at bounding box center [528, 358] width 218 height 44
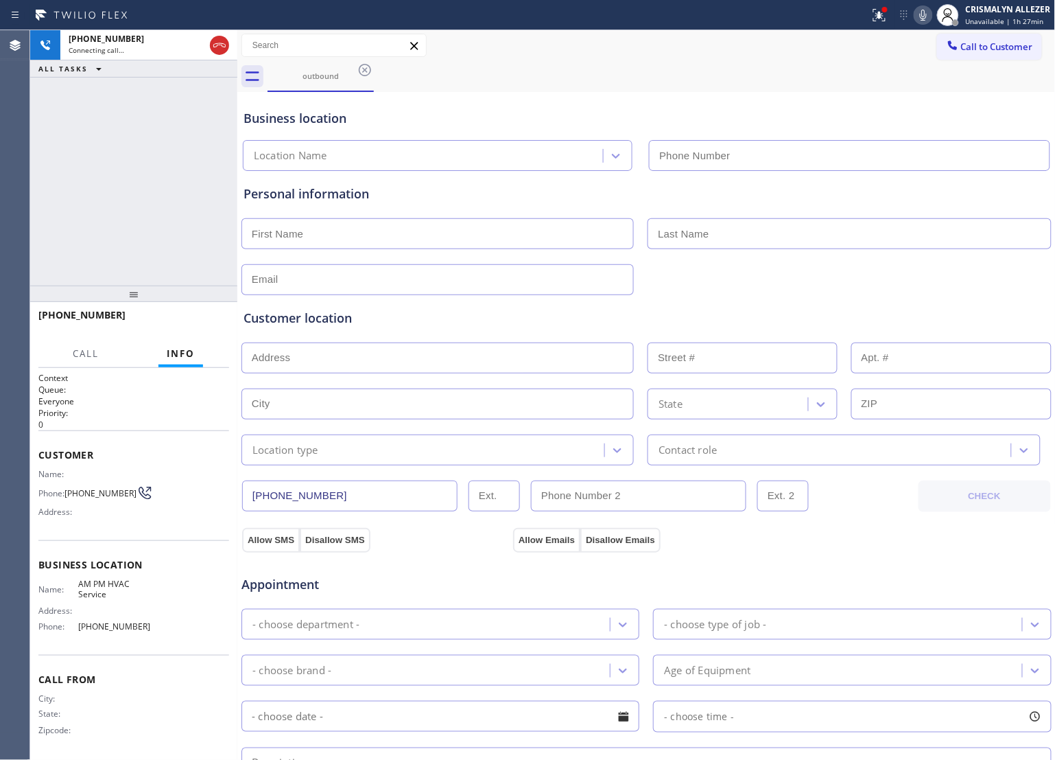
type input "[PHONE_NUMBER]"
click at [192, 321] on span "HANG UP" at bounding box center [197, 321] width 42 height 10
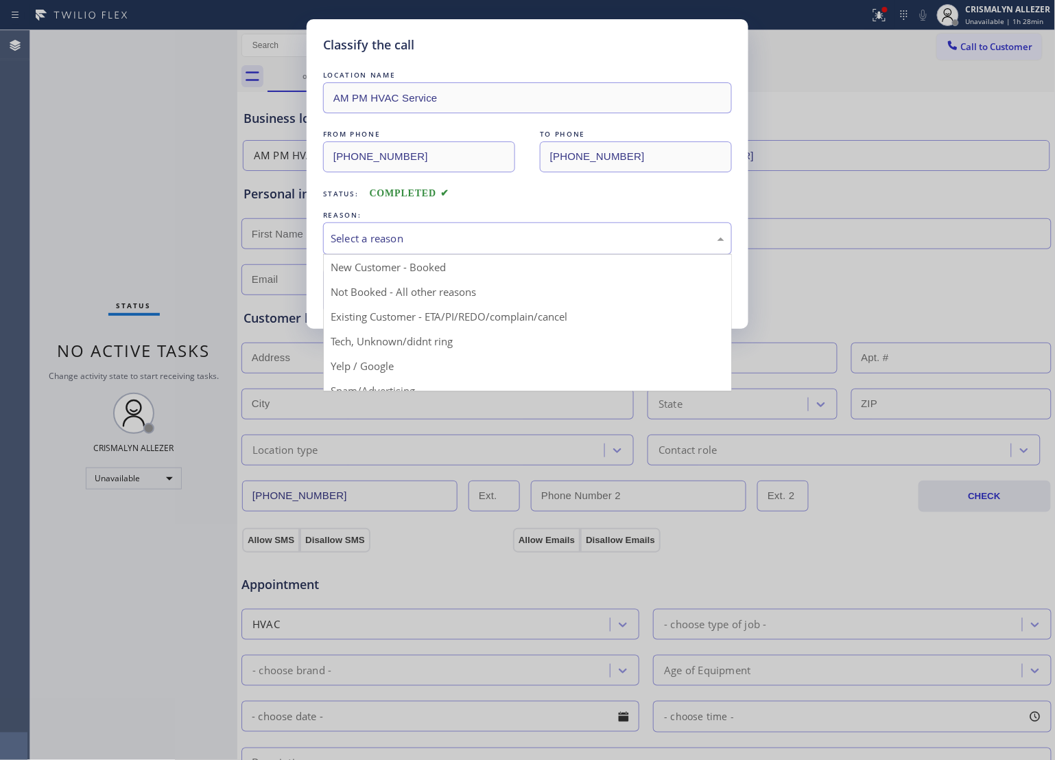
click at [508, 242] on div "Select a reason" at bounding box center [528, 239] width 394 height 16
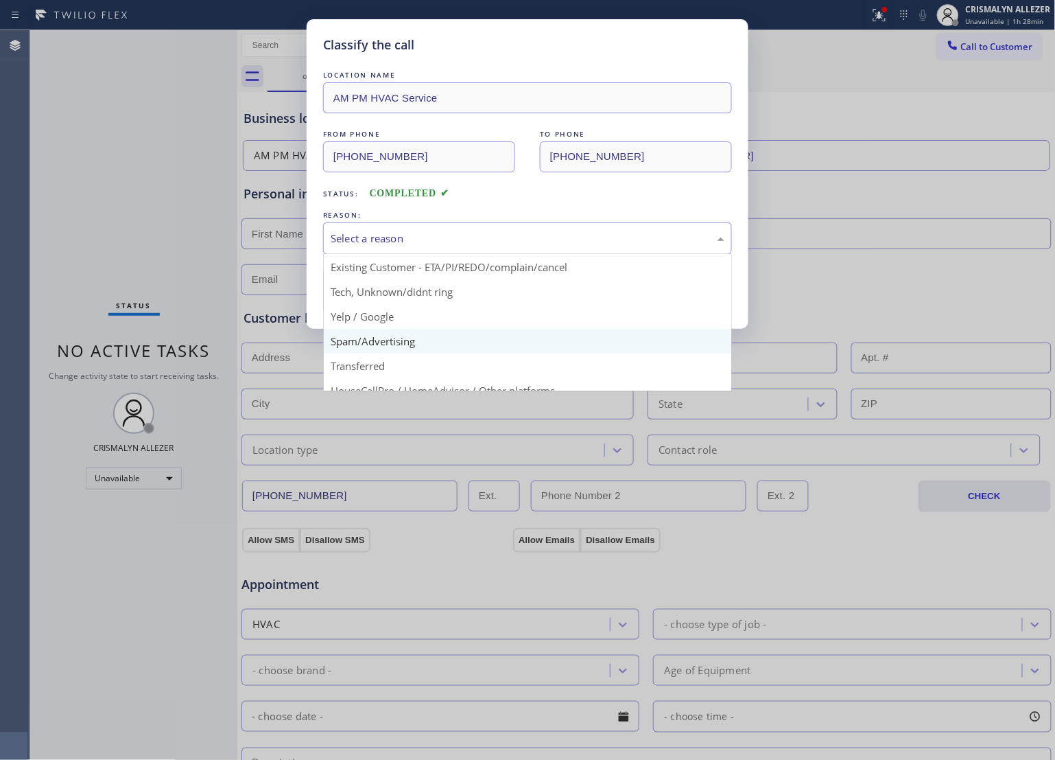
scroll to position [94, 0]
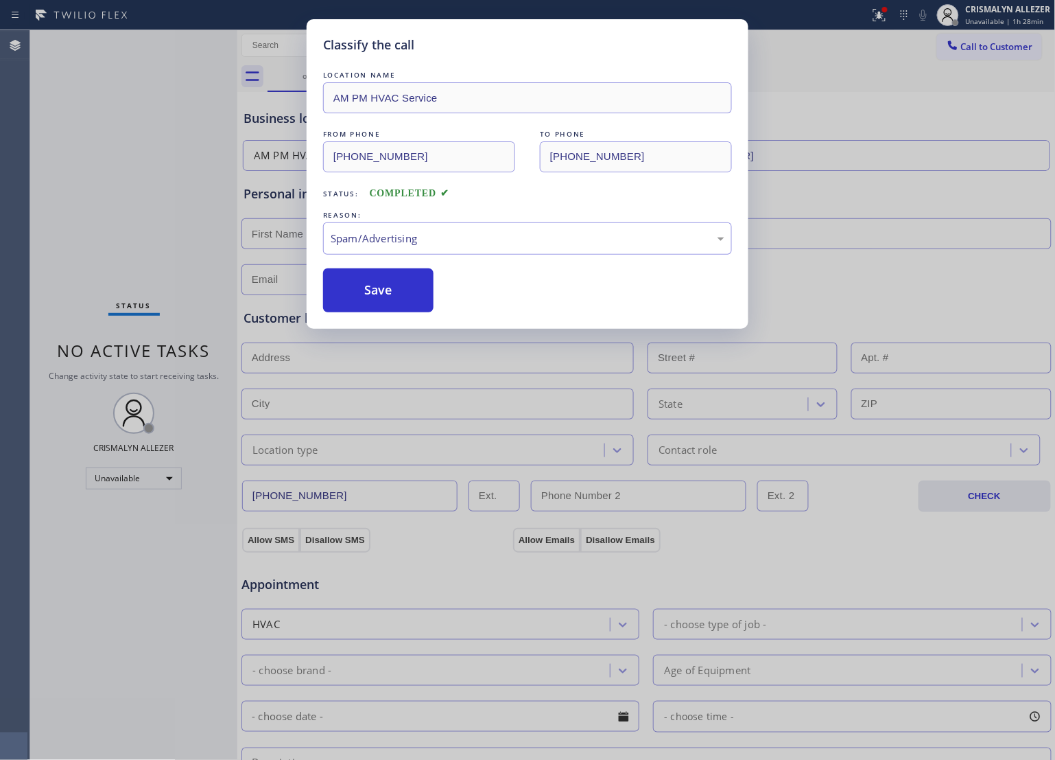
click at [382, 299] on button "Save" at bounding box center [378, 290] width 110 height 44
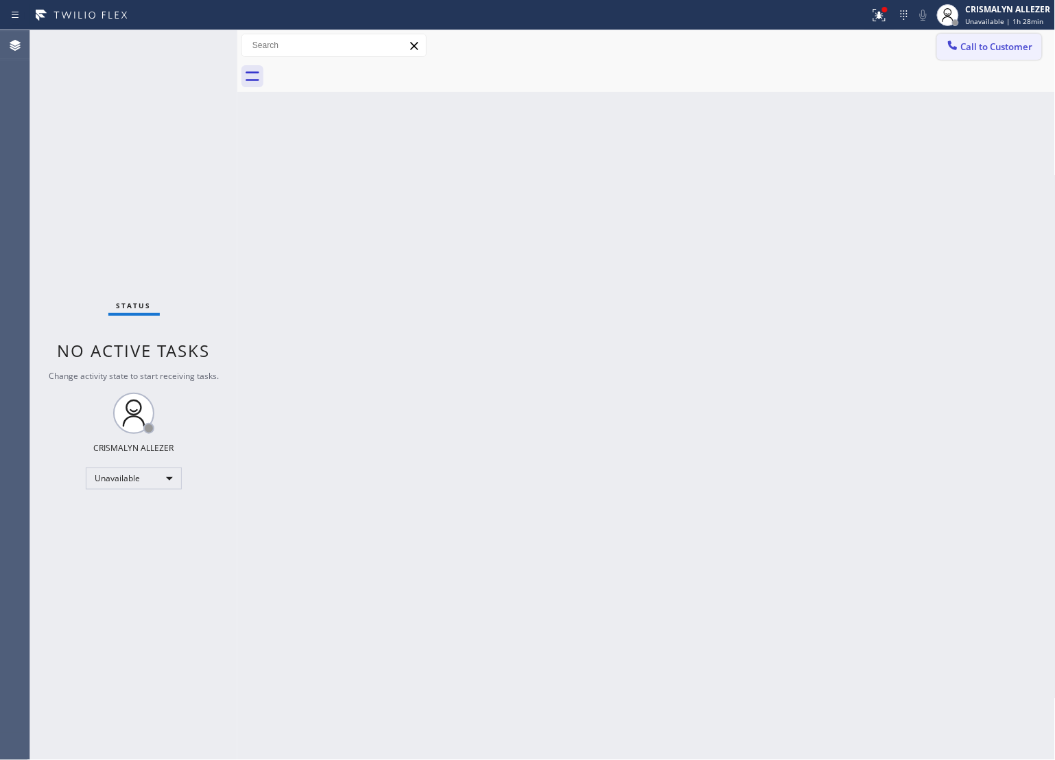
click at [1001, 42] on span "Call to Customer" at bounding box center [997, 46] width 72 height 12
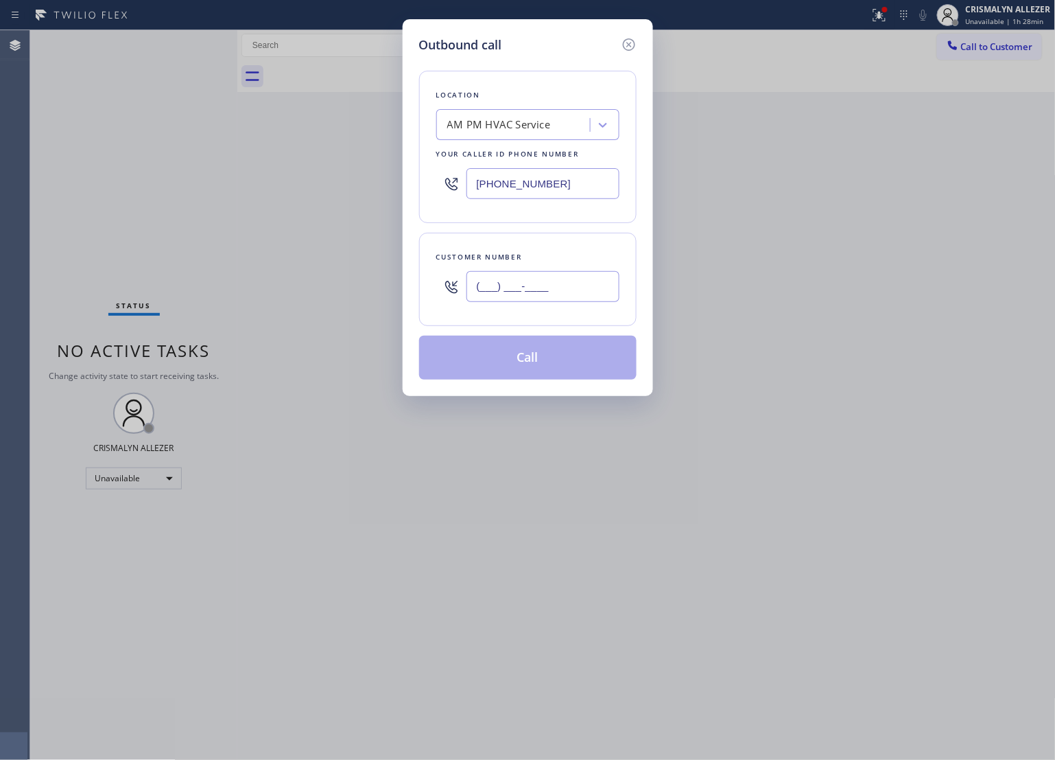
click at [585, 300] on input "(___) ___-____" at bounding box center [543, 286] width 153 height 31
paste input "954) 466-8990"
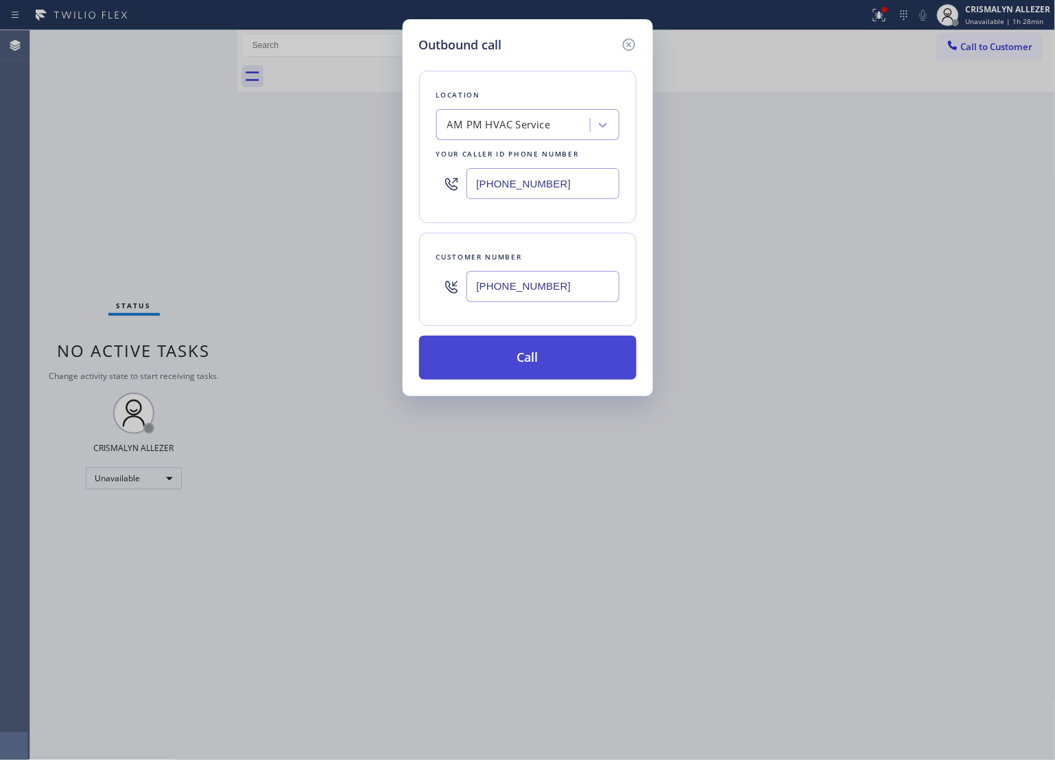
type input "[PHONE_NUMBER]"
click at [537, 353] on button "Call" at bounding box center [528, 358] width 218 height 44
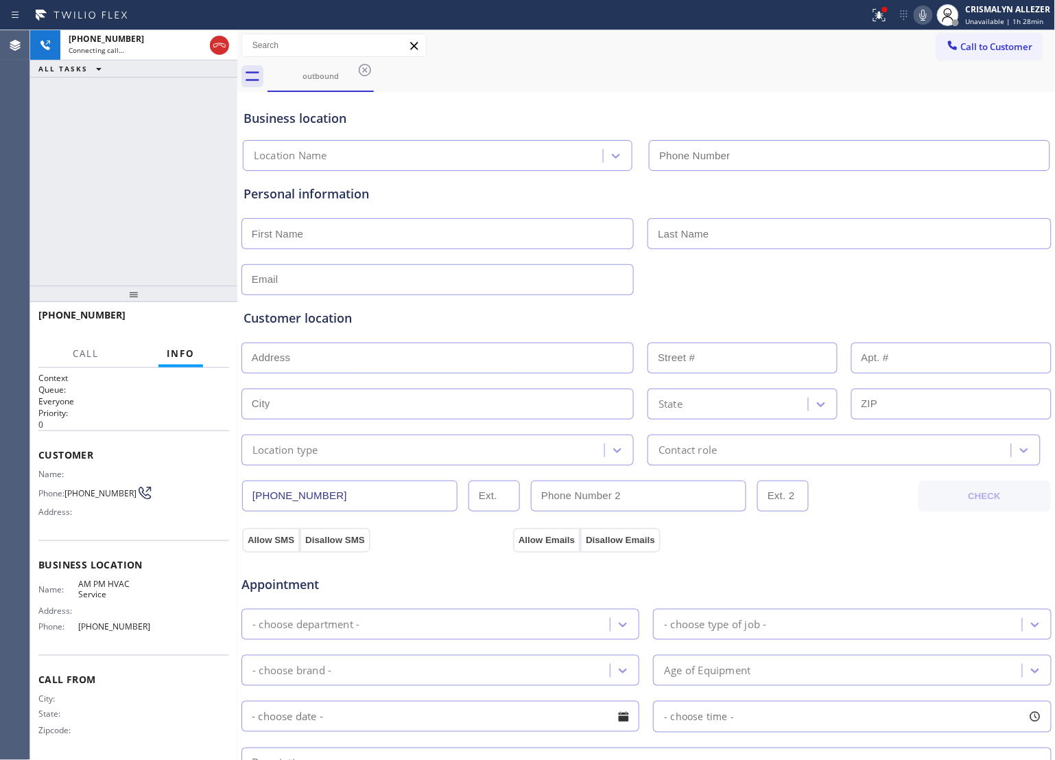
type input "[PHONE_NUMBER]"
click at [180, 323] on span "HANG UP" at bounding box center [197, 321] width 42 height 10
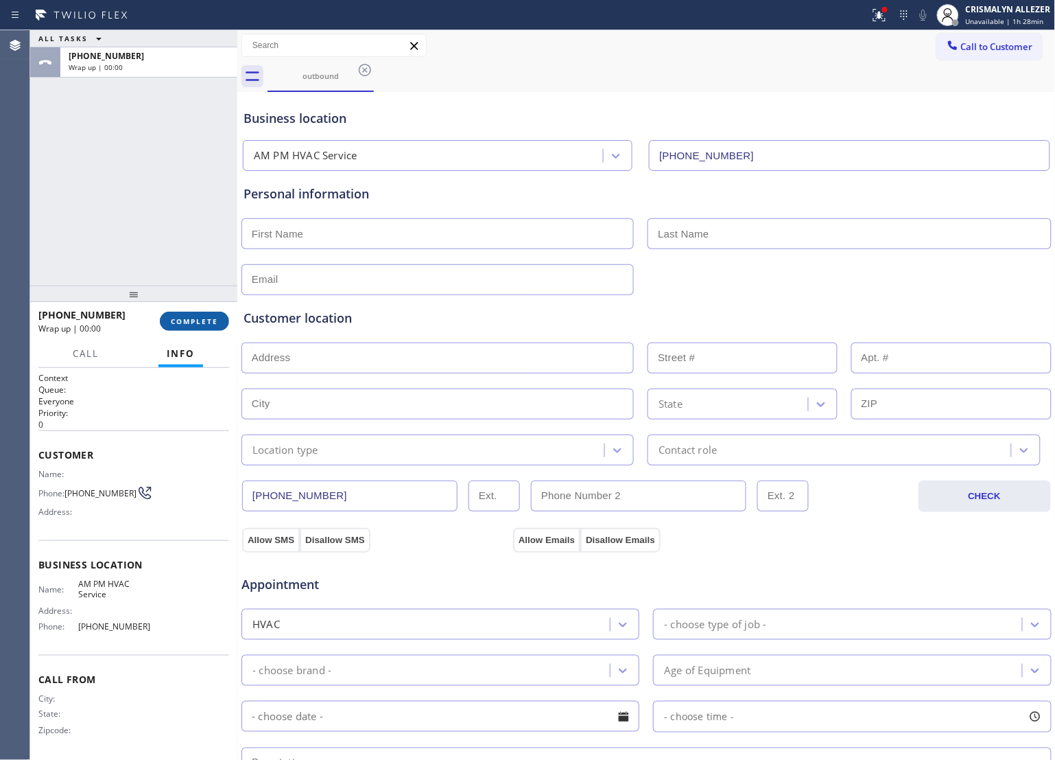
click at [180, 323] on span "COMPLETE" at bounding box center [194, 321] width 47 height 10
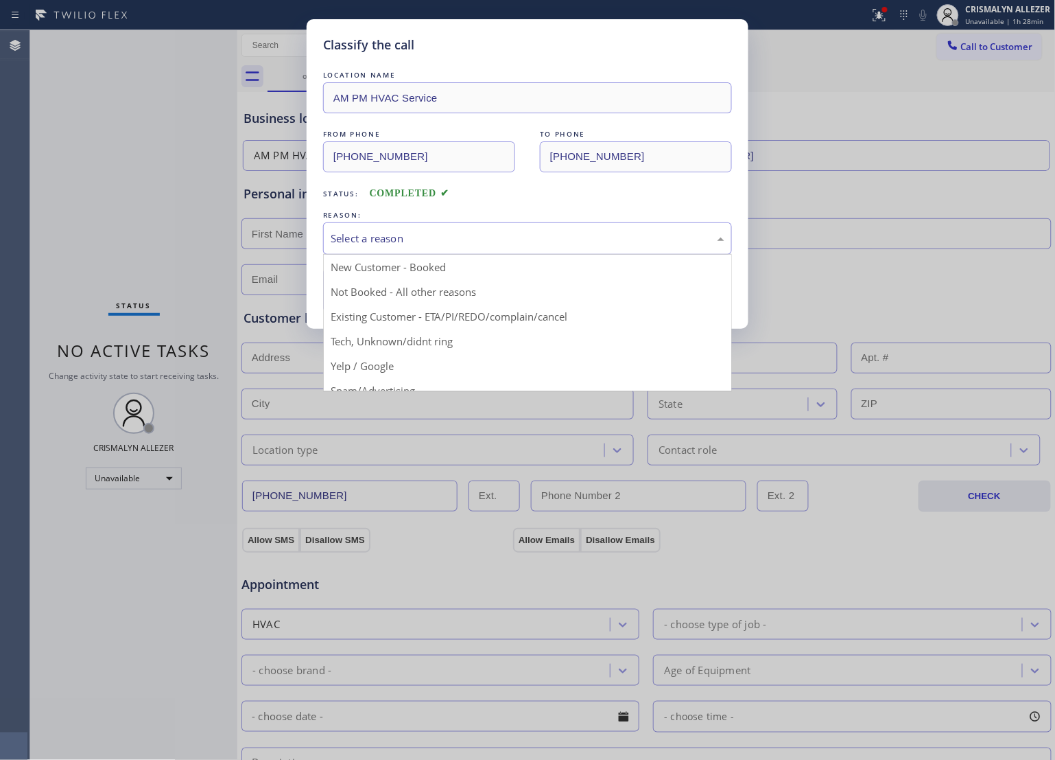
click at [488, 244] on div "Select a reason" at bounding box center [528, 239] width 394 height 16
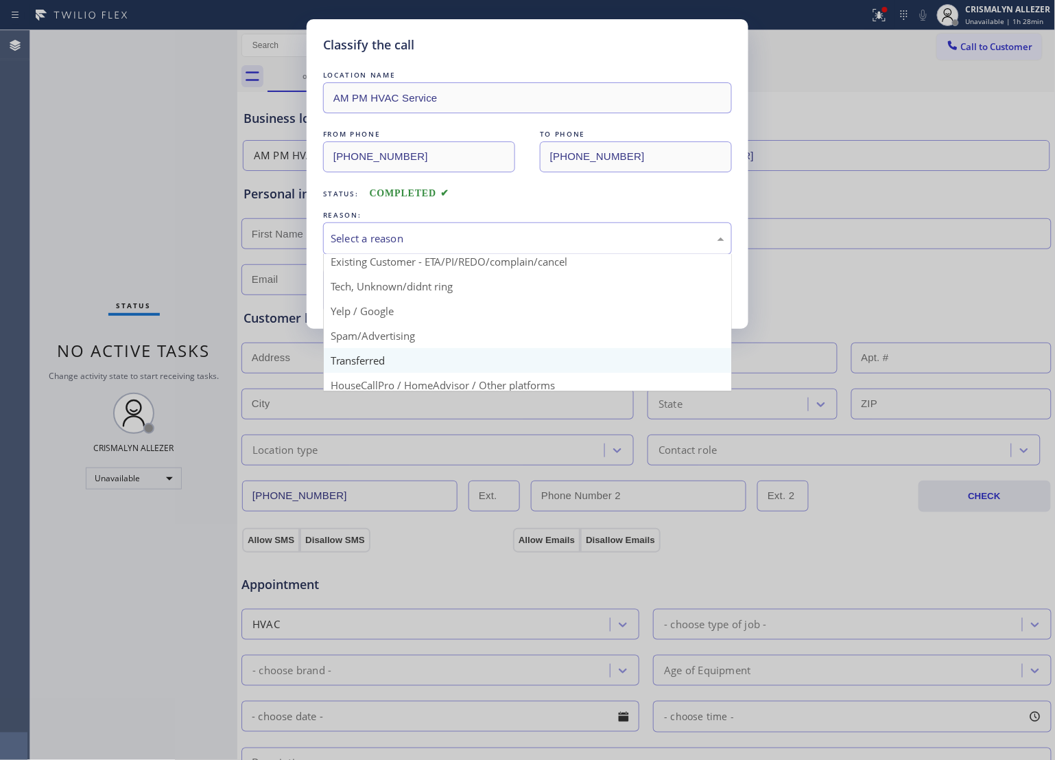
scroll to position [94, 0]
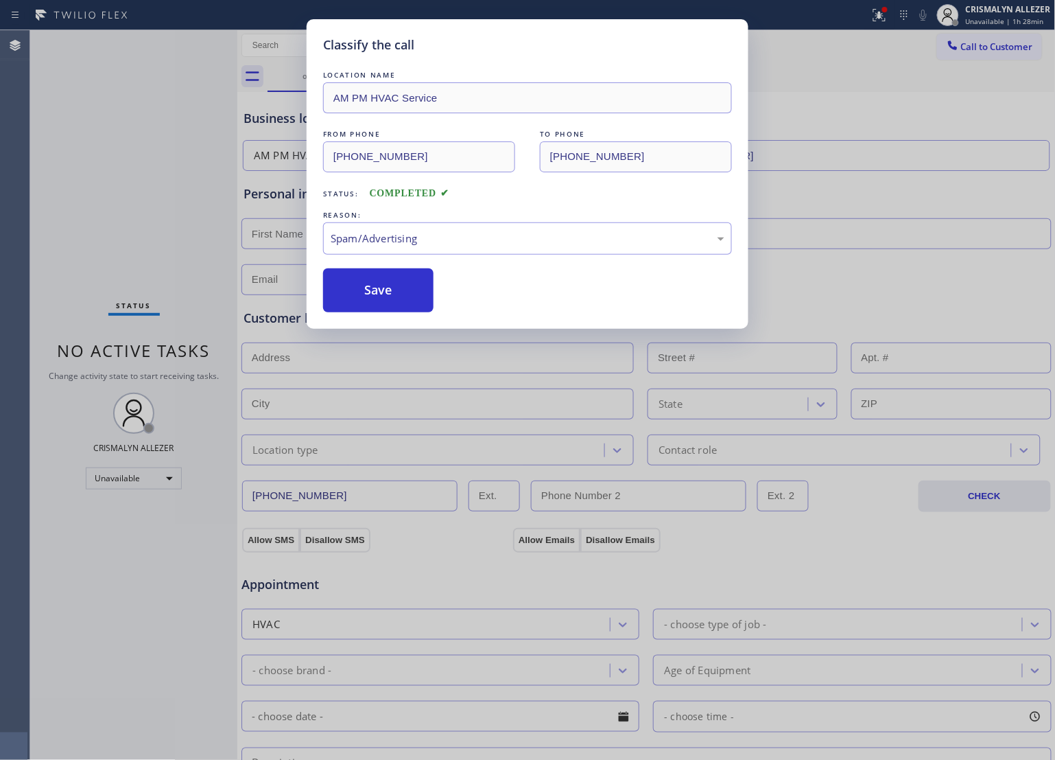
click at [393, 307] on button "Save" at bounding box center [378, 290] width 110 height 44
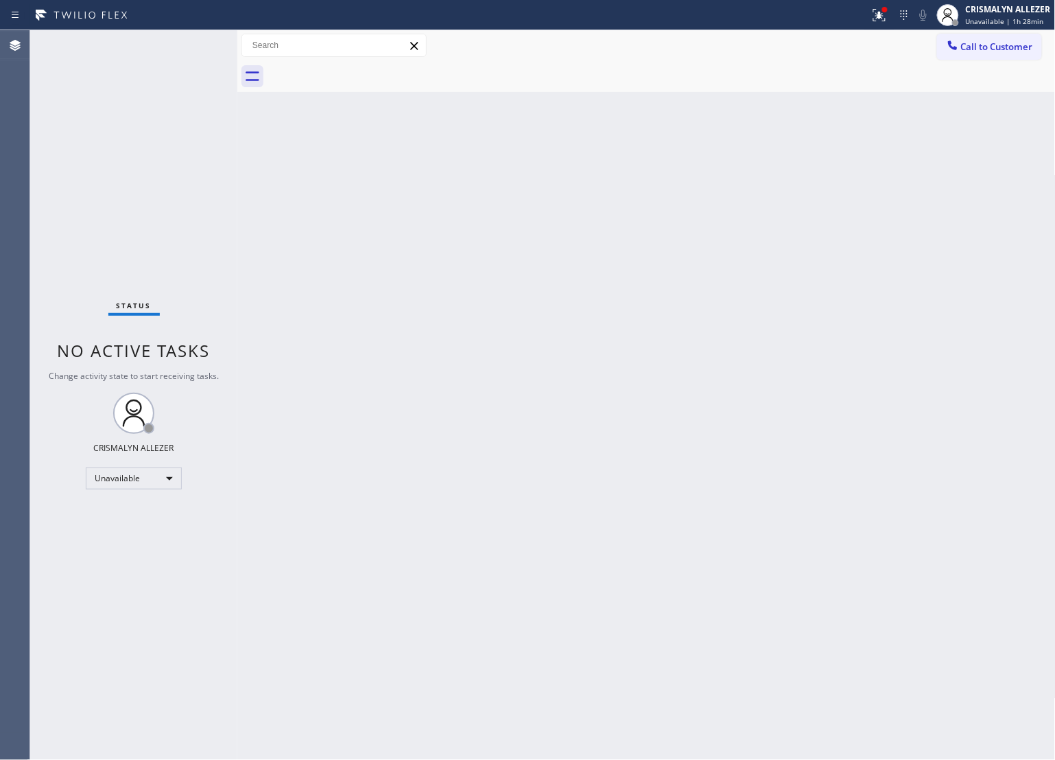
drag, startPoint x: 743, startPoint y: 335, endPoint x: 794, endPoint y: 292, distance: 67.2
click at [760, 316] on div "Back to Dashboard Change Sender ID Customers Technicians Select a contact Outbo…" at bounding box center [646, 394] width 819 height 729
click at [1016, 34] on button "Call to Customer" at bounding box center [989, 47] width 105 height 26
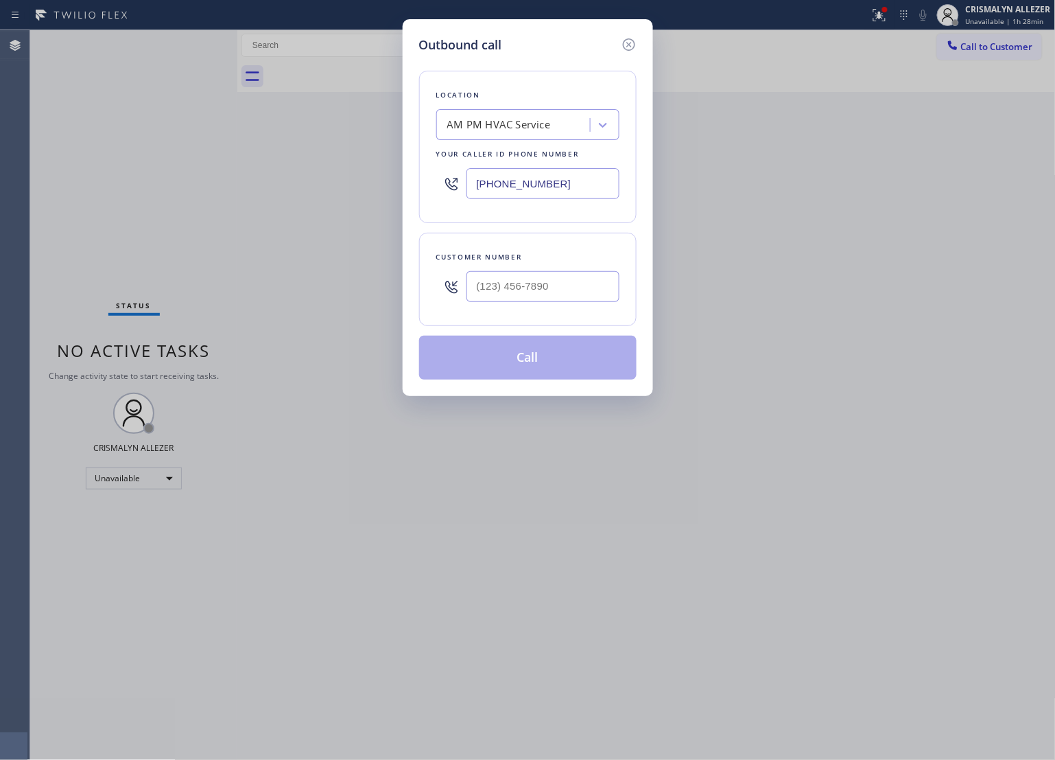
drag, startPoint x: 595, startPoint y: 180, endPoint x: 235, endPoint y: 202, distance: 360.3
click at [245, 201] on div "Outbound call Location AM PM HVAC Service Your caller id phone number [PHONE_NU…" at bounding box center [527, 380] width 1055 height 760
paste input "05) 273-504"
type input "[PHONE_NUMBER]"
click at [522, 285] on input "(___) ___-____" at bounding box center [543, 286] width 153 height 31
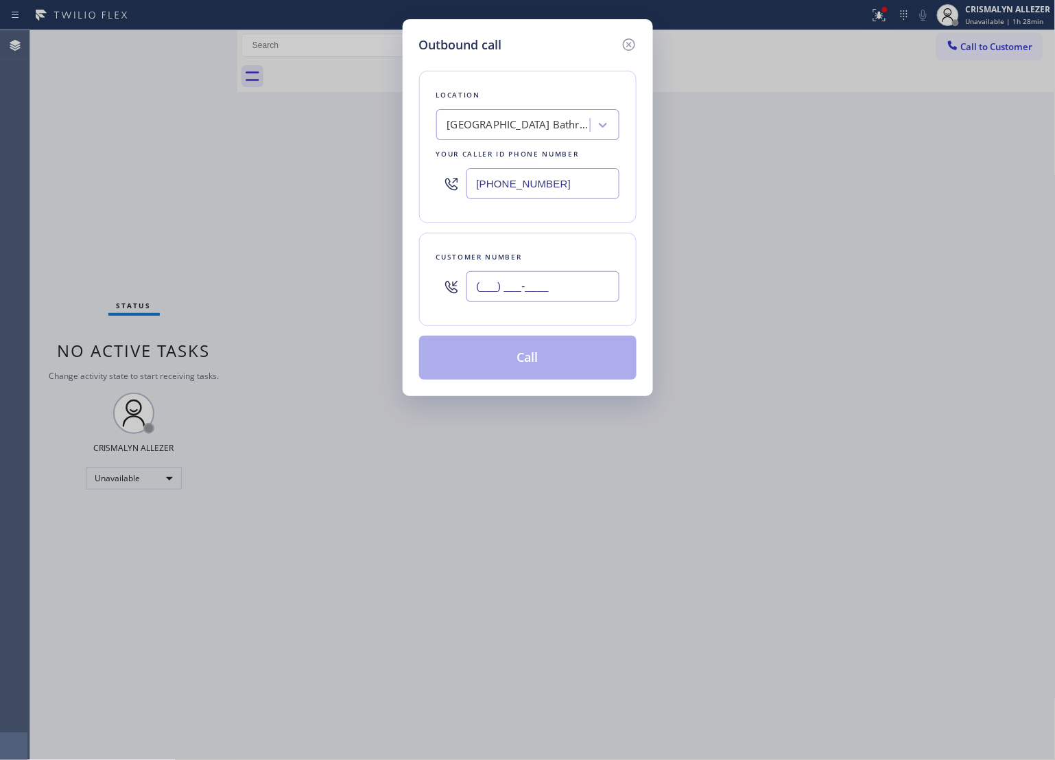
paste input "600) 986-0064"
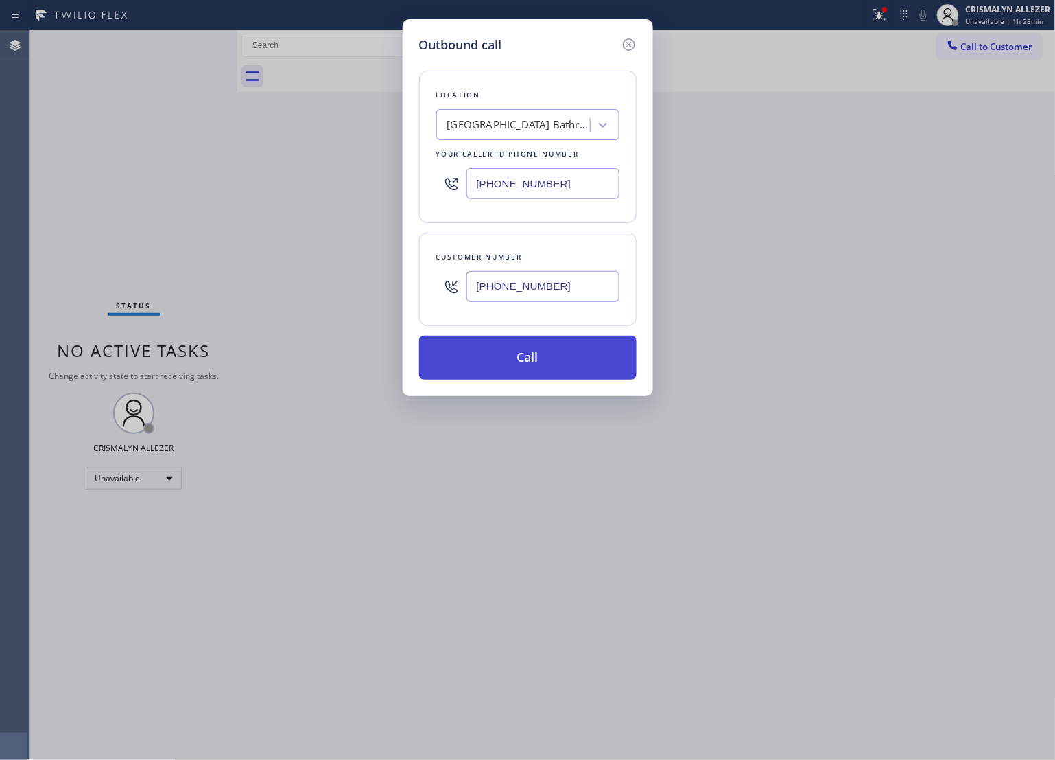
type input "[PHONE_NUMBER]"
click at [535, 355] on button "Call" at bounding box center [528, 358] width 218 height 44
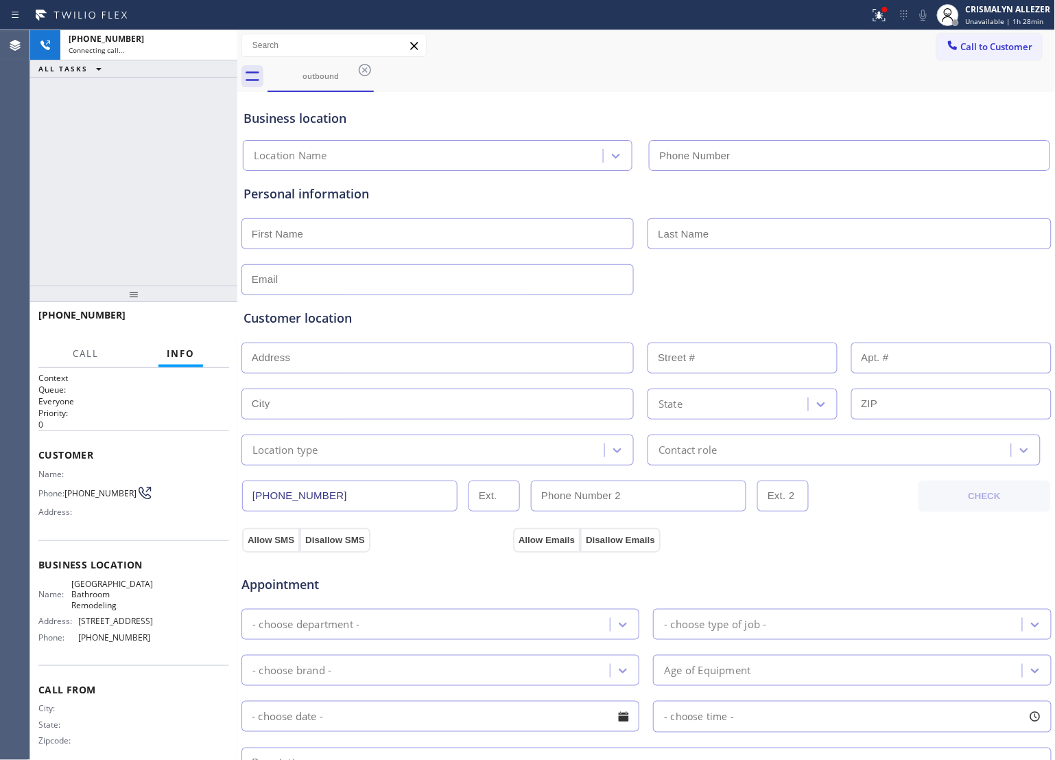
type input "[PHONE_NUMBER]"
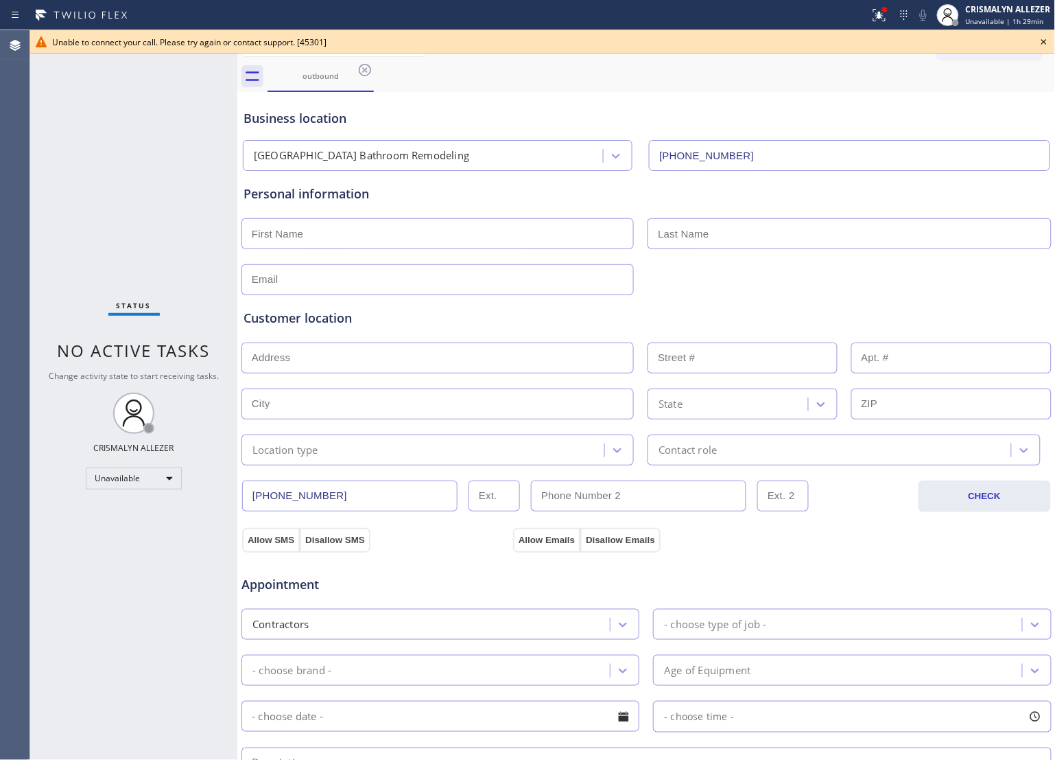
click at [708, 104] on div "Business location [GEOGRAPHIC_DATA] Bathroom Remodeling [PHONE_NUMBER]" at bounding box center [647, 132] width 812 height 75
click at [1047, 41] on icon at bounding box center [1044, 42] width 16 height 16
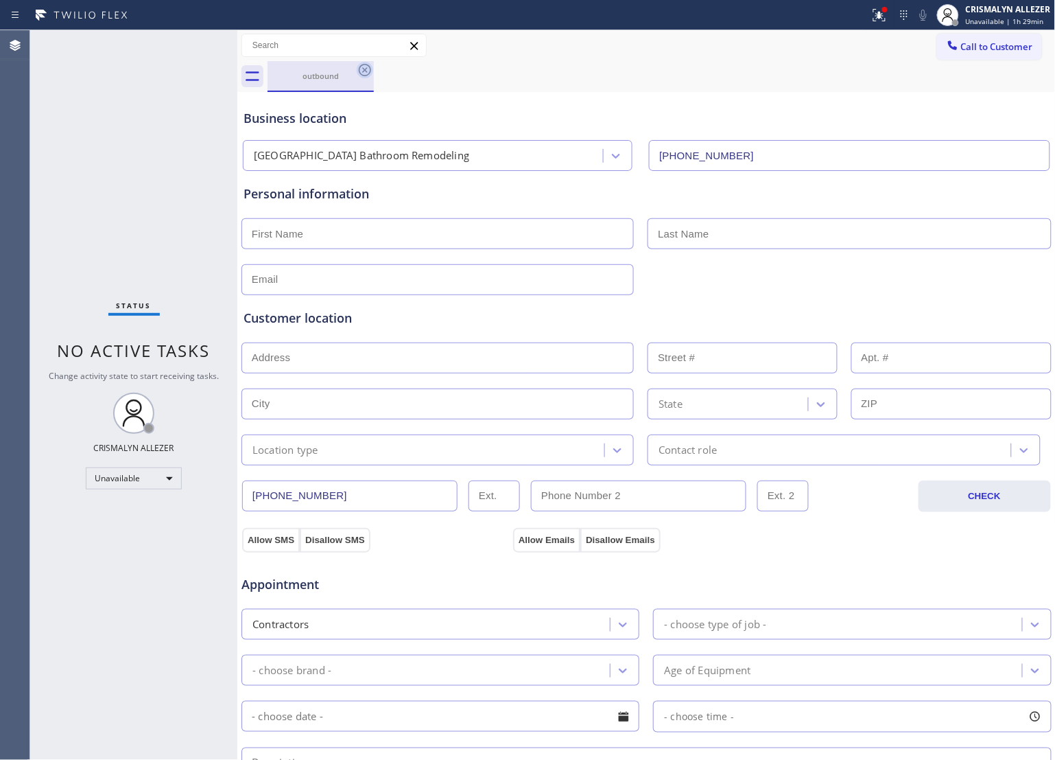
click at [359, 71] on icon at bounding box center [365, 70] width 12 height 12
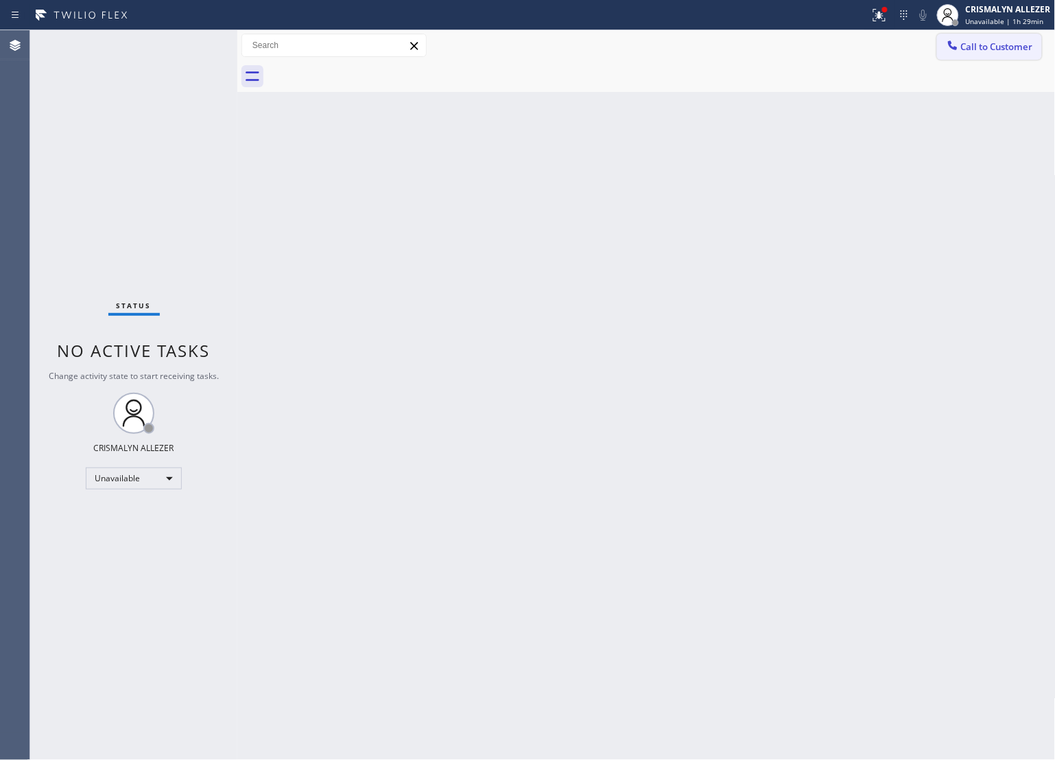
click at [1006, 52] on span "Call to Customer" at bounding box center [997, 46] width 72 height 12
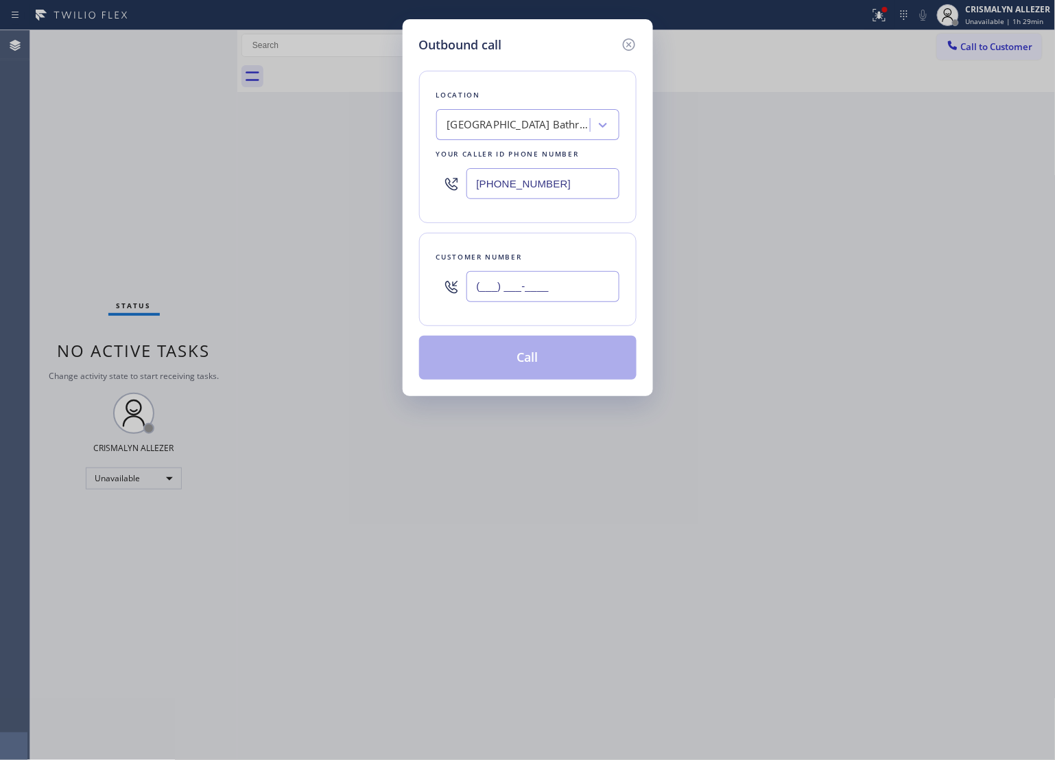
click at [581, 297] on input "(___) ___-____" at bounding box center [543, 286] width 153 height 31
paste input "600) 986-0064"
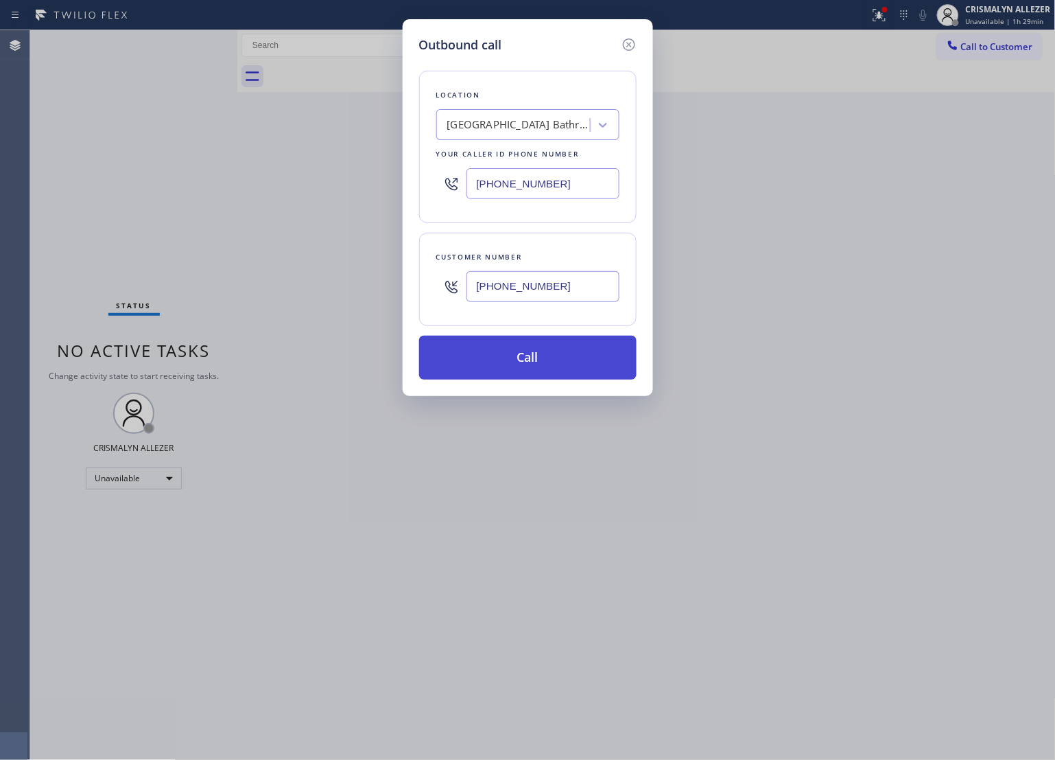
type input "[PHONE_NUMBER]"
click at [543, 371] on button "Call" at bounding box center [528, 358] width 218 height 44
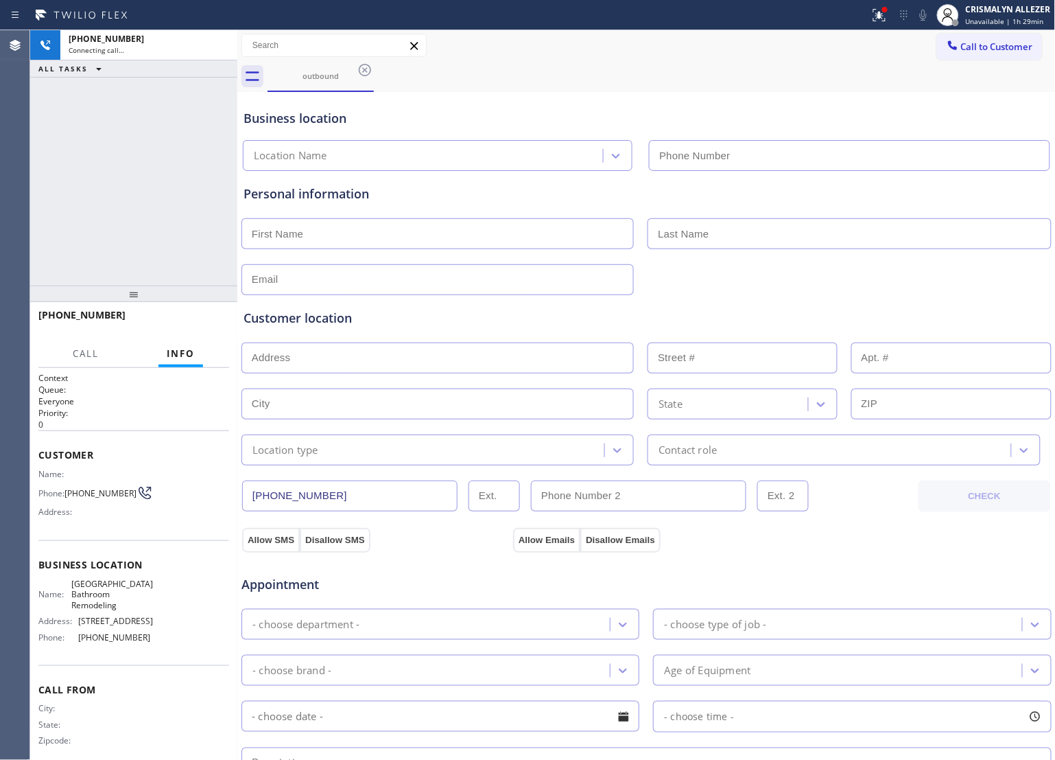
type input "[PHONE_NUMBER]"
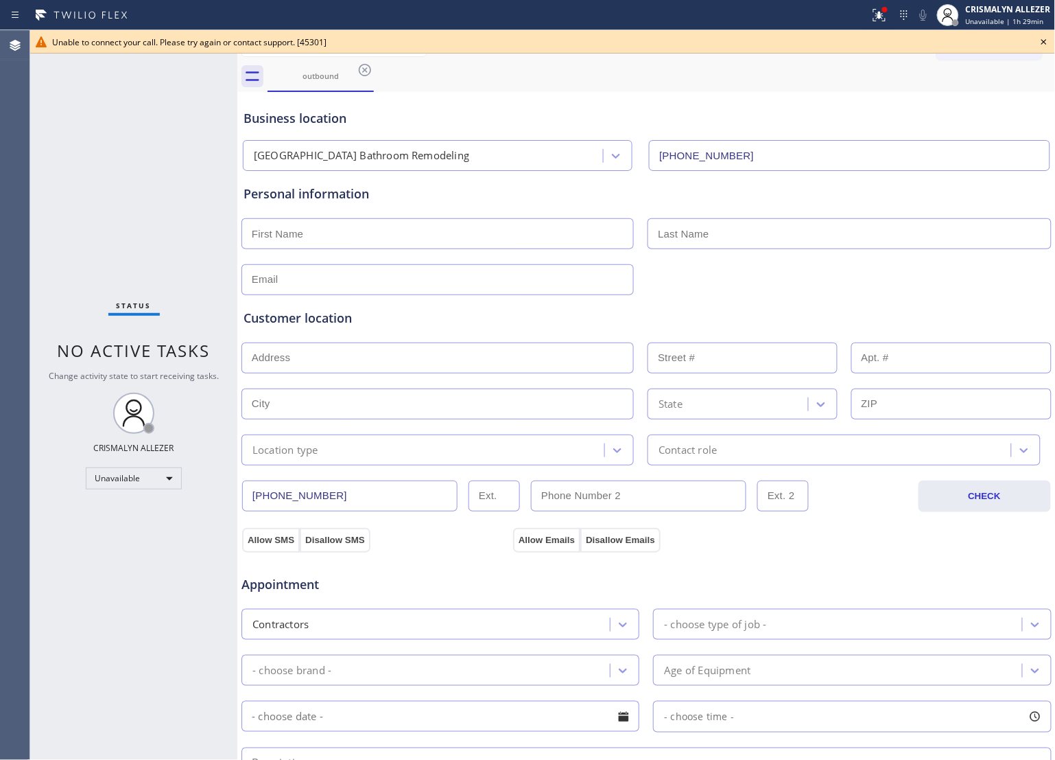
click at [787, 98] on div "Business location [GEOGRAPHIC_DATA] Bathroom Remodeling [PHONE_NUMBER]" at bounding box center [647, 132] width 812 height 75
click at [988, 43] on div "Unable to connect your call. Please try again or contact support. [45301]" at bounding box center [542, 42] width 981 height 12
click at [1047, 39] on icon at bounding box center [1044, 41] width 5 height 5
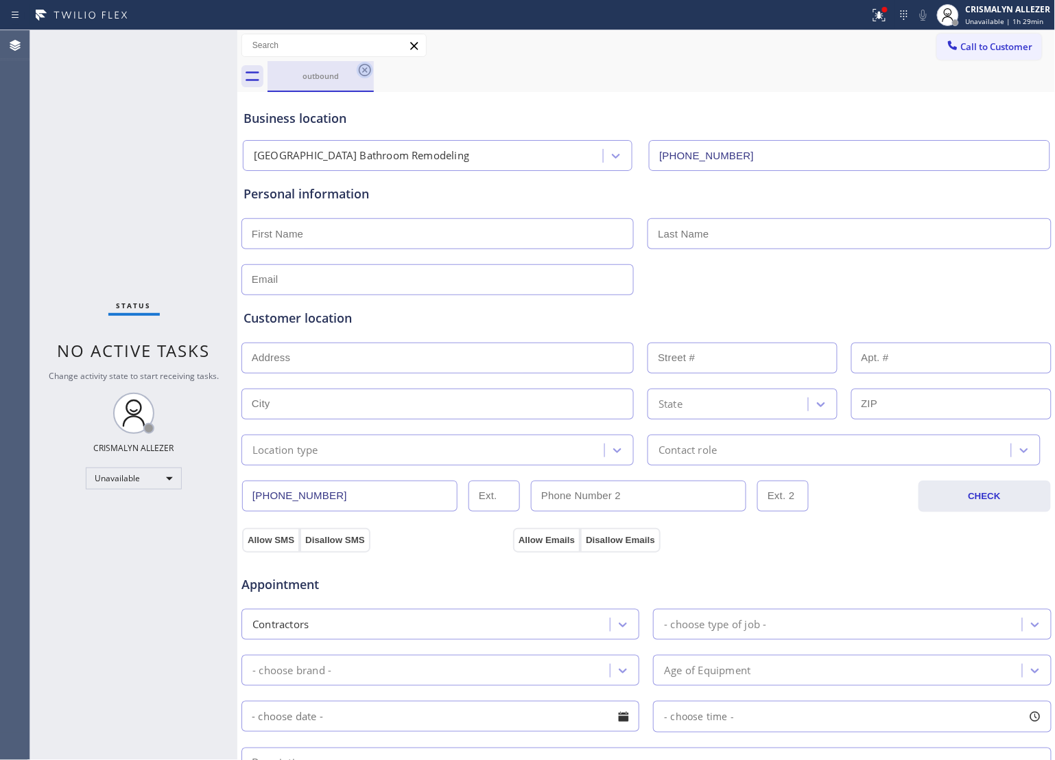
click at [362, 70] on icon at bounding box center [365, 70] width 16 height 16
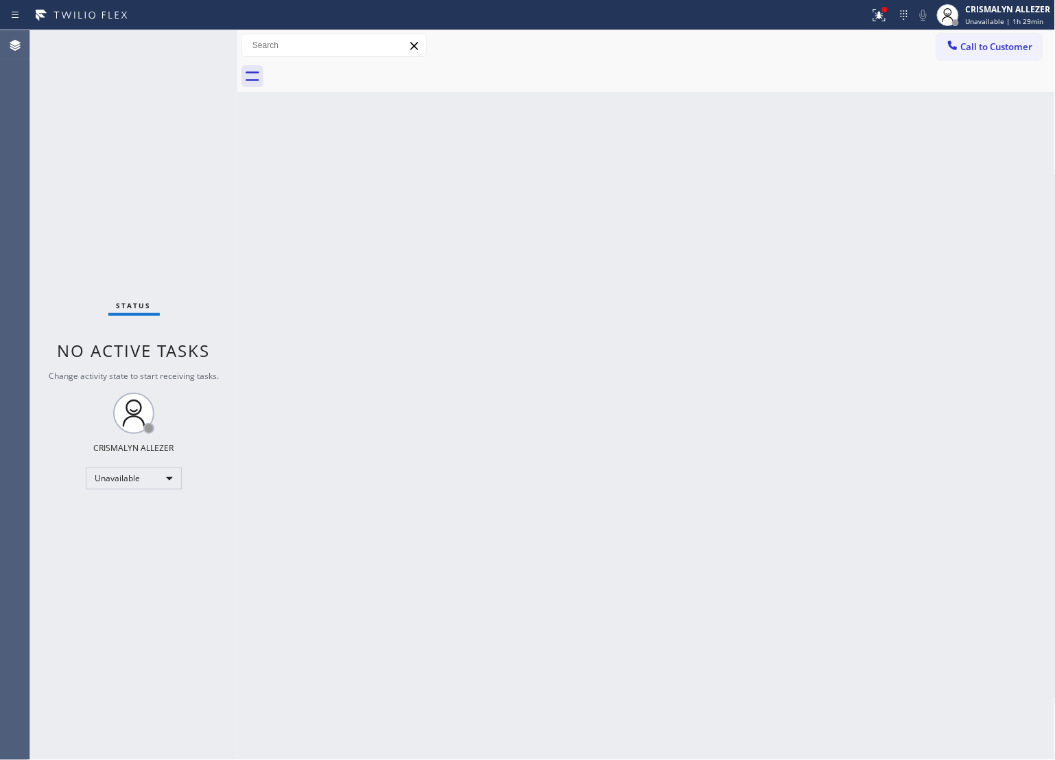
drag, startPoint x: 659, startPoint y: 352, endPoint x: 784, endPoint y: 224, distance: 179.1
click at [664, 345] on div "Back to Dashboard Change Sender ID Customers Technicians Select a contact Outbo…" at bounding box center [646, 394] width 819 height 729
click at [994, 32] on div "Call to Customer Outbound call Location [GEOGRAPHIC_DATA] Bathroom Remodeling Y…" at bounding box center [646, 45] width 819 height 31
click at [1002, 52] on span "Call to Customer" at bounding box center [997, 46] width 72 height 12
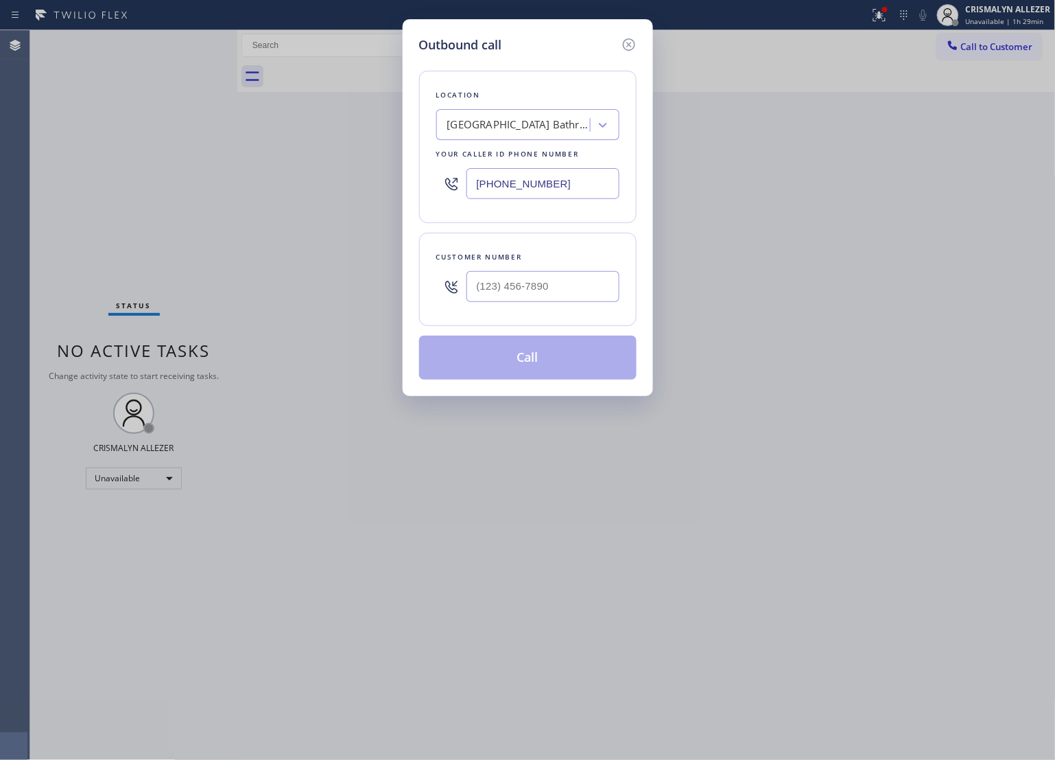
drag, startPoint x: 602, startPoint y: 196, endPoint x: 88, endPoint y: 207, distance: 514.1
click at [103, 206] on div "Outbound call Location [GEOGRAPHIC_DATA] Remodeling Your caller id phone number…" at bounding box center [527, 380] width 1055 height 760
paste input "714) 455-1717"
type input "[PHONE_NUMBER]"
click at [600, 289] on input "(___) ___-____" at bounding box center [543, 286] width 153 height 31
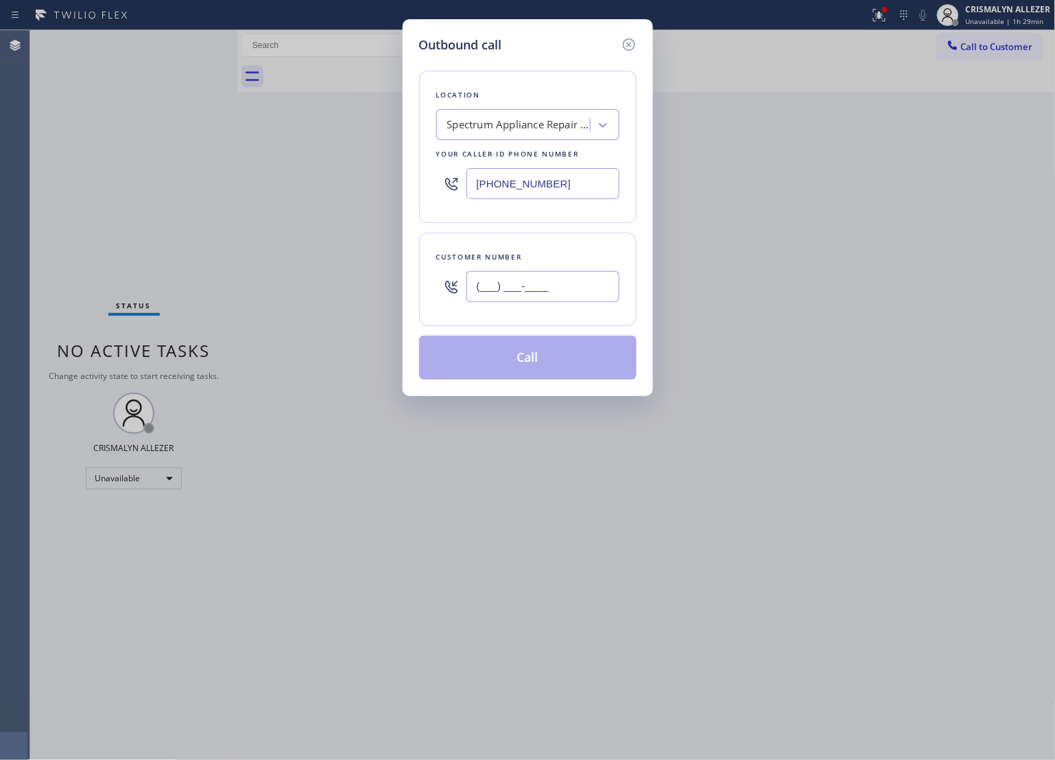
paste input "714) 455-1717"
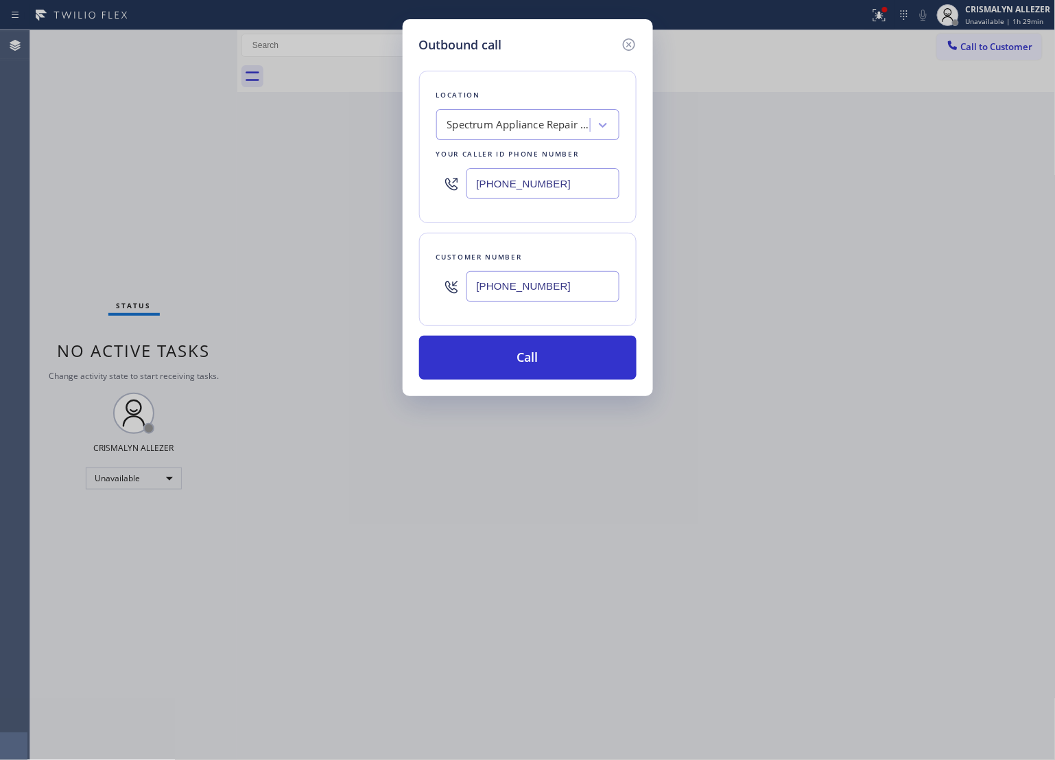
type input "[PHONE_NUMBER]"
drag, startPoint x: 580, startPoint y: 174, endPoint x: 159, endPoint y: 194, distance: 421.2
click at [159, 194] on div "Outbound call Location Spectrum Appliance Repair [GEOGRAPHIC_DATA] Your caller …" at bounding box center [527, 380] width 1055 height 760
paste input "text"
type input "[PHONE_NUMBER]"
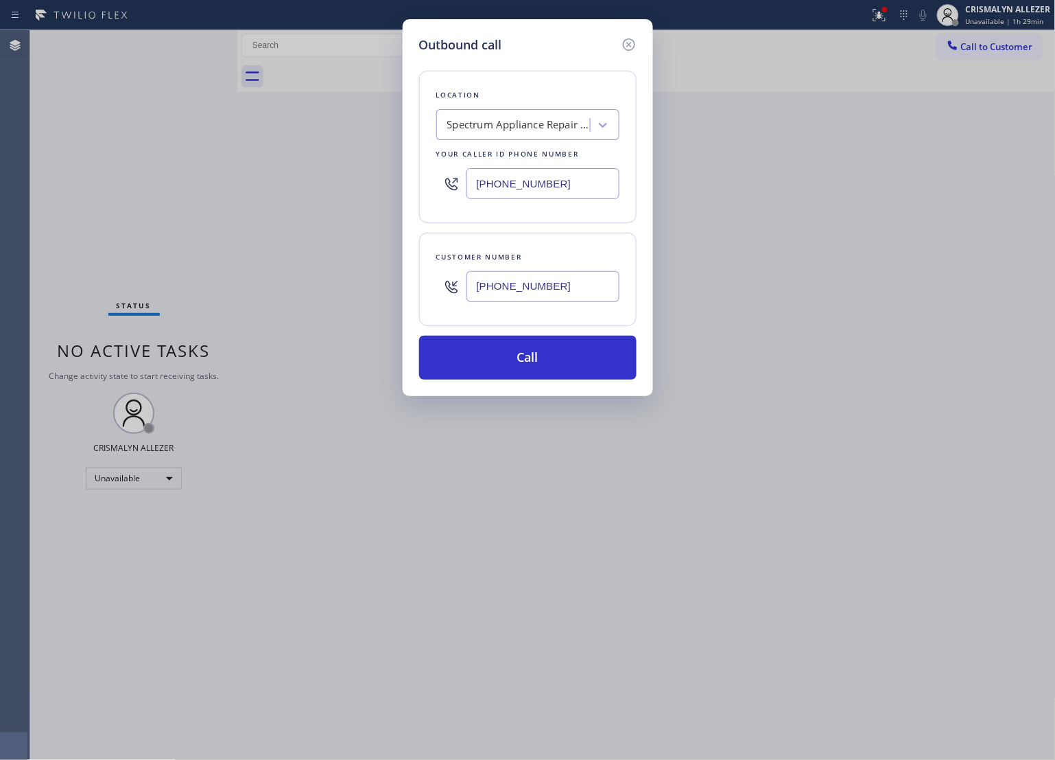
drag, startPoint x: 295, startPoint y: 293, endPoint x: 47, endPoint y: 295, distance: 248.4
click at [41, 296] on div "Outbound call Location Spectrum Appliance Repair [GEOGRAPHIC_DATA] Your caller …" at bounding box center [527, 380] width 1055 height 760
paste input "213) 529-362"
type input "[PHONE_NUMBER]"
click at [532, 351] on button "Call" at bounding box center [528, 358] width 218 height 44
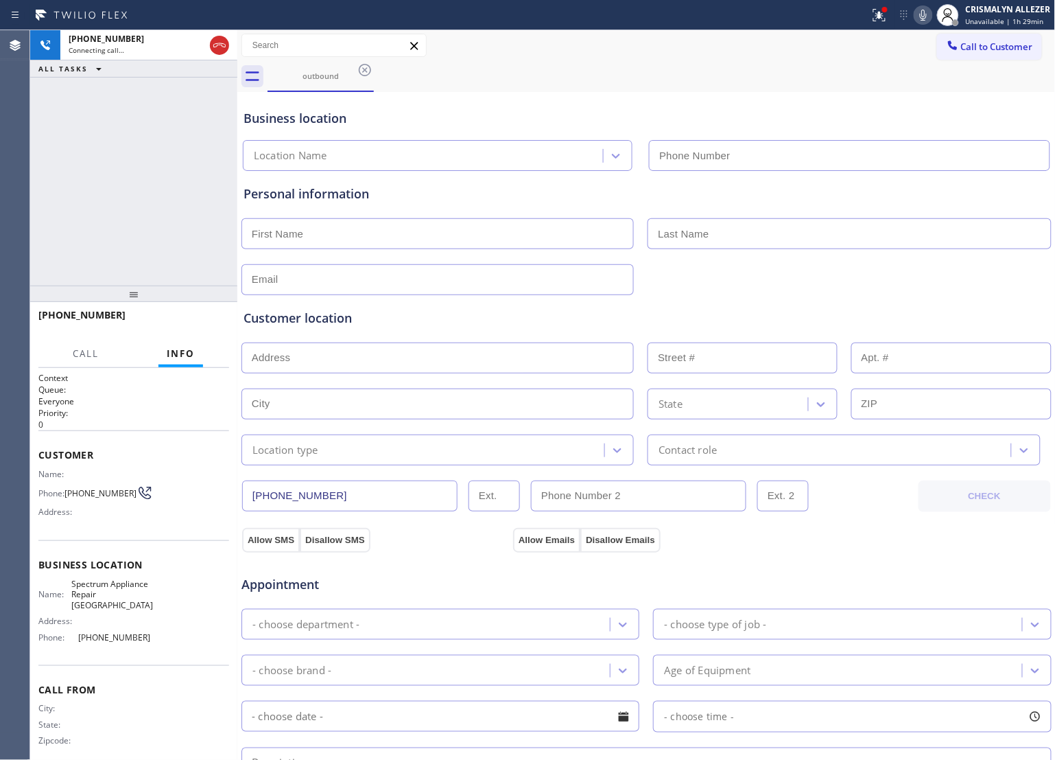
type input "[PHONE_NUMBER]"
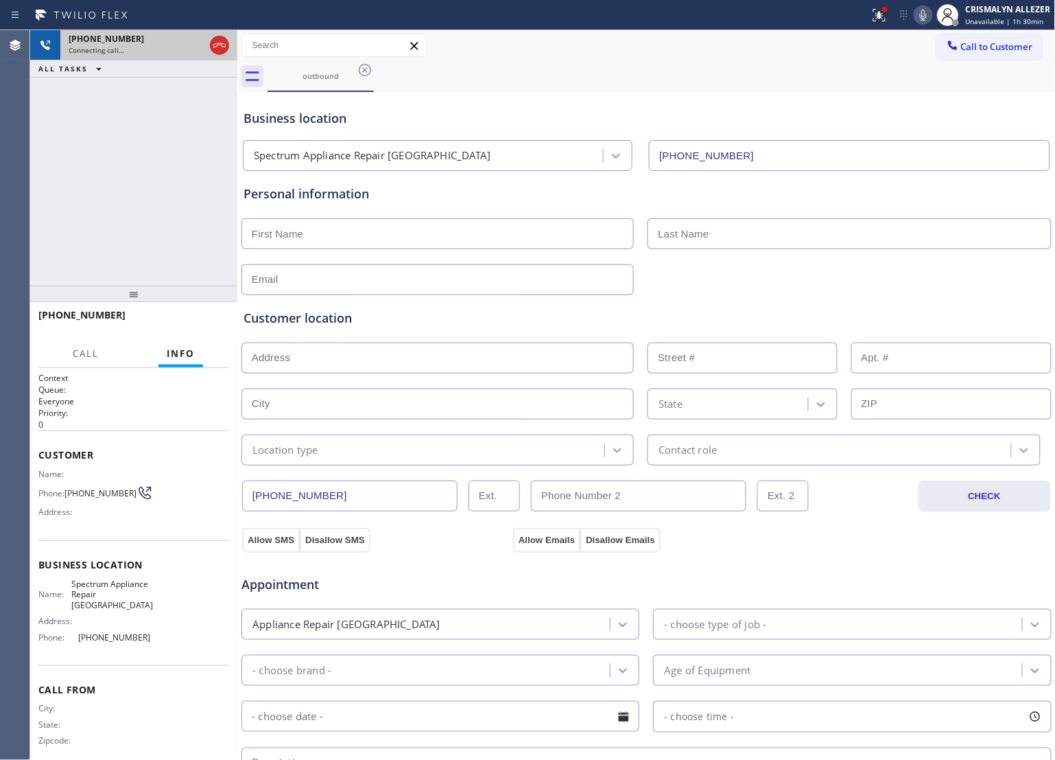
click at [224, 47] on icon at bounding box center [219, 45] width 16 height 16
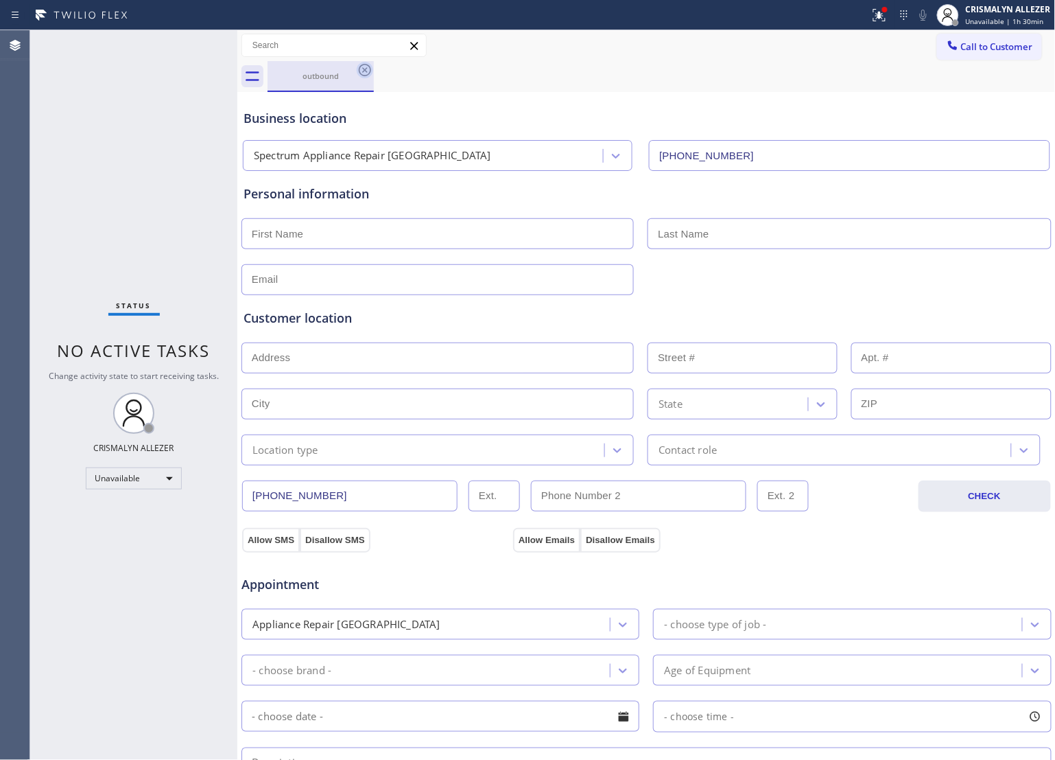
click at [358, 71] on icon at bounding box center [365, 70] width 16 height 16
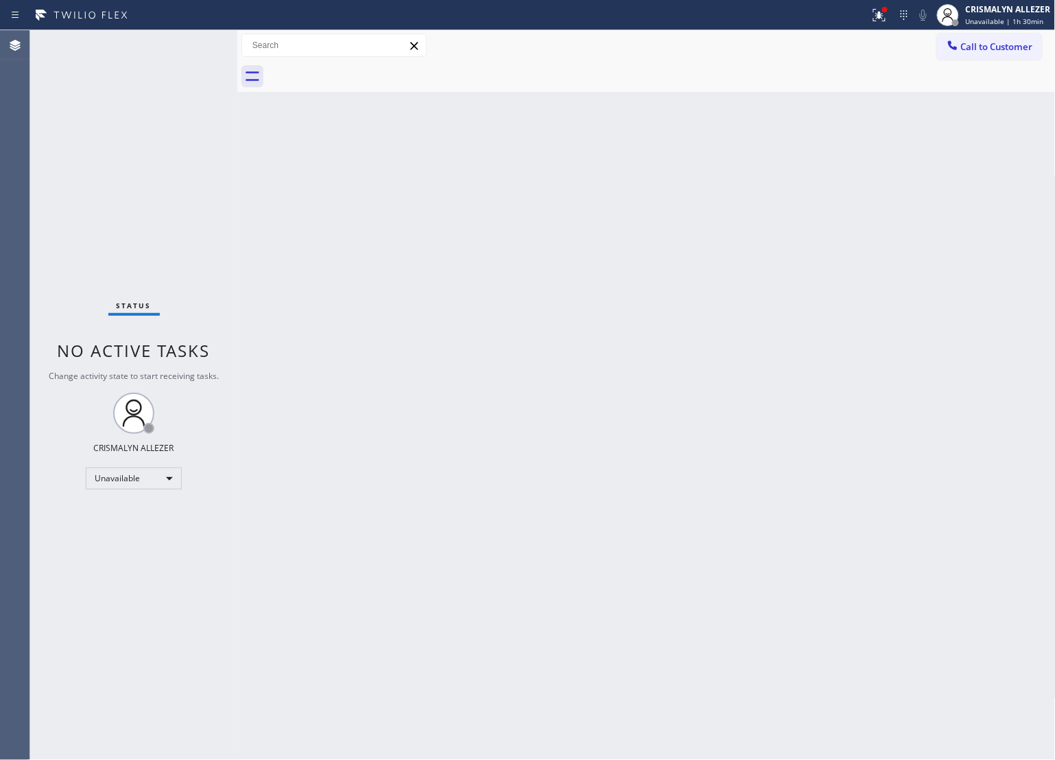
click at [783, 343] on div "Back to Dashboard Change Sender ID Customers Technicians Select a contact Outbo…" at bounding box center [646, 394] width 819 height 729
click at [988, 53] on button "Call to Customer" at bounding box center [989, 47] width 105 height 26
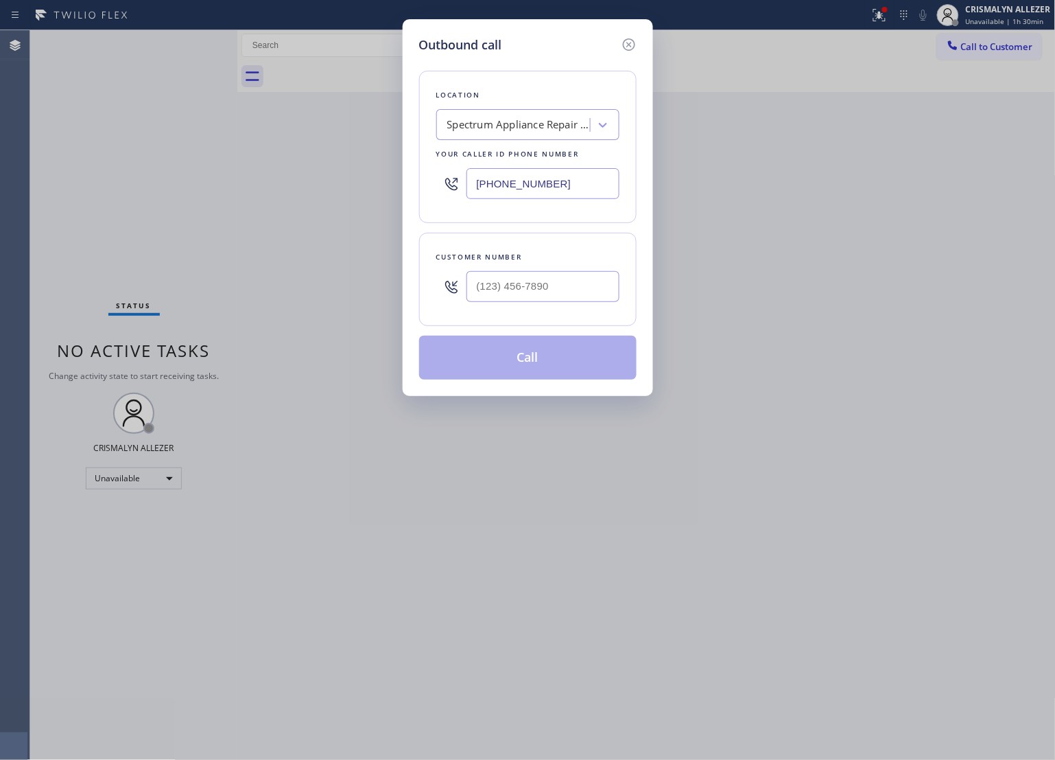
drag, startPoint x: 602, startPoint y: 189, endPoint x: 406, endPoint y: 237, distance: 202.1
click at [193, 194] on div "Outbound call Location Spectrum Appliance Repair [GEOGRAPHIC_DATA] Your caller …" at bounding box center [527, 380] width 1055 height 760
paste input "949) 541-573"
type input "[PHONE_NUMBER]"
click at [515, 290] on input "(___) ___-____" at bounding box center [543, 286] width 153 height 31
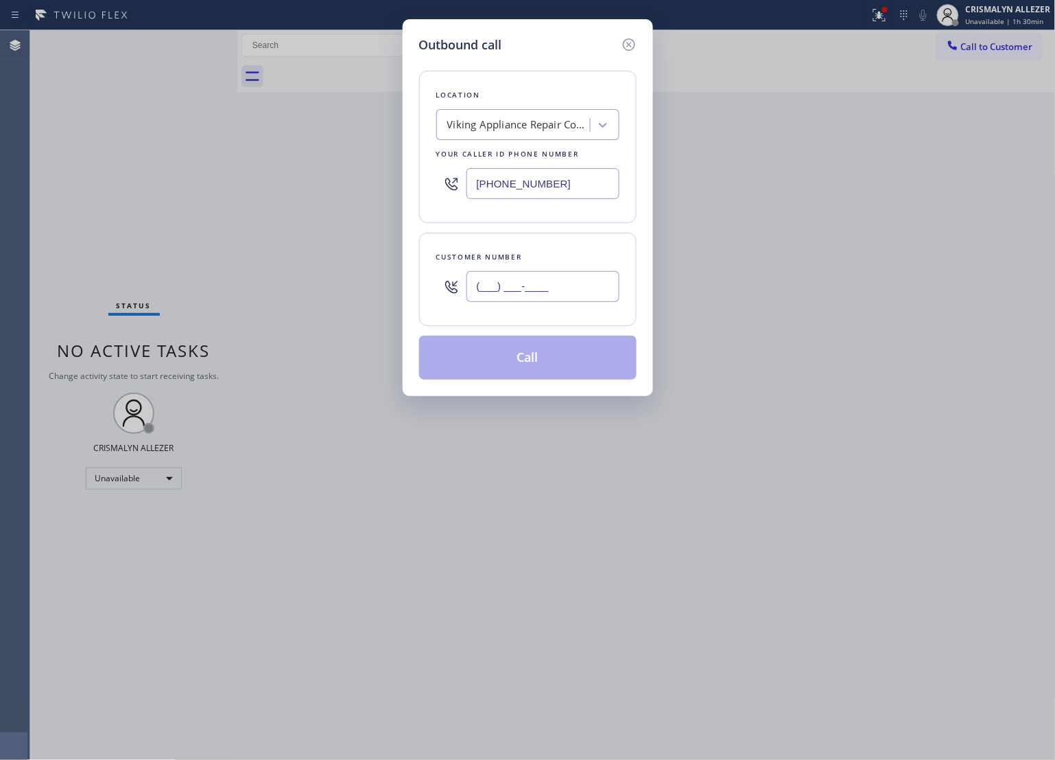
paste input "949) 353-3190"
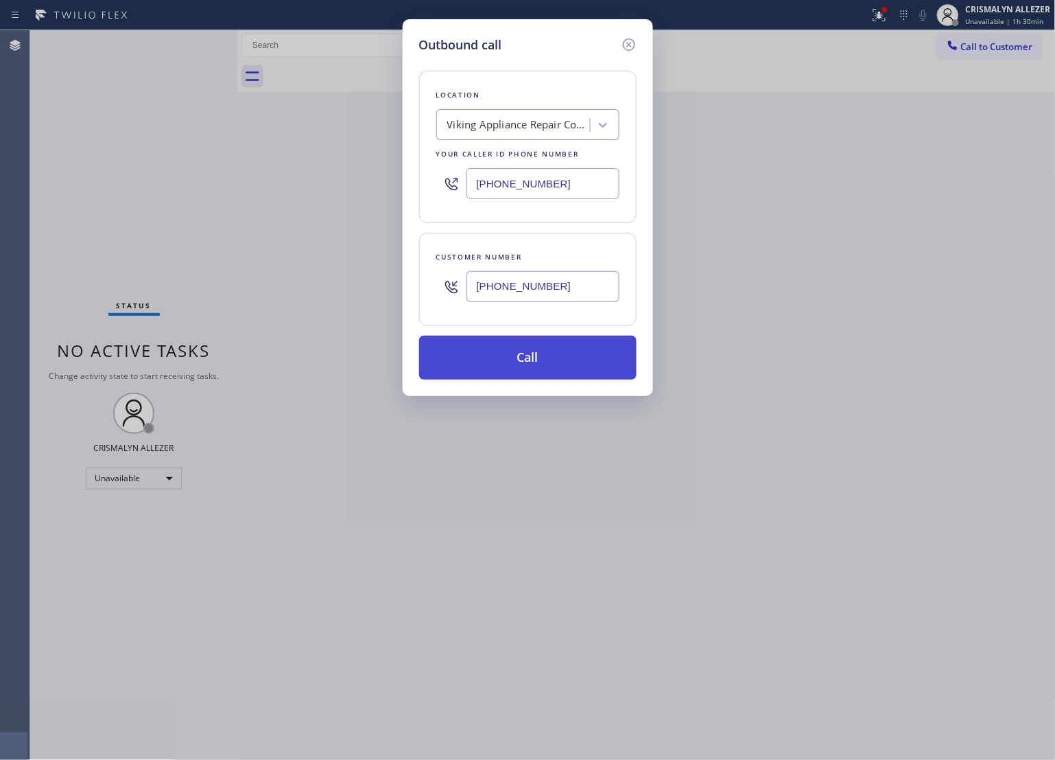
type input "[PHONE_NUMBER]"
click at [533, 364] on button "Call" at bounding box center [528, 358] width 218 height 44
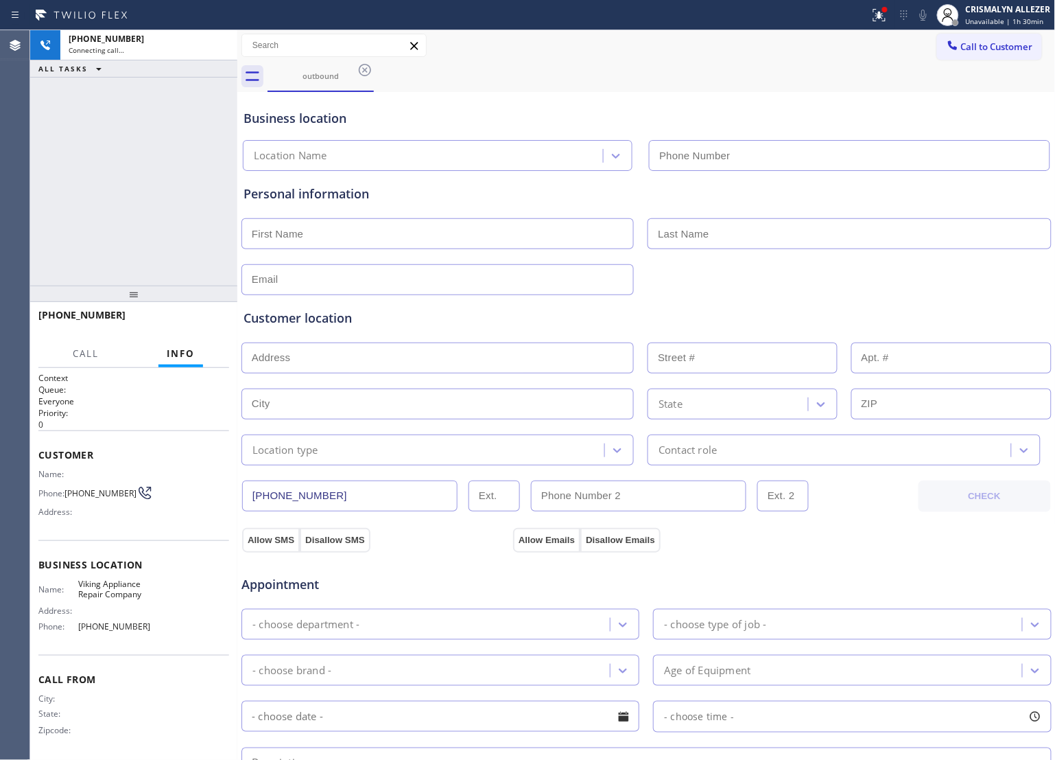
type input "[PHONE_NUMBER]"
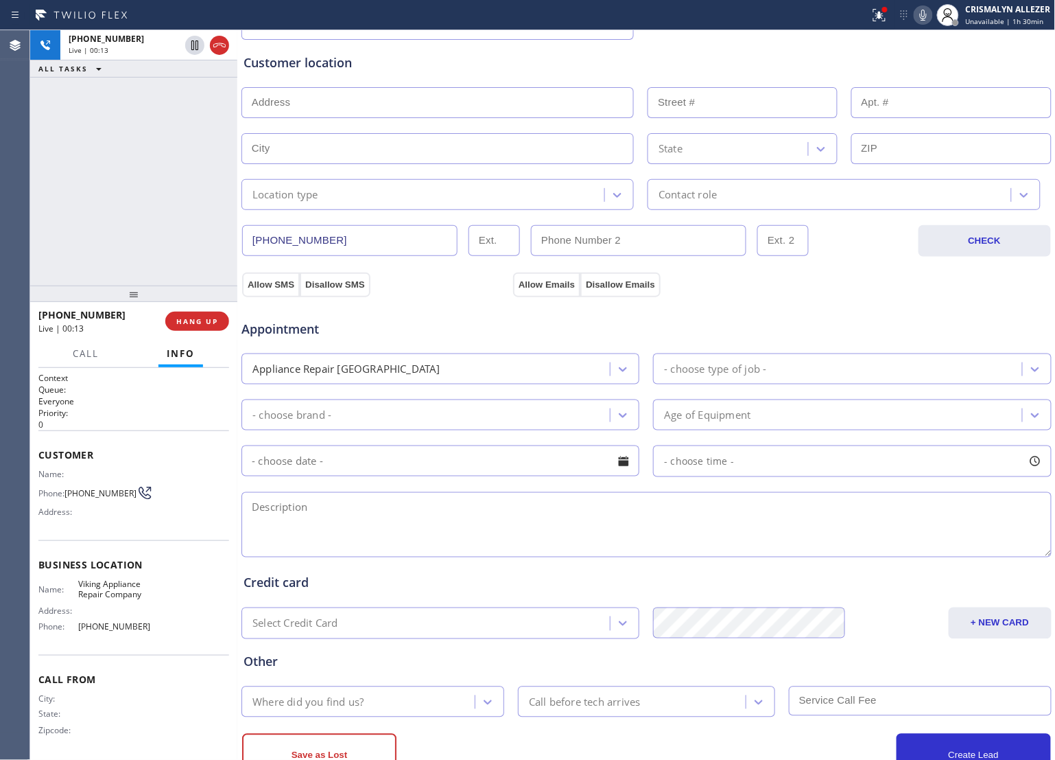
scroll to position [257, 0]
click at [457, 530] on textarea at bounding box center [647, 522] width 810 height 65
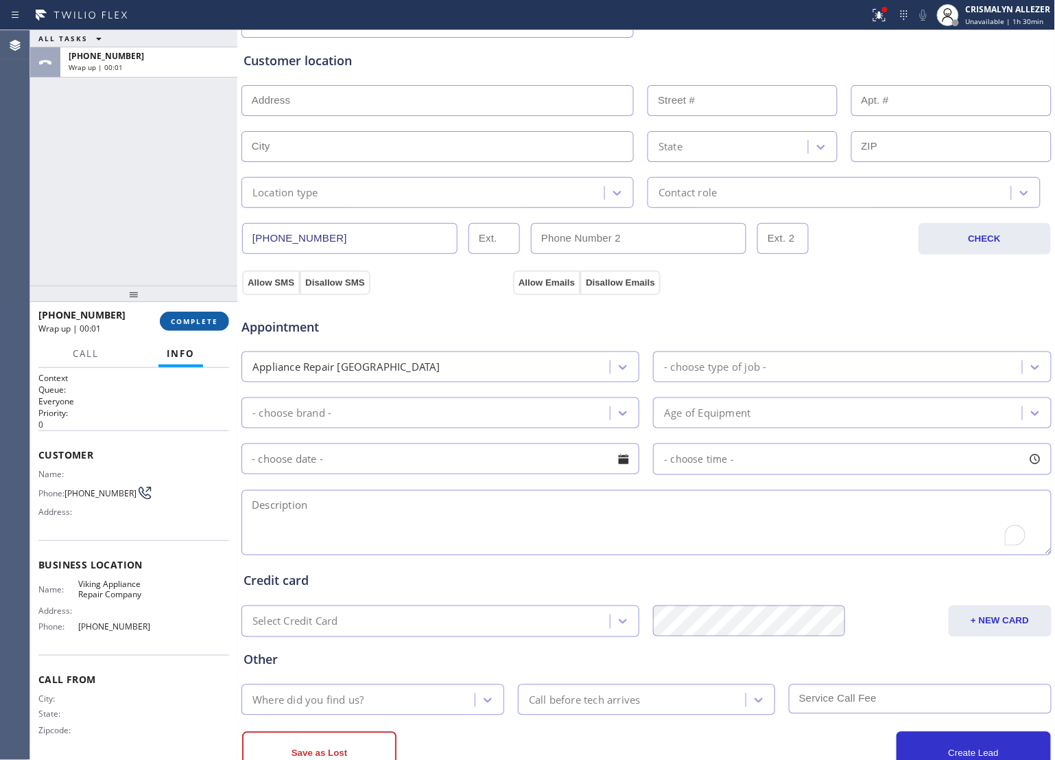
click at [184, 324] on span "COMPLETE" at bounding box center [194, 321] width 47 height 10
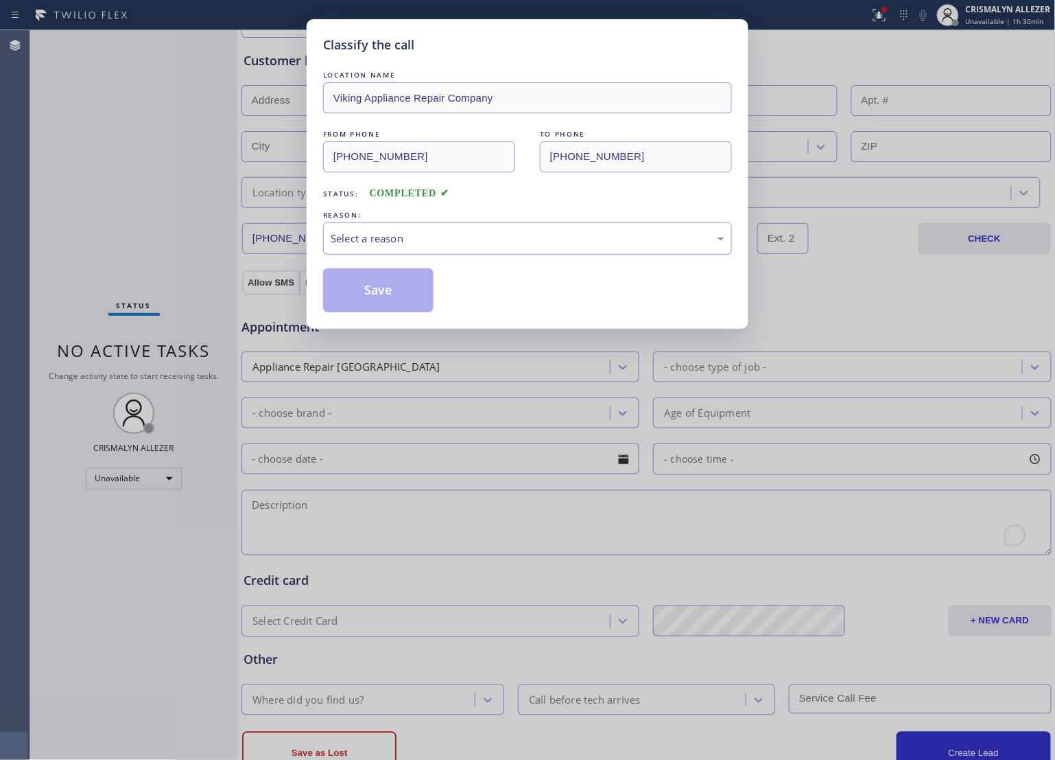
click at [570, 235] on div "Select a reason" at bounding box center [528, 239] width 394 height 16
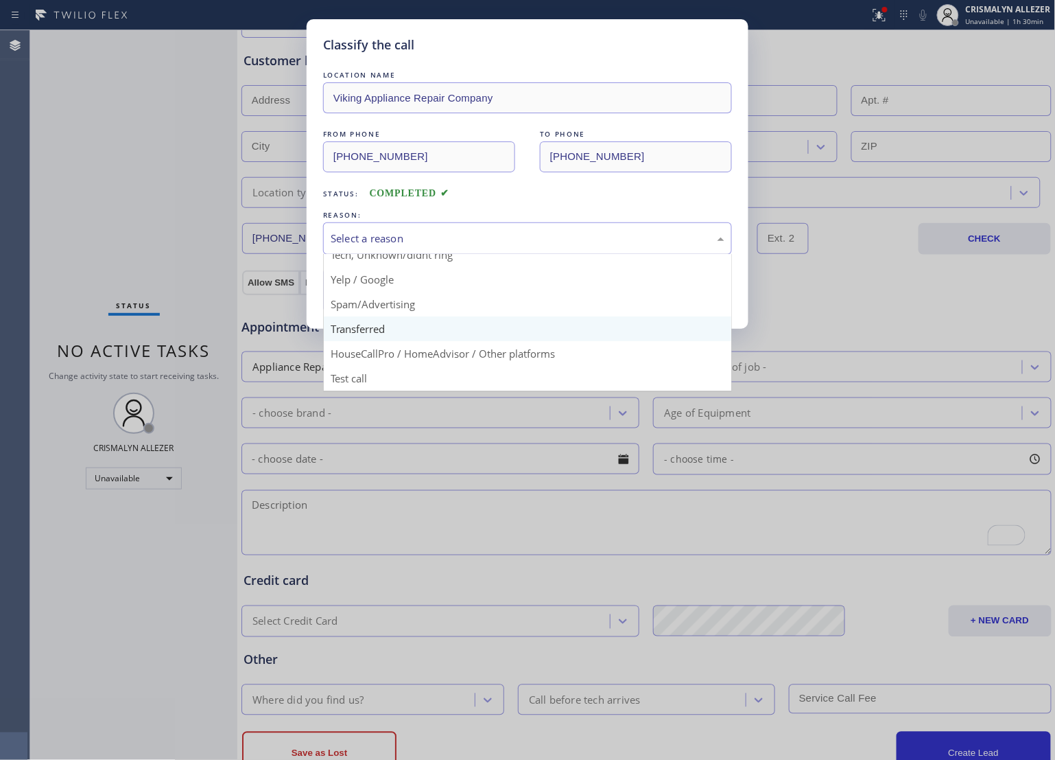
scroll to position [94, 0]
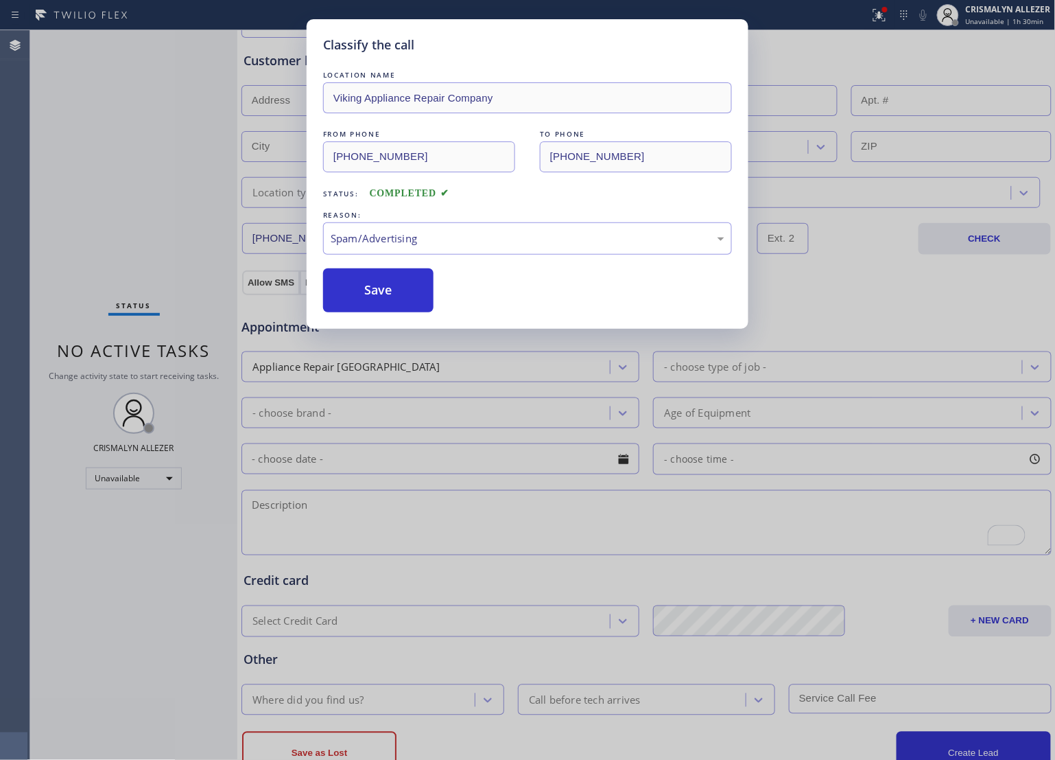
click at [406, 296] on button "Save" at bounding box center [378, 290] width 110 height 44
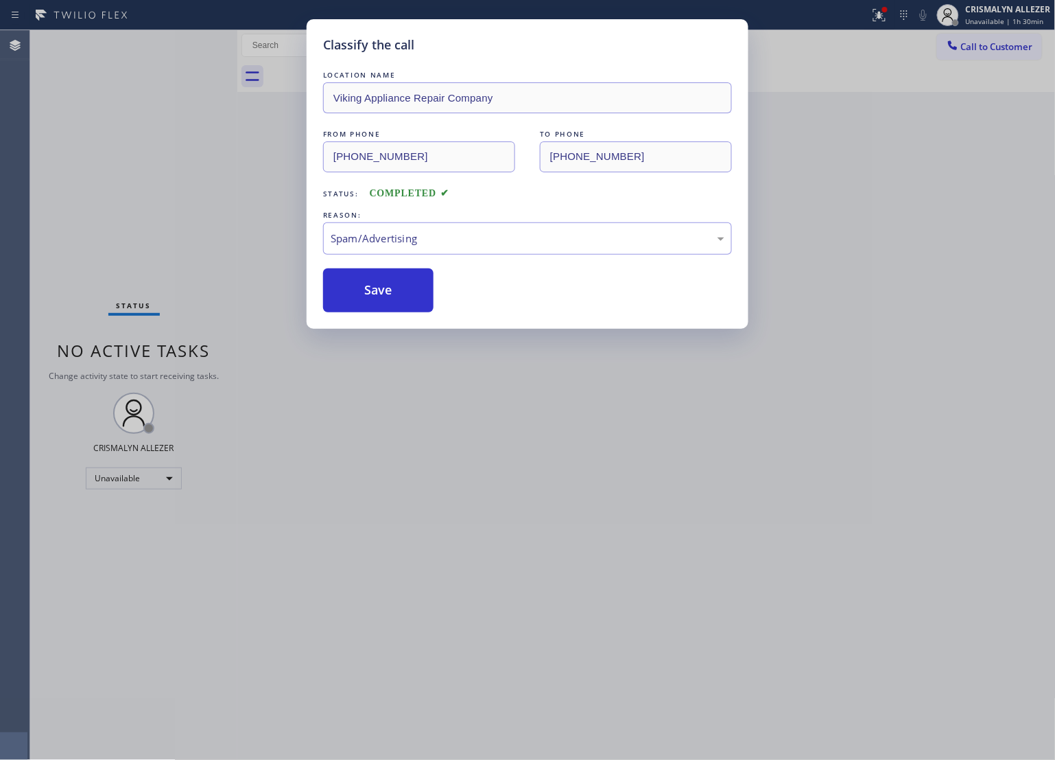
scroll to position [0, 0]
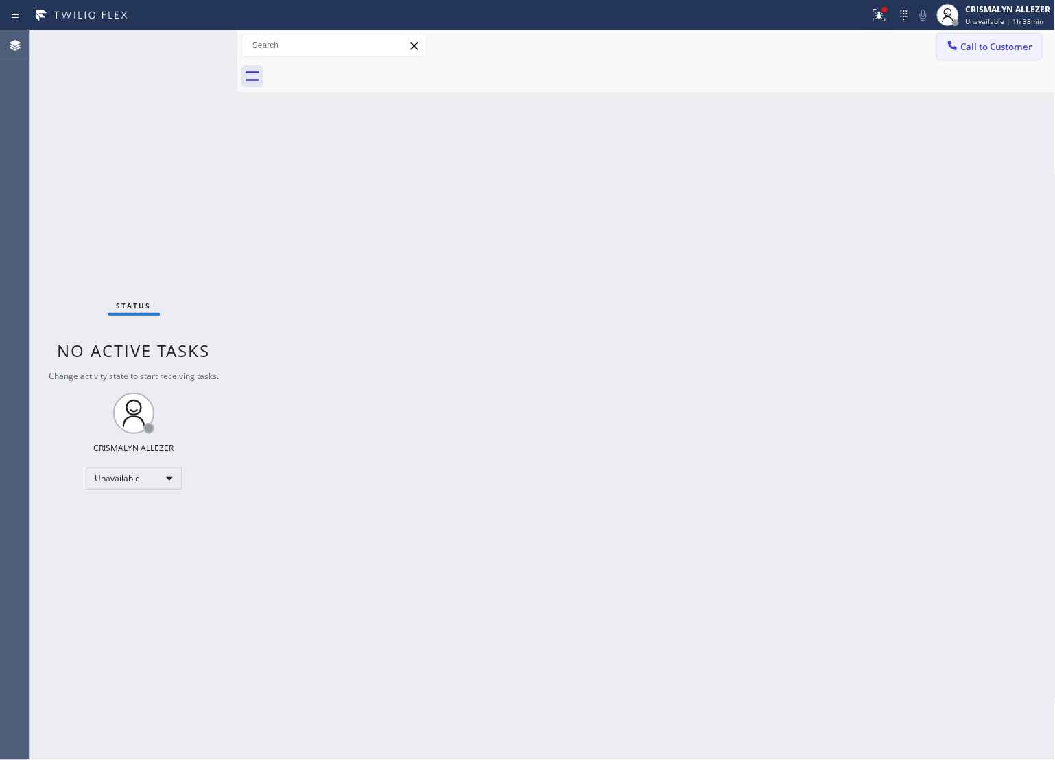
click at [983, 46] on span "Call to Customer" at bounding box center [997, 46] width 72 height 12
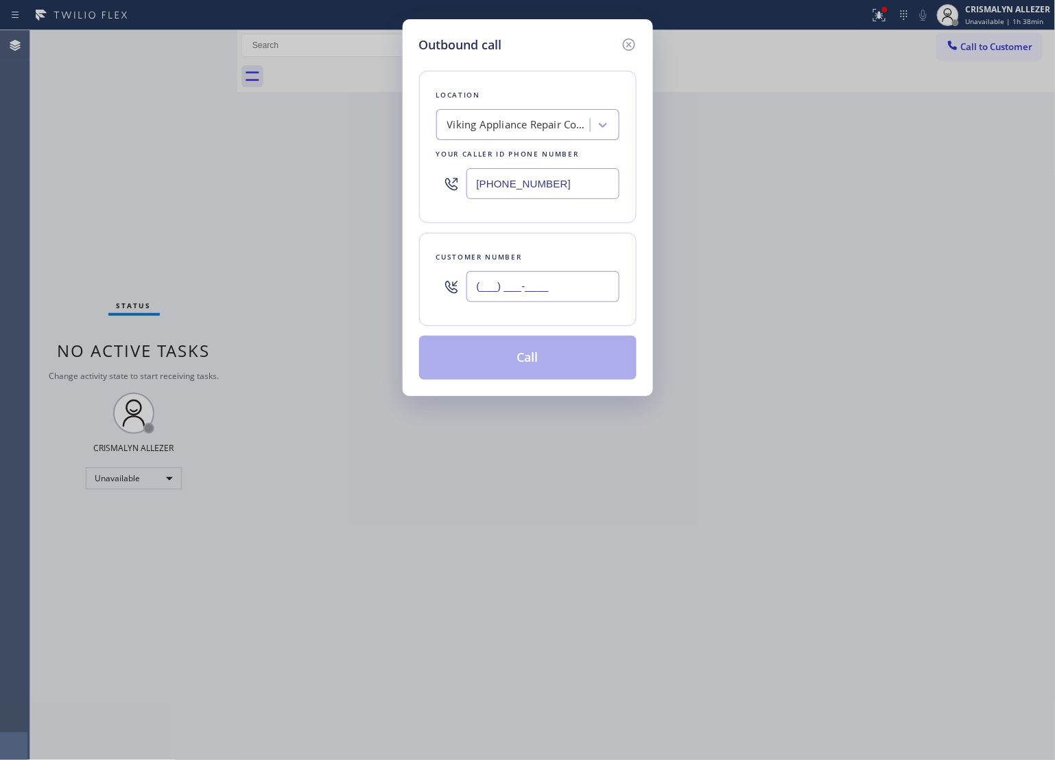
click at [561, 302] on input "(___) ___-____" at bounding box center [543, 286] width 153 height 31
paste input "949) 433-5082"
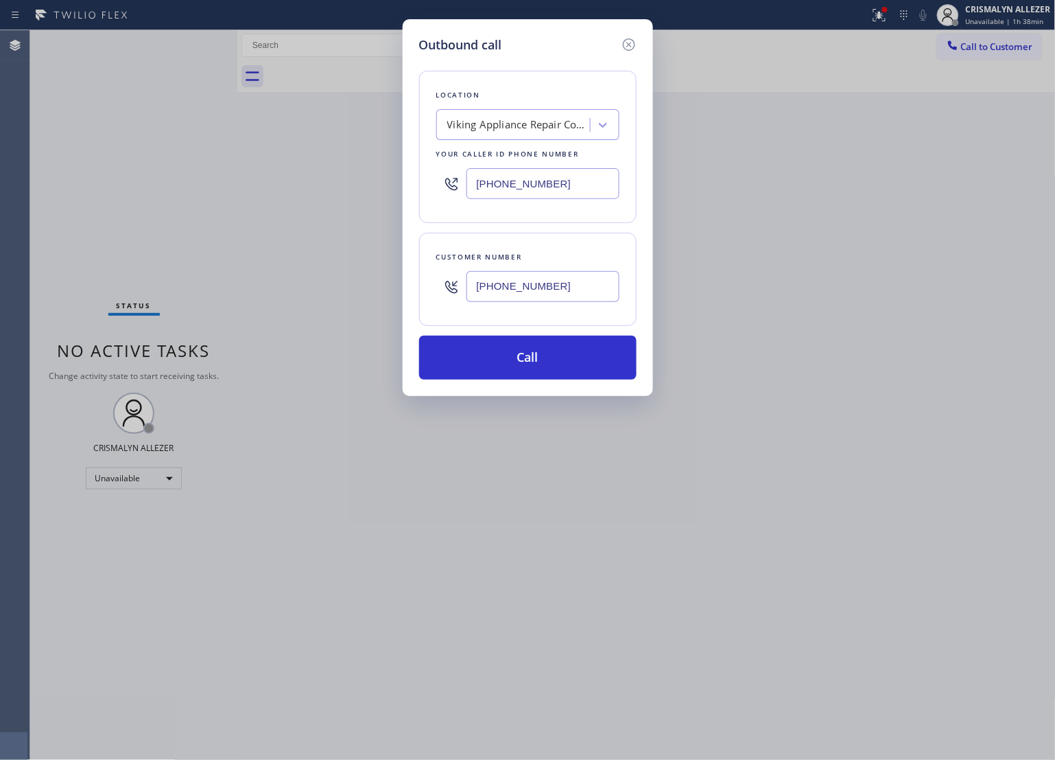
type input "[PHONE_NUMBER]"
click at [462, 125] on div "Viking Appliance Repair Company" at bounding box center [519, 125] width 144 height 16
paste input "[GEOGRAPHIC_DATA] Plumbers"
type input "[GEOGRAPHIC_DATA] Plumbers"
drag, startPoint x: 574, startPoint y: 184, endPoint x: 192, endPoint y: 235, distance: 384.9
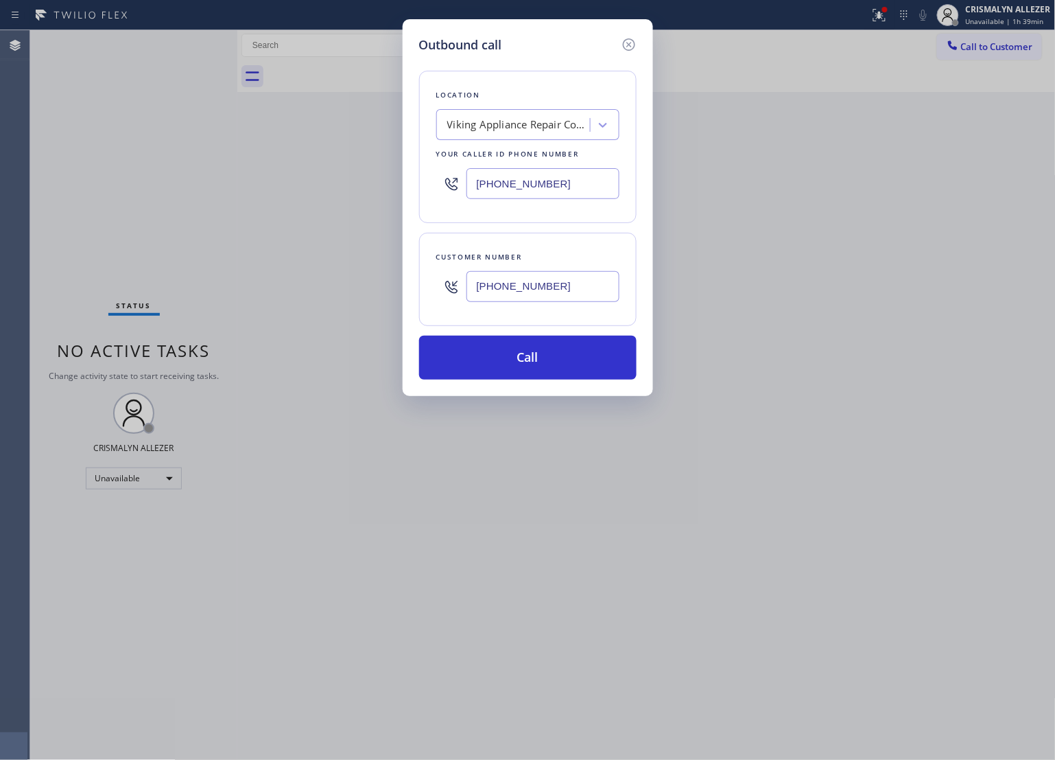
click at [192, 235] on div "Outbound call Location Viking Appliance Repair Company Your caller id phone num…" at bounding box center [527, 380] width 1055 height 760
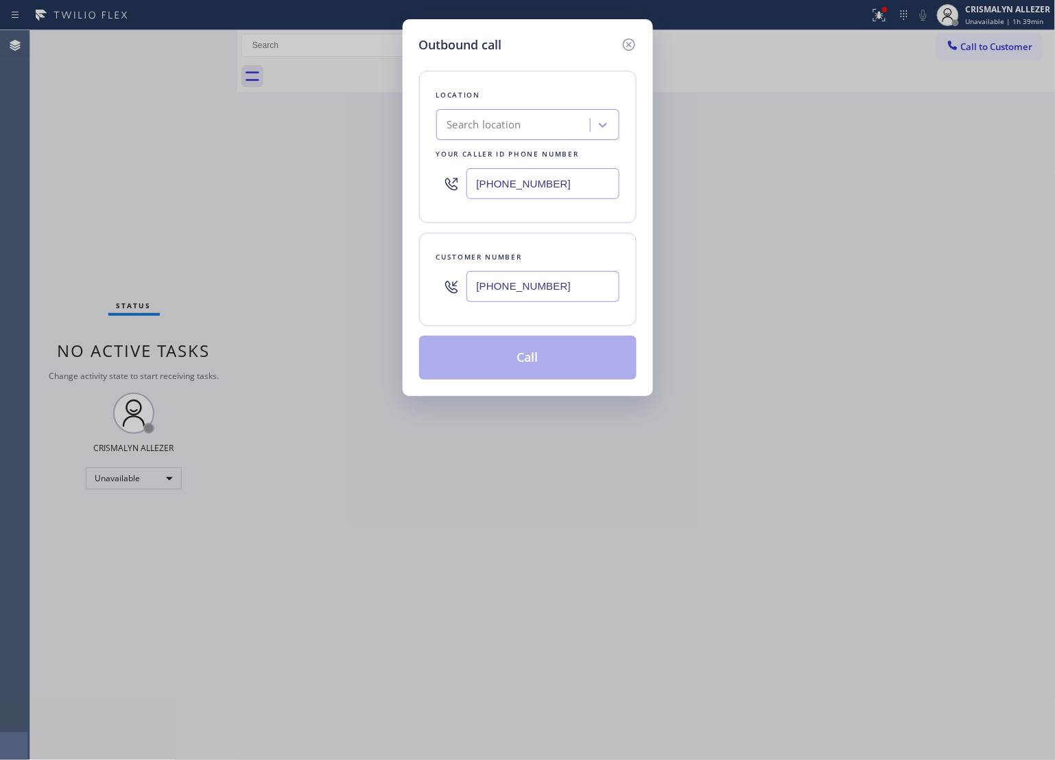
type input "[PHONE_NUMBER]"
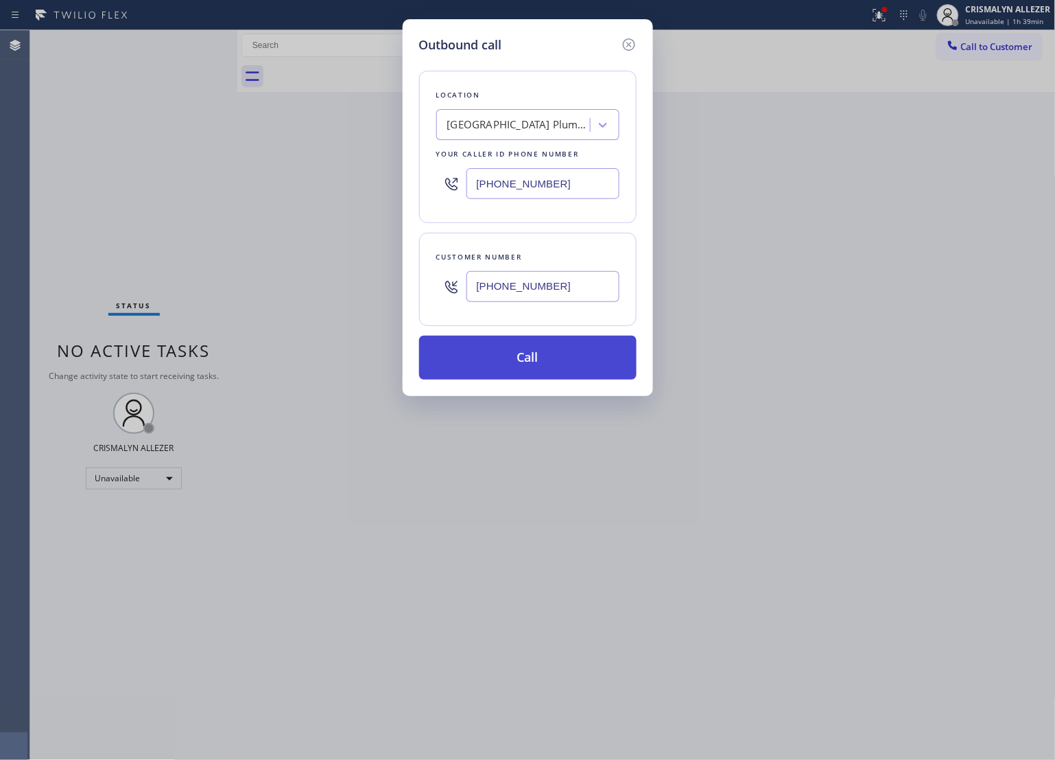
click at [546, 358] on button "Call" at bounding box center [528, 358] width 218 height 44
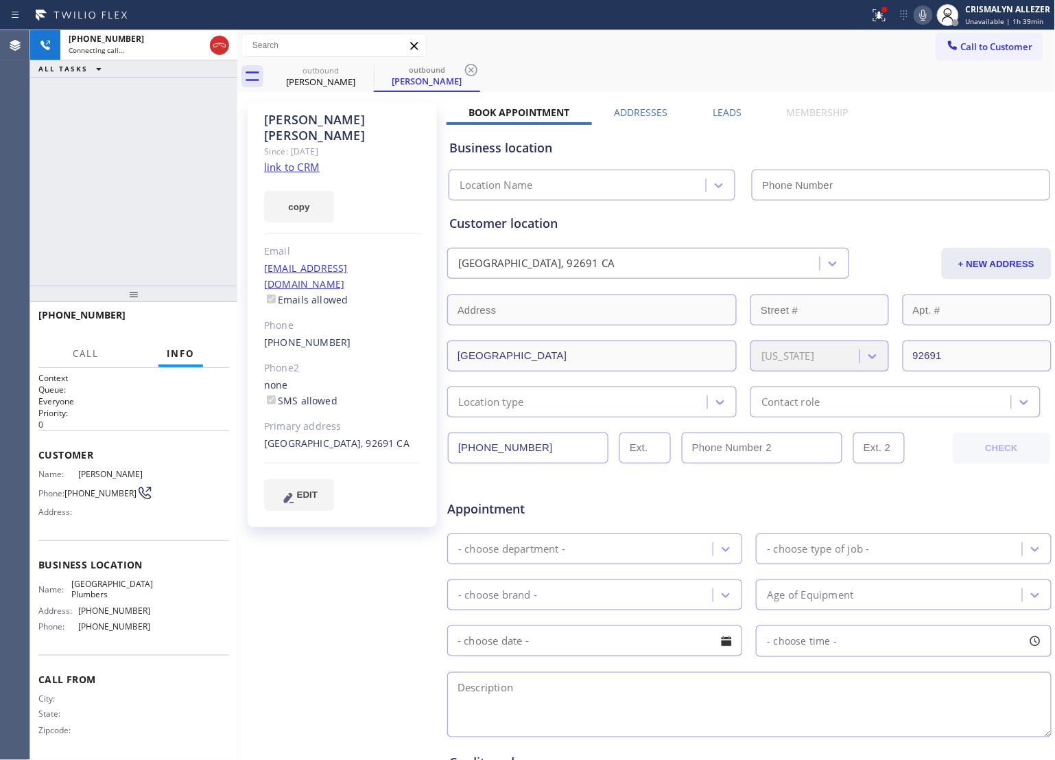
type input "[PHONE_NUMBER]"
click at [299, 160] on link "link to CRM" at bounding box center [292, 167] width 56 height 14
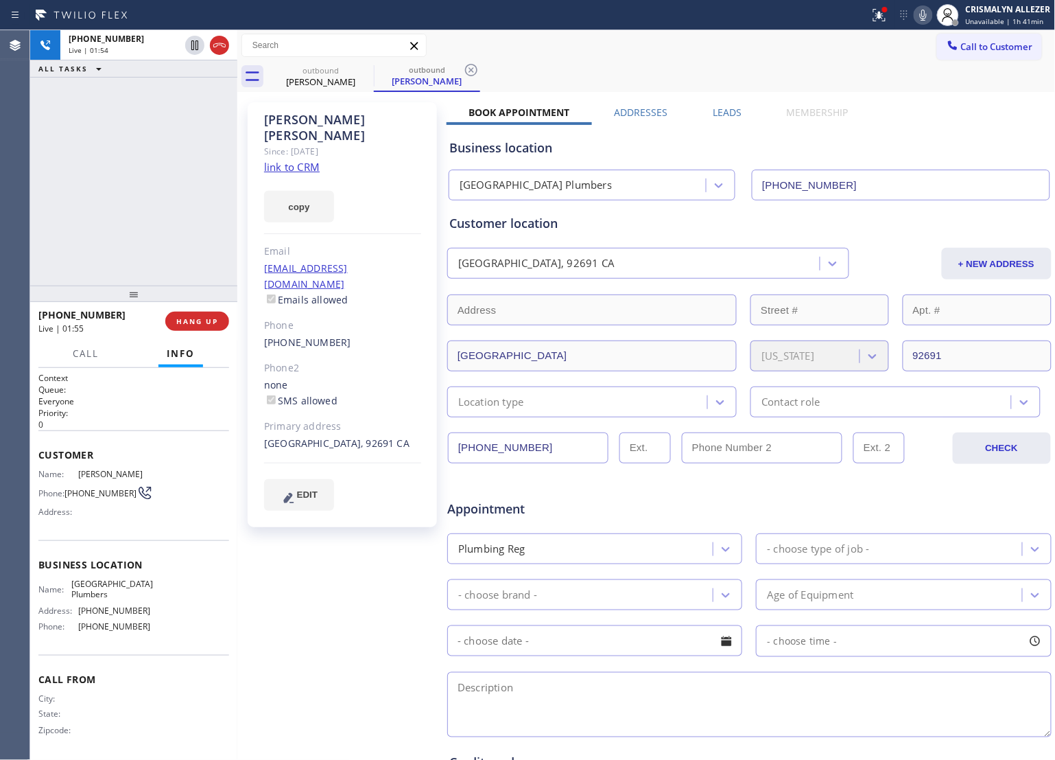
click at [930, 14] on icon at bounding box center [923, 15] width 16 height 16
click at [924, 15] on icon at bounding box center [923, 15] width 16 height 16
click at [923, 16] on icon at bounding box center [923, 15] width 16 height 16
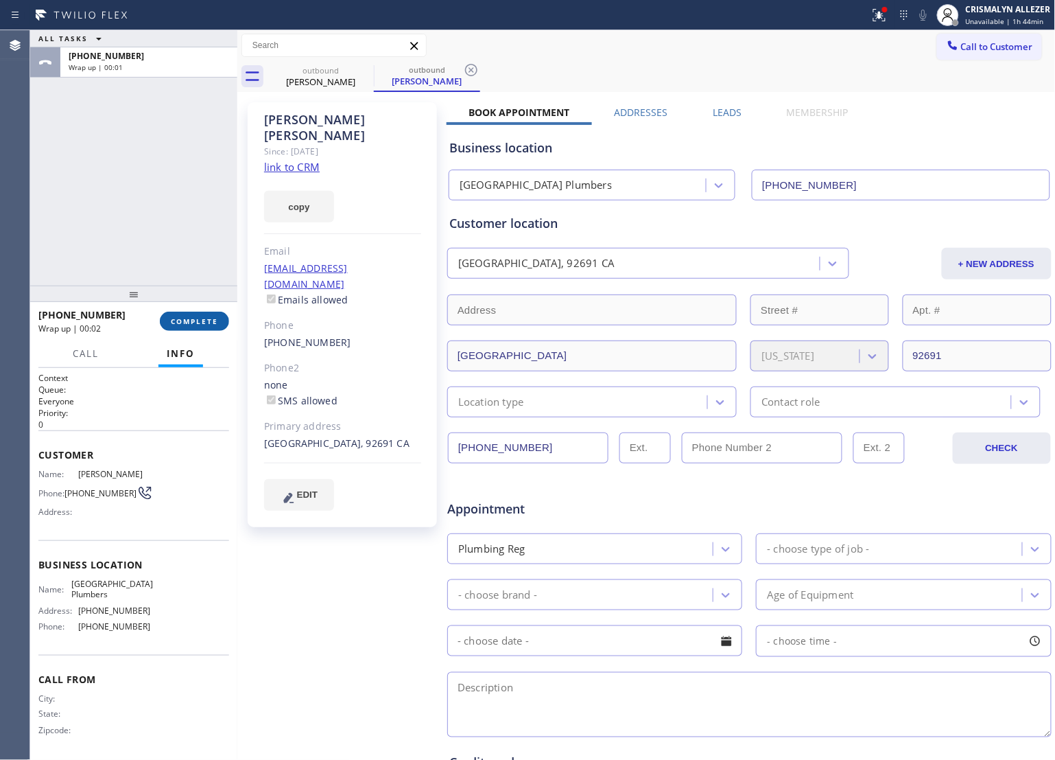
click at [186, 321] on span "COMPLETE" at bounding box center [194, 321] width 47 height 10
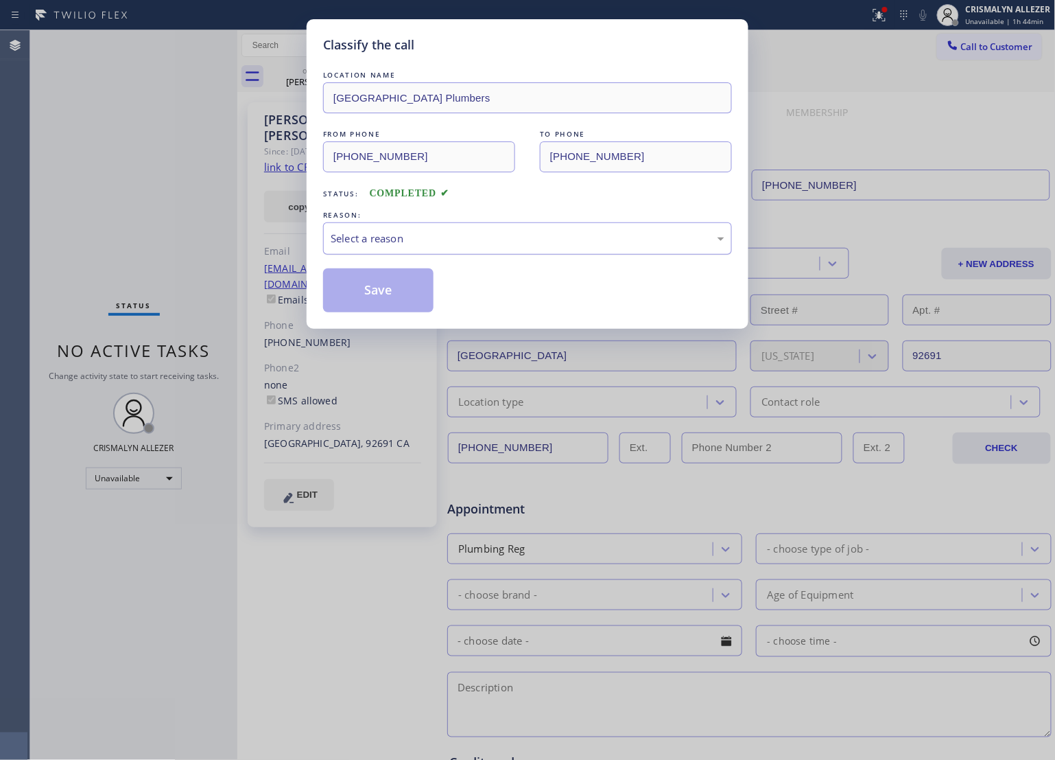
click at [580, 249] on div "Select a reason" at bounding box center [527, 238] width 409 height 32
click at [382, 294] on button "Save" at bounding box center [378, 290] width 110 height 44
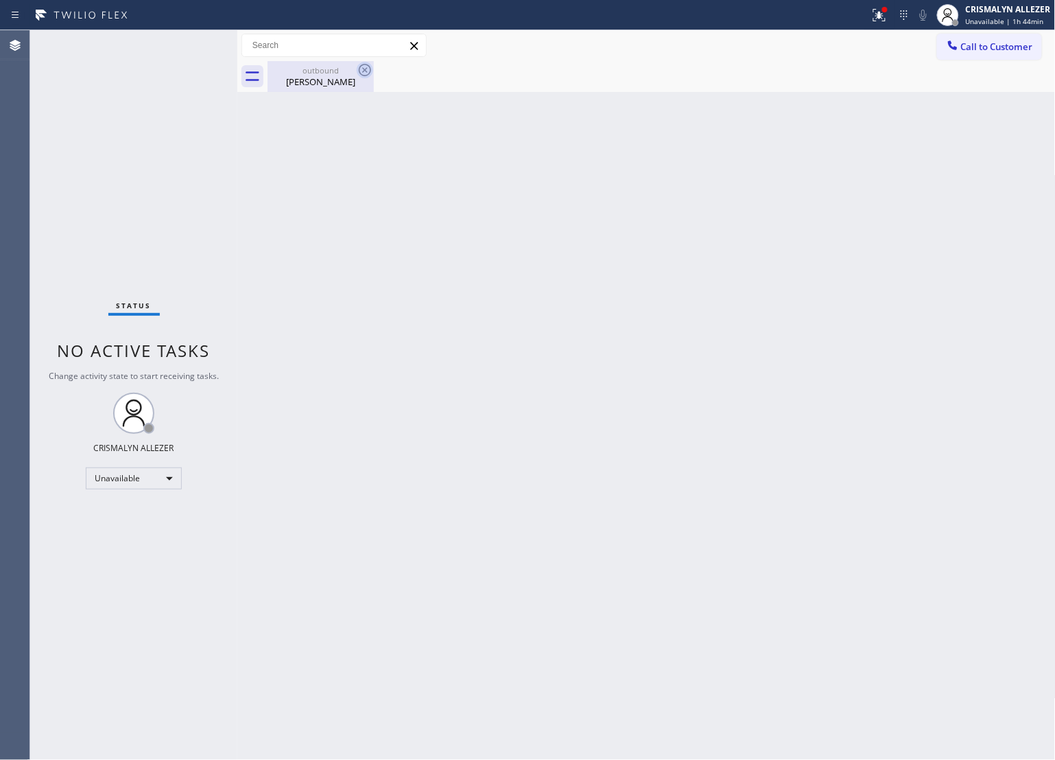
click at [338, 76] on div "[PERSON_NAME]" at bounding box center [321, 81] width 104 height 12
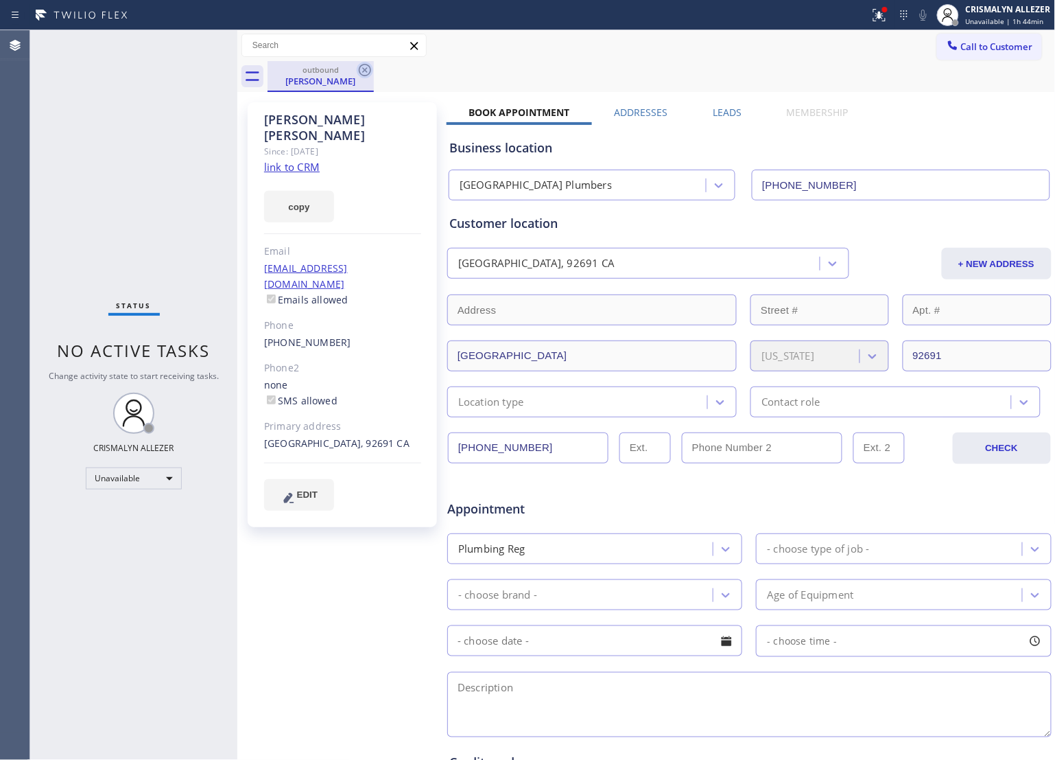
click at [364, 75] on icon at bounding box center [365, 70] width 12 height 12
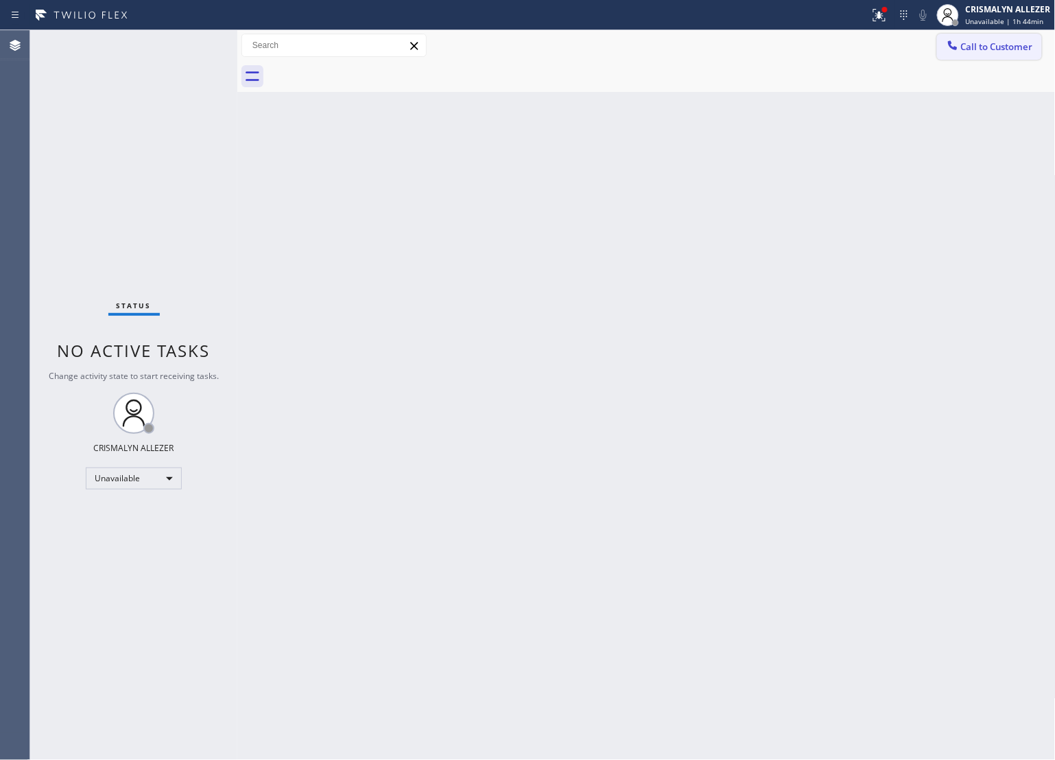
click at [966, 43] on span "Call to Customer" at bounding box center [997, 46] width 72 height 12
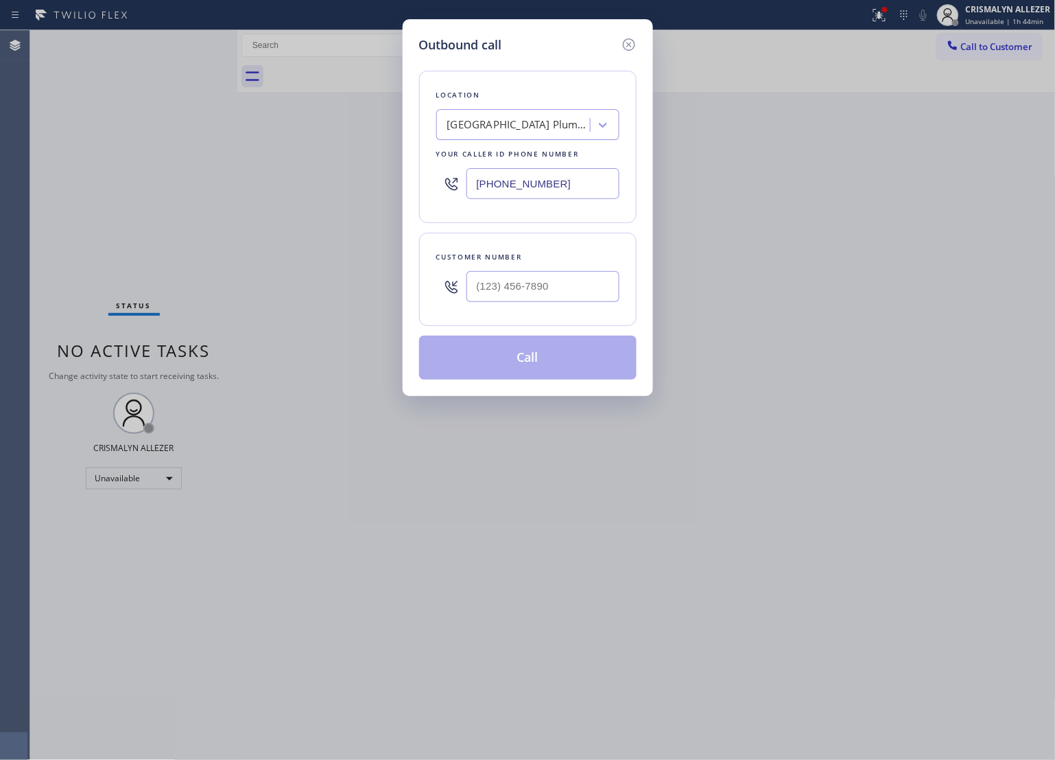
drag, startPoint x: 638, startPoint y: 259, endPoint x: 565, endPoint y: 289, distance: 79.4
click at [611, 272] on div "Outbound call Location [GEOGRAPHIC_DATA] Plumbers Your caller id phone number […" at bounding box center [528, 207] width 250 height 377
click at [565, 287] on input "(___) ___-____" at bounding box center [543, 286] width 153 height 31
paste input "102) 539-1926"
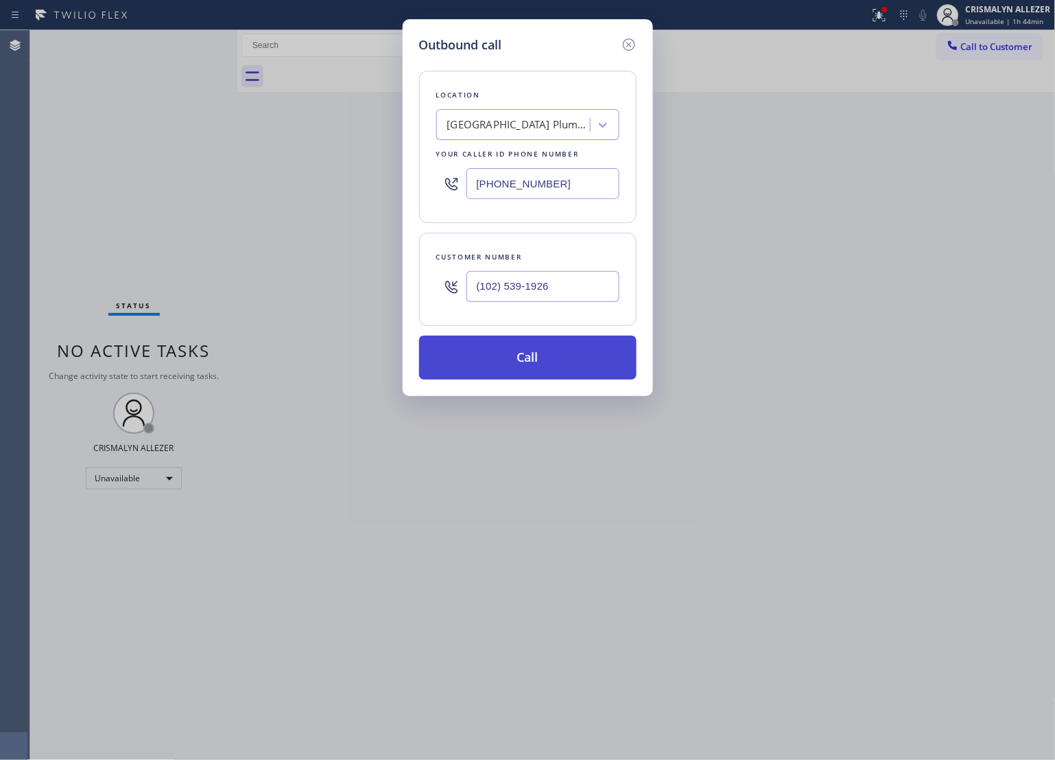
type input "(102) 539-1926"
click at [526, 362] on button "Call" at bounding box center [528, 358] width 218 height 44
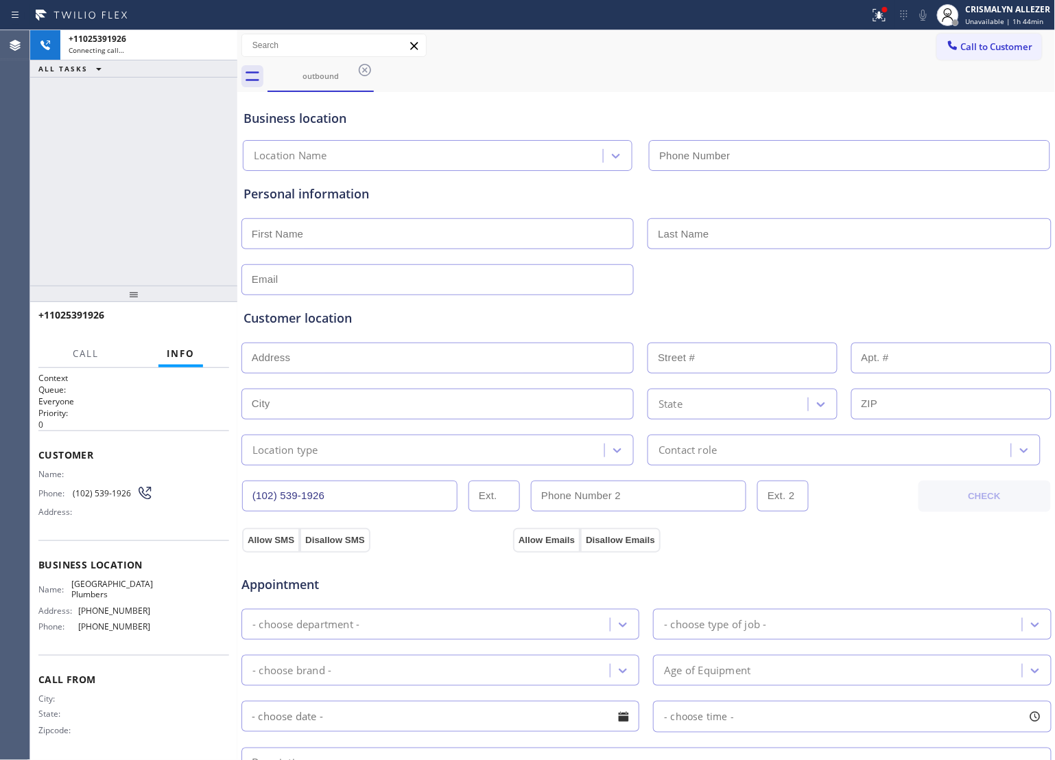
type input "[PHONE_NUMBER]"
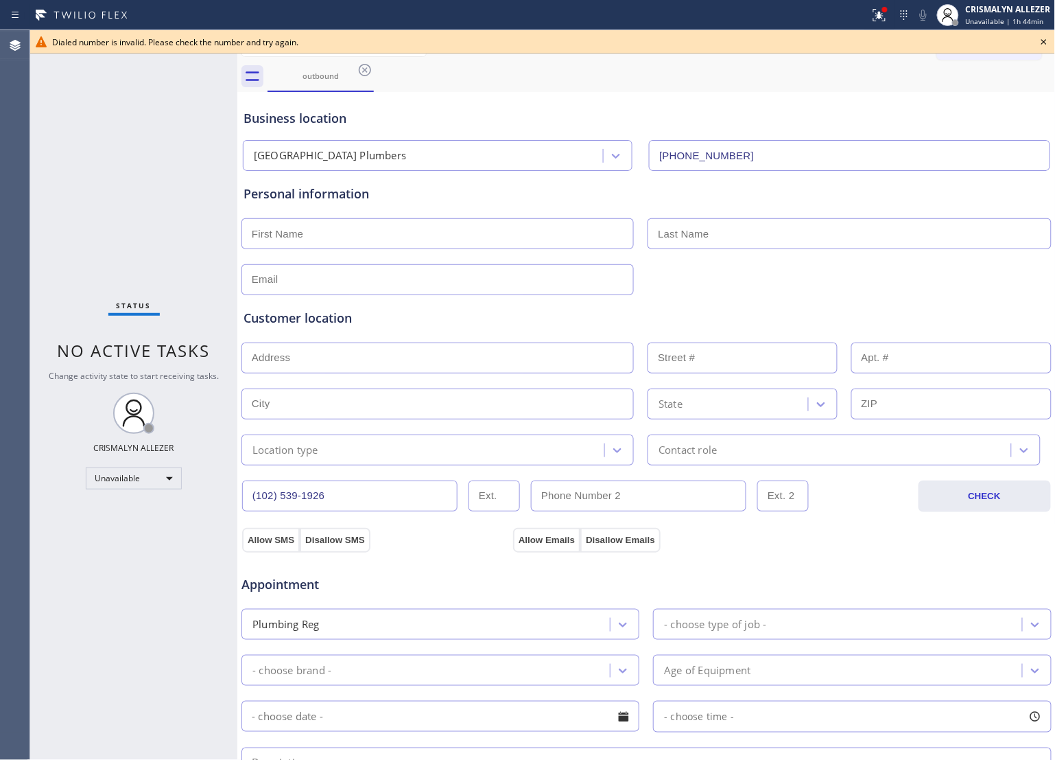
click at [1044, 42] on icon at bounding box center [1044, 42] width 16 height 16
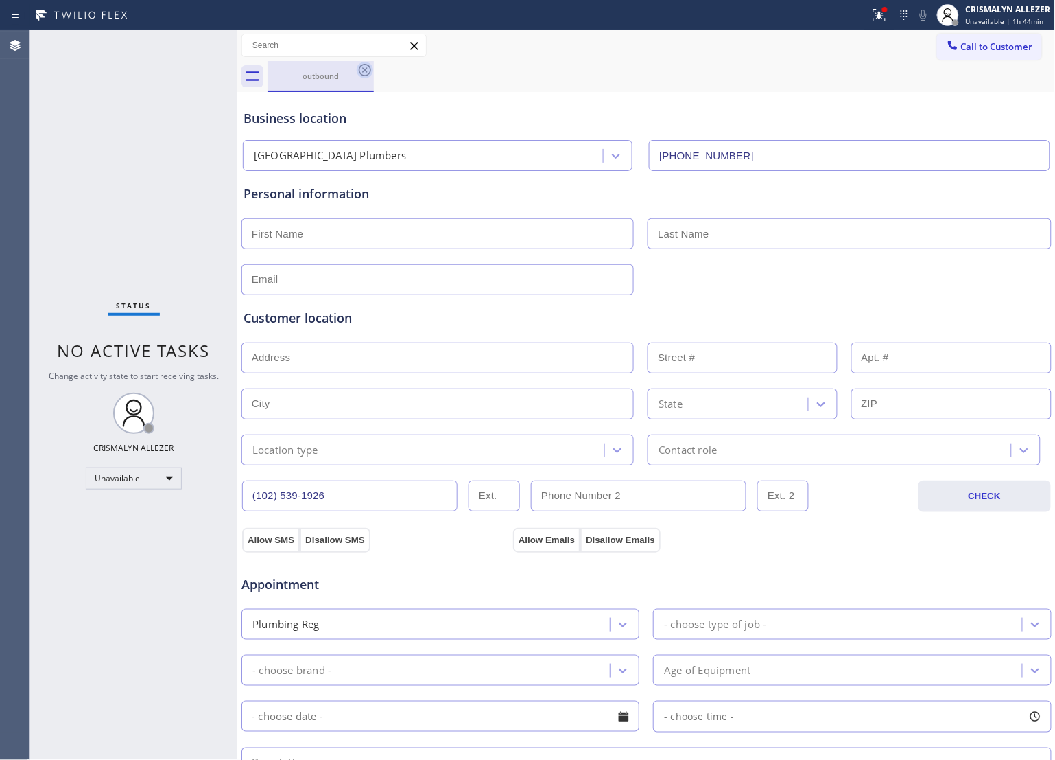
drag, startPoint x: 359, startPoint y: 69, endPoint x: 348, endPoint y: 12, distance: 57.3
click at [359, 67] on icon at bounding box center [365, 70] width 12 height 12
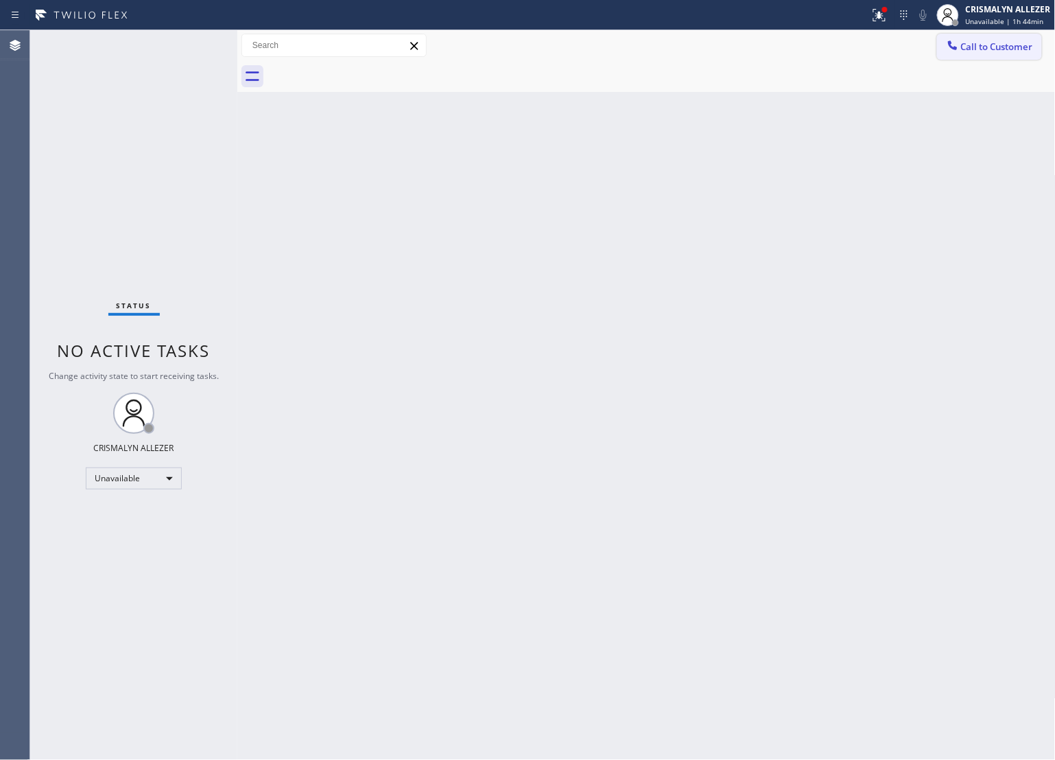
click at [994, 48] on span "Call to Customer" at bounding box center [997, 46] width 72 height 12
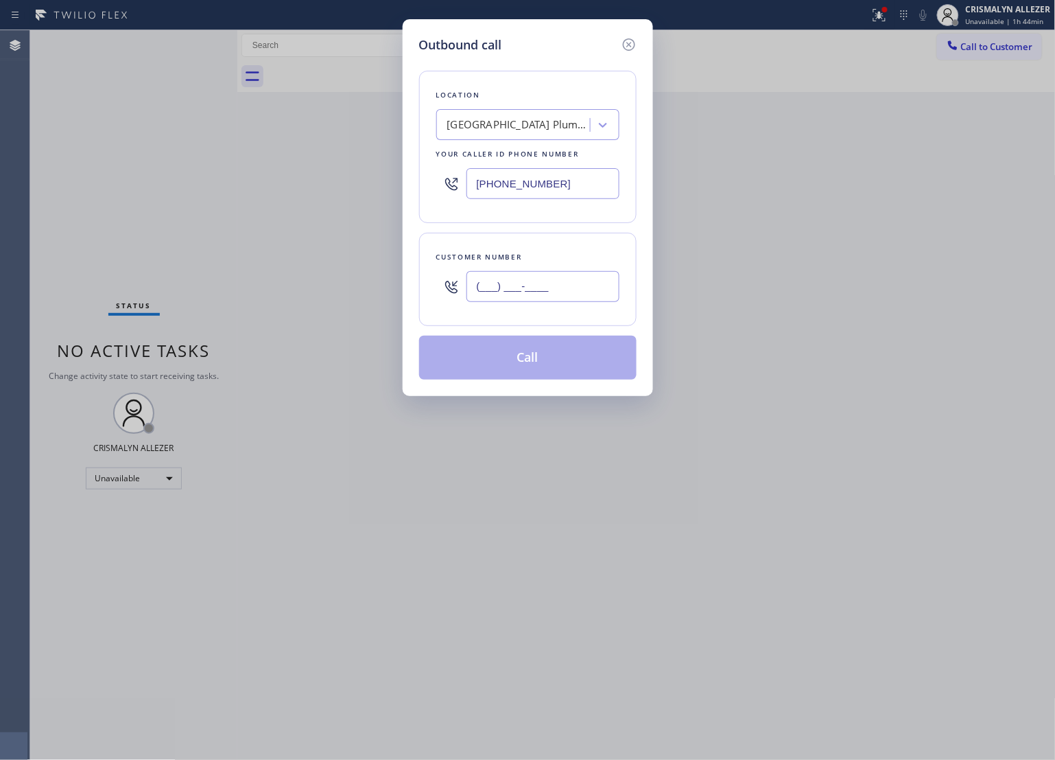
click at [574, 292] on input "(___) ___-____" at bounding box center [543, 286] width 153 height 31
paste input "949) 433-5082"
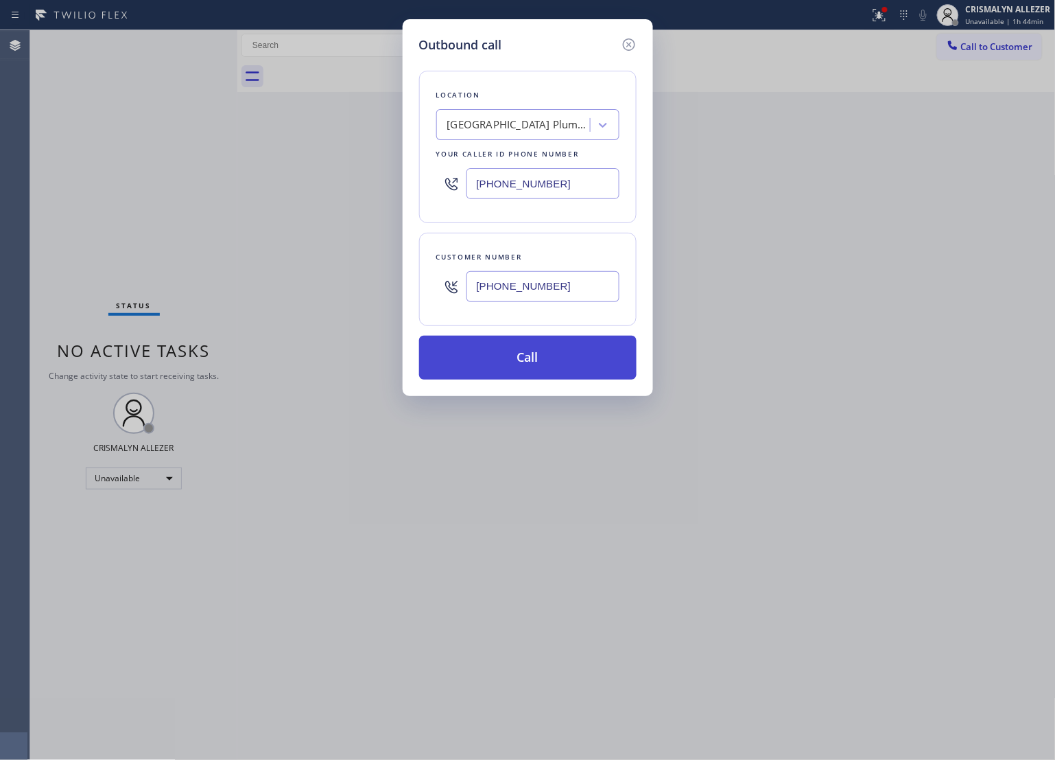
type input "[PHONE_NUMBER]"
click at [535, 365] on button "Call" at bounding box center [528, 358] width 218 height 44
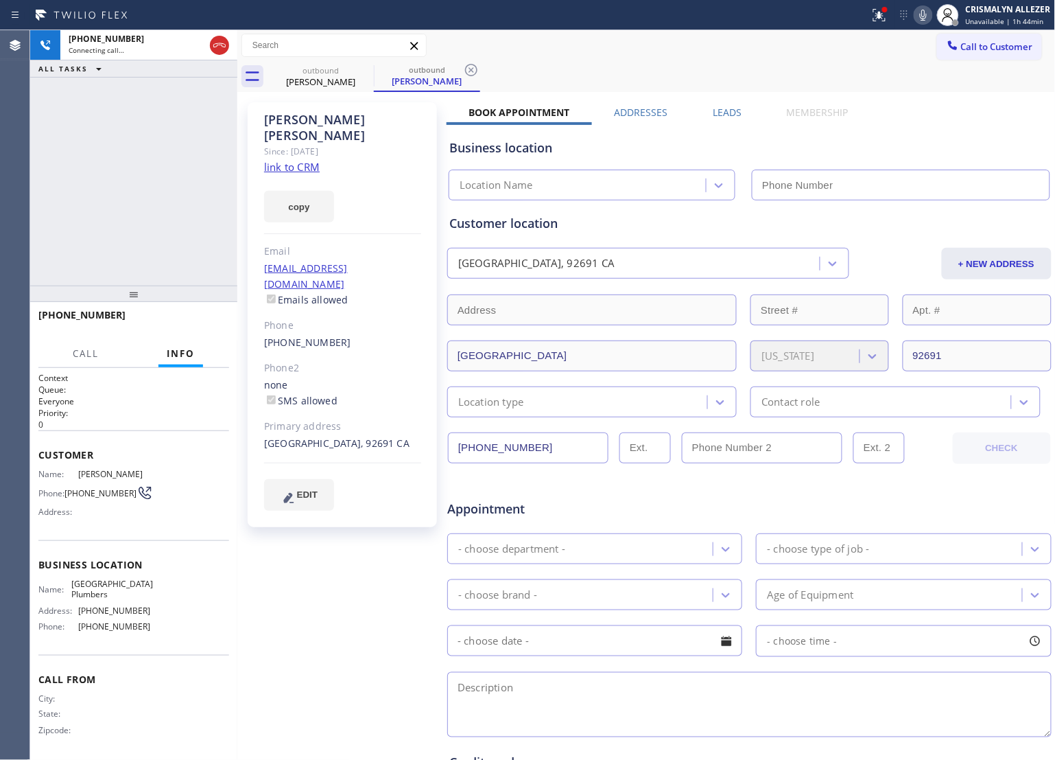
type input "[PHONE_NUMBER]"
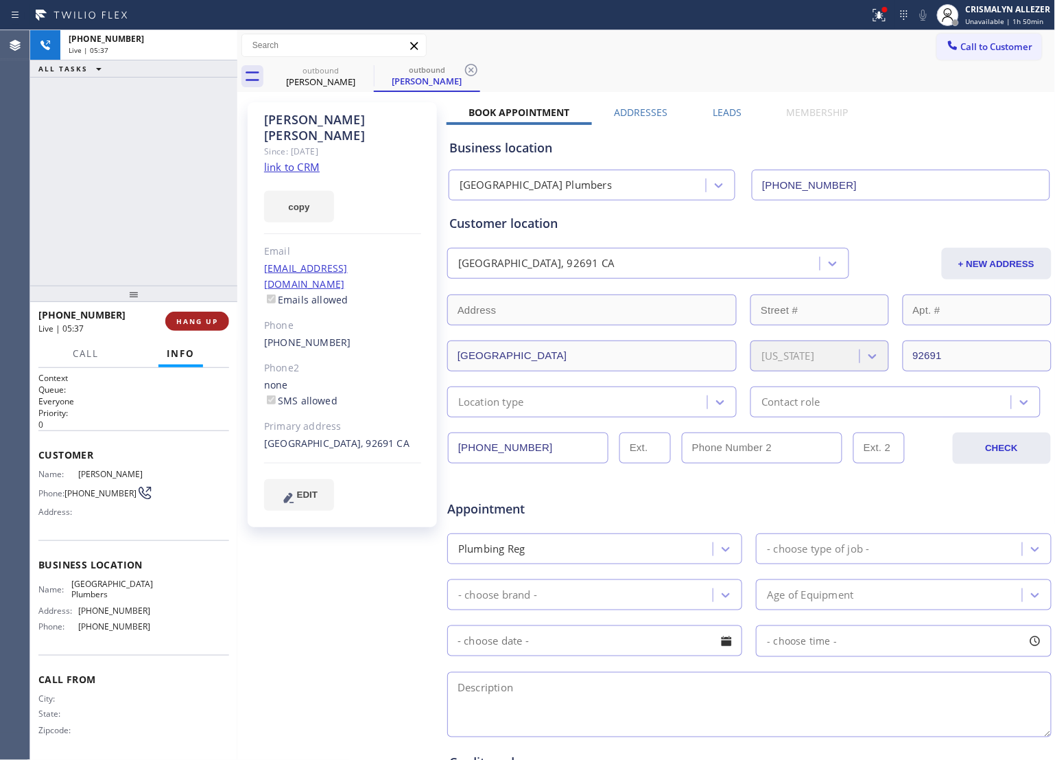
click at [187, 320] on span "HANG UP" at bounding box center [197, 321] width 42 height 10
click at [189, 320] on span "COMPLETE" at bounding box center [194, 321] width 47 height 10
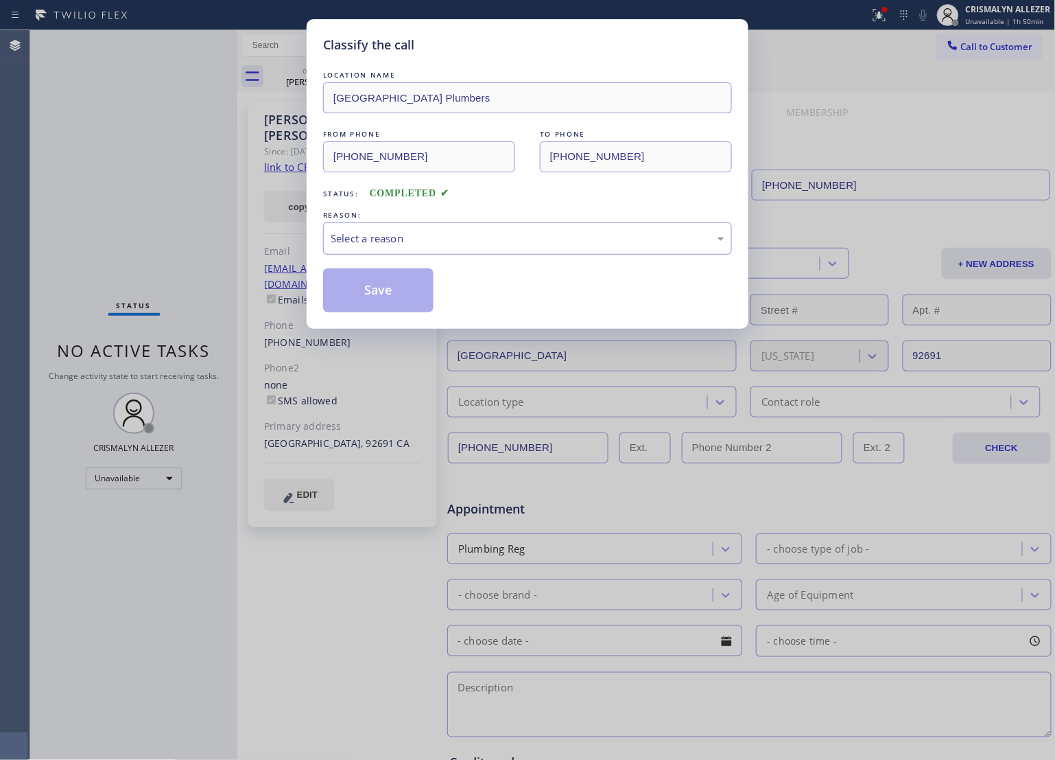
click at [536, 246] on div "Select a reason" at bounding box center [528, 239] width 394 height 16
click at [386, 295] on button "Save" at bounding box center [378, 290] width 110 height 44
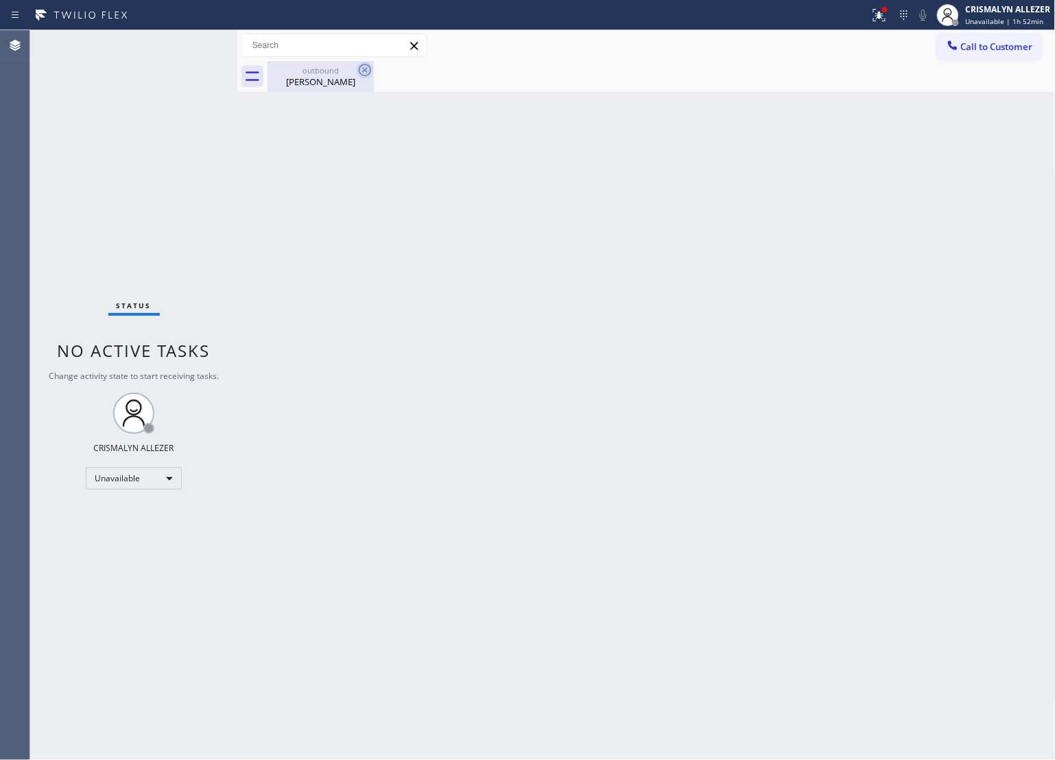
drag, startPoint x: 310, startPoint y: 78, endPoint x: 365, endPoint y: 73, distance: 55.1
click at [314, 78] on div "[PERSON_NAME]" at bounding box center [321, 81] width 104 height 12
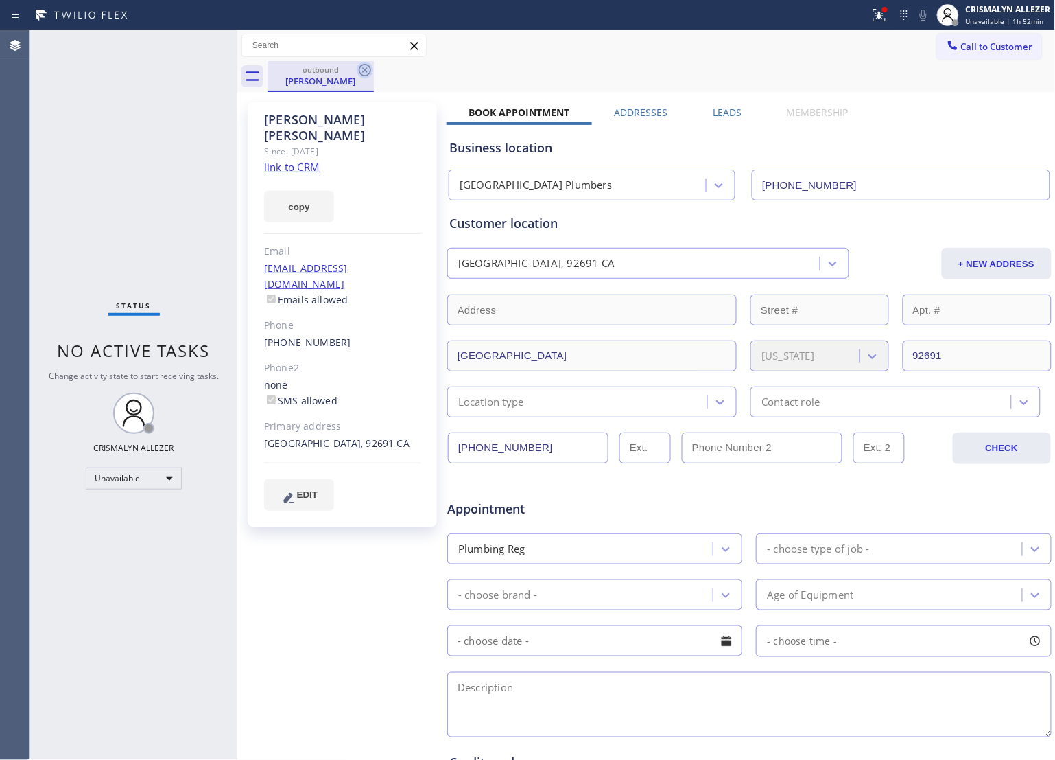
click at [365, 73] on icon at bounding box center [365, 70] width 16 height 16
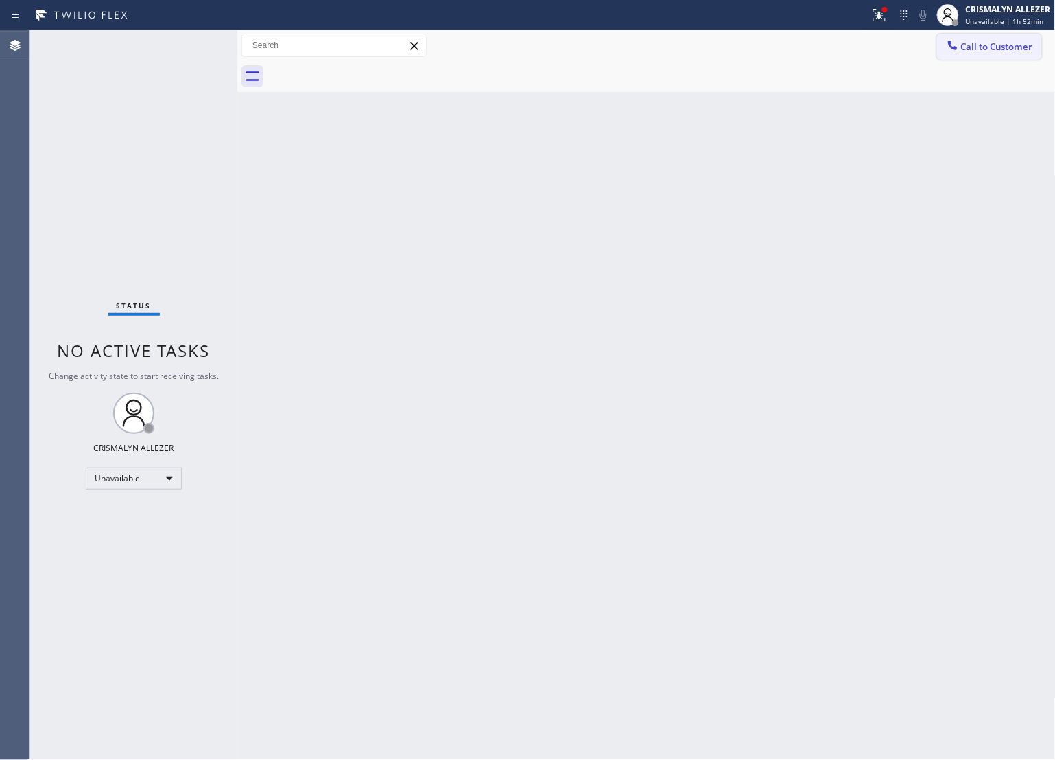
click at [997, 56] on button "Call to Customer" at bounding box center [989, 47] width 105 height 26
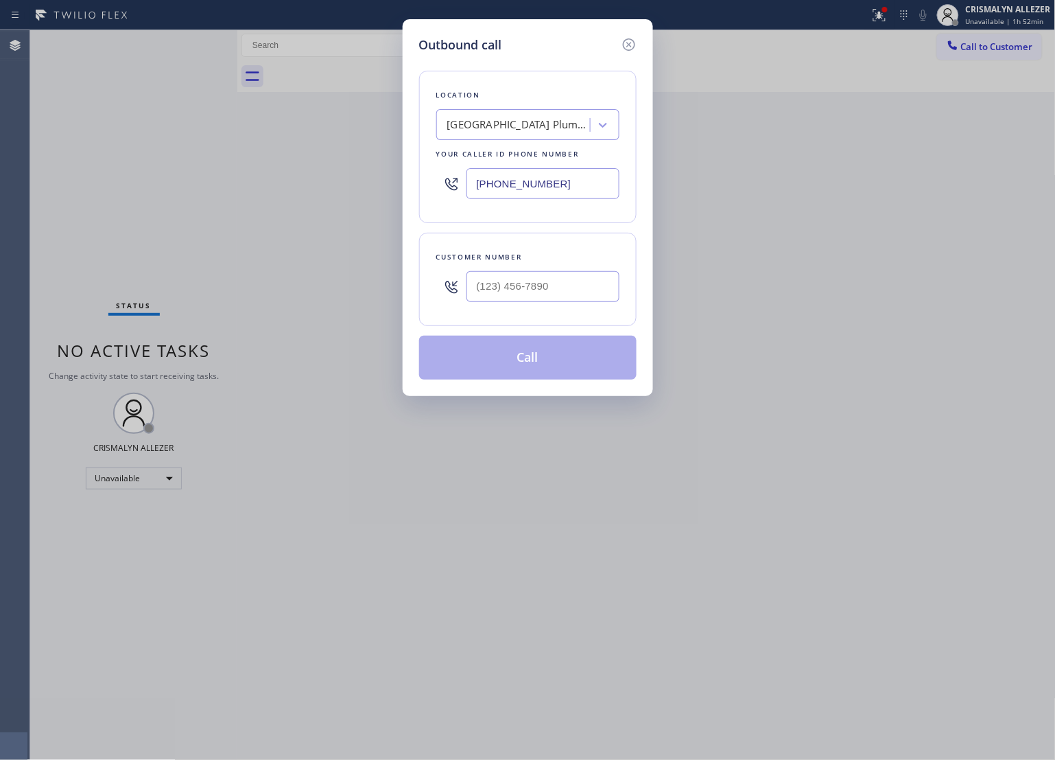
drag, startPoint x: 605, startPoint y: 189, endPoint x: 193, endPoint y: 189, distance: 411.7
click at [193, 189] on div "Outbound call Location [GEOGRAPHIC_DATA] Plumbers Your caller id phone number […" at bounding box center [527, 380] width 1055 height 760
click at [625, 47] on icon at bounding box center [629, 44] width 16 height 16
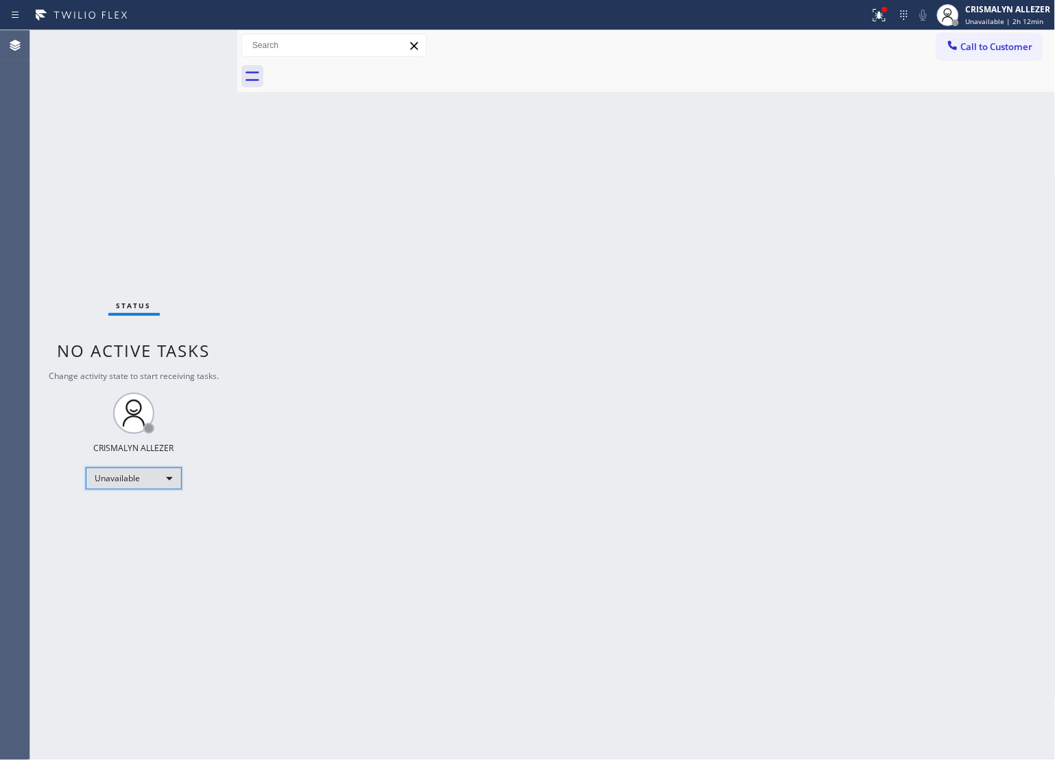
click at [166, 479] on div "Unavailable" at bounding box center [134, 478] width 96 height 22
click at [129, 499] on li "Offline" at bounding box center [132, 497] width 93 height 16
click at [1019, 4] on div "CRISMALYN ALLEZER" at bounding box center [1008, 9] width 85 height 12
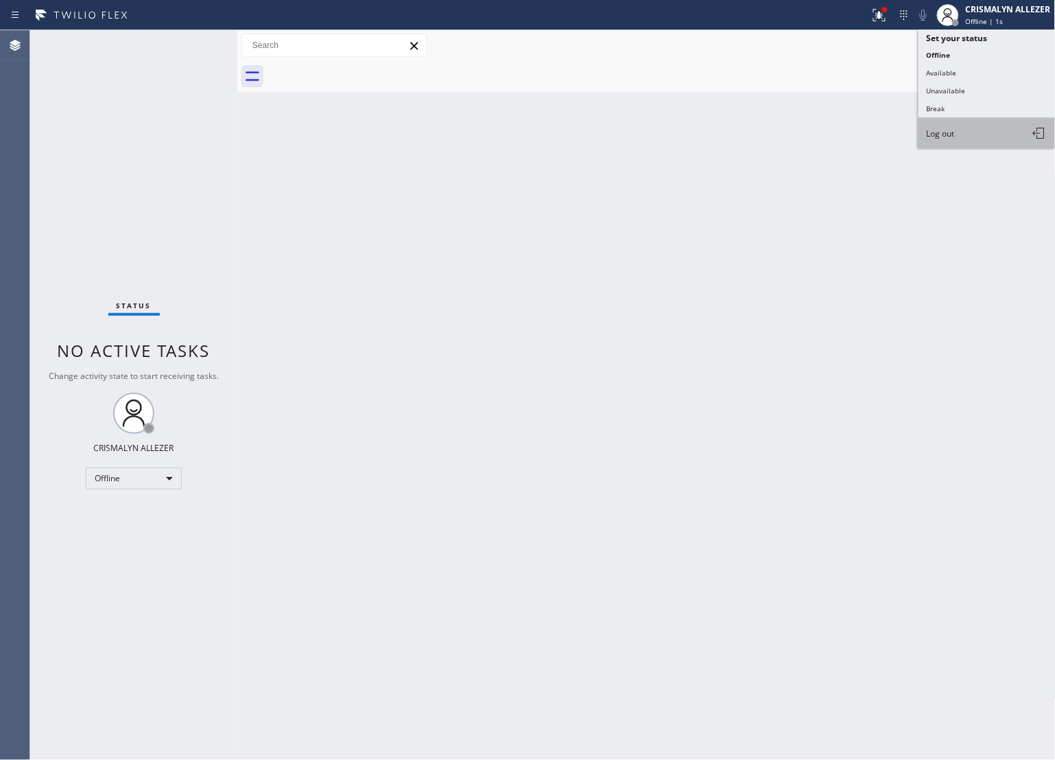
click at [977, 134] on button "Log out" at bounding box center [987, 133] width 137 height 30
